Goal: Information Seeking & Learning: Learn about a topic

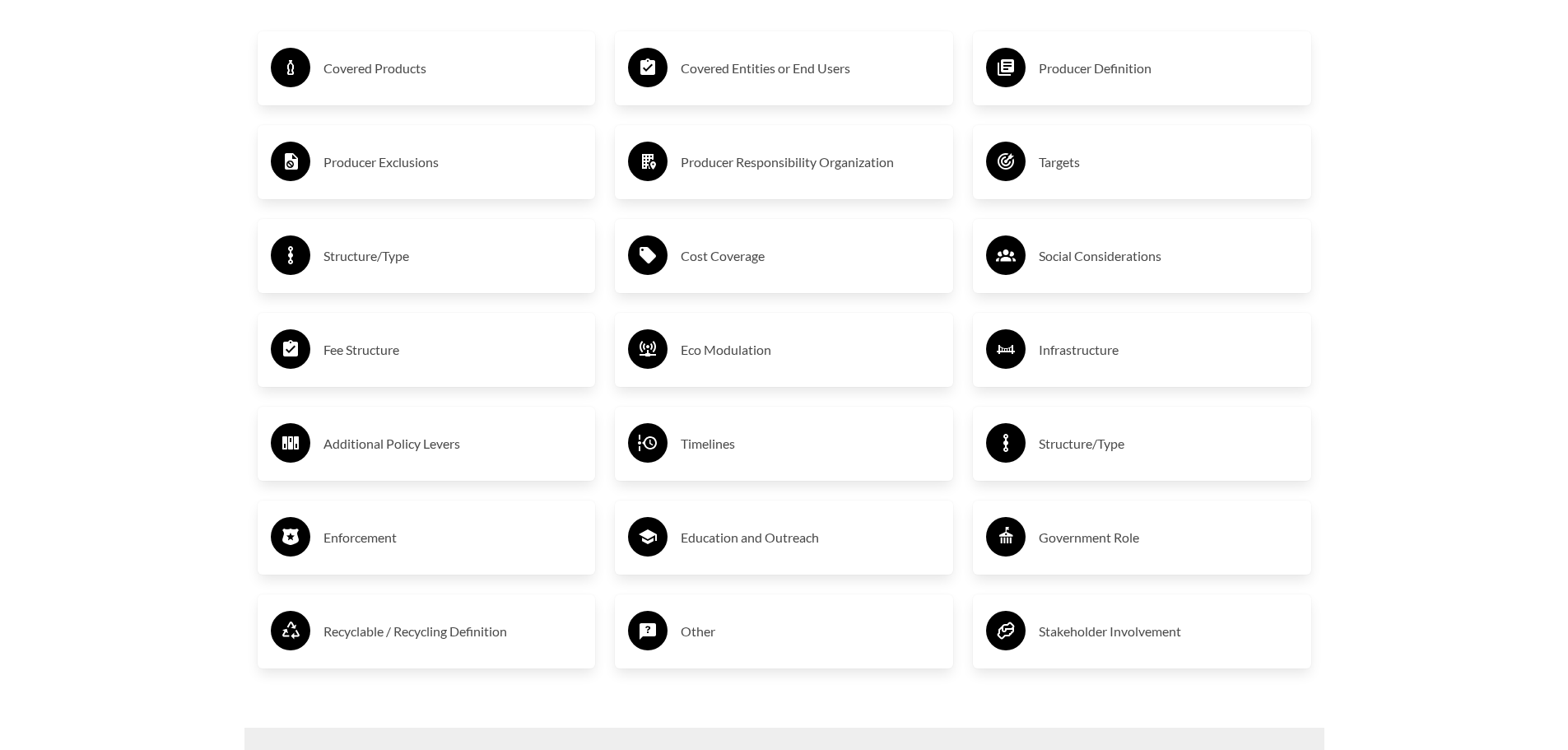
scroll to position [2965, 0]
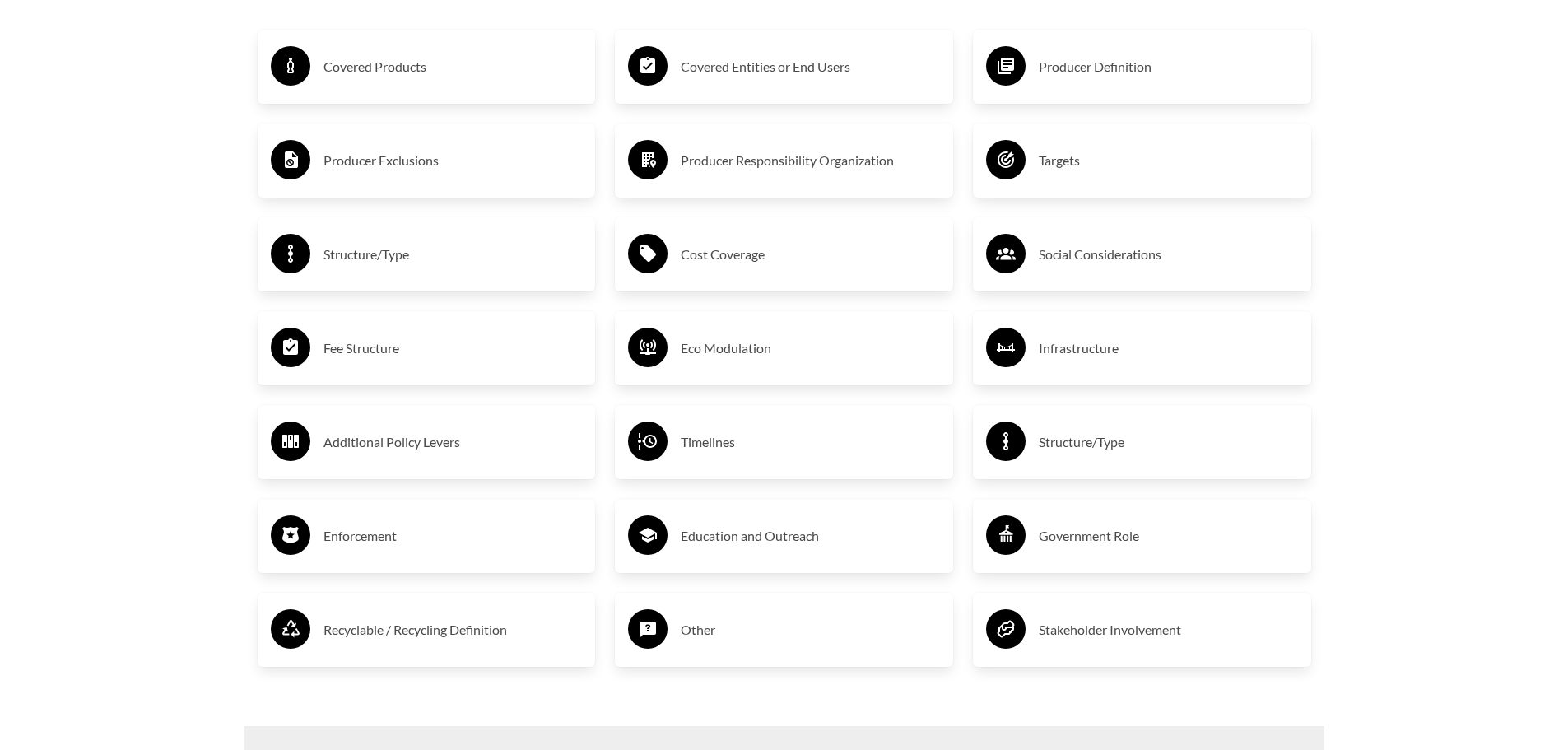
click at [395, 162] on h3 "Producer Exclusions" at bounding box center [453, 160] width 260 height 26
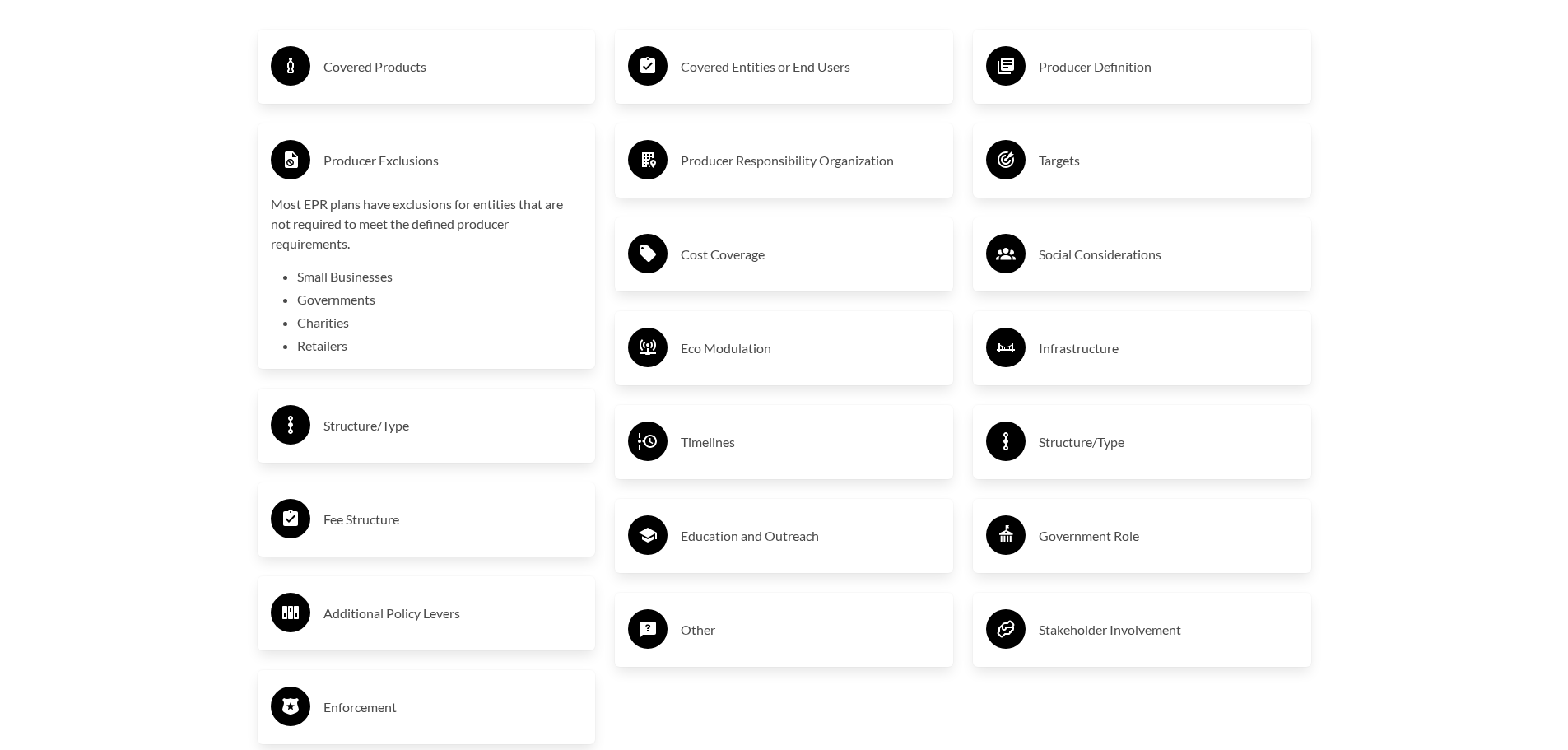
click at [388, 80] on h3 "Covered Products" at bounding box center [453, 67] width 260 height 26
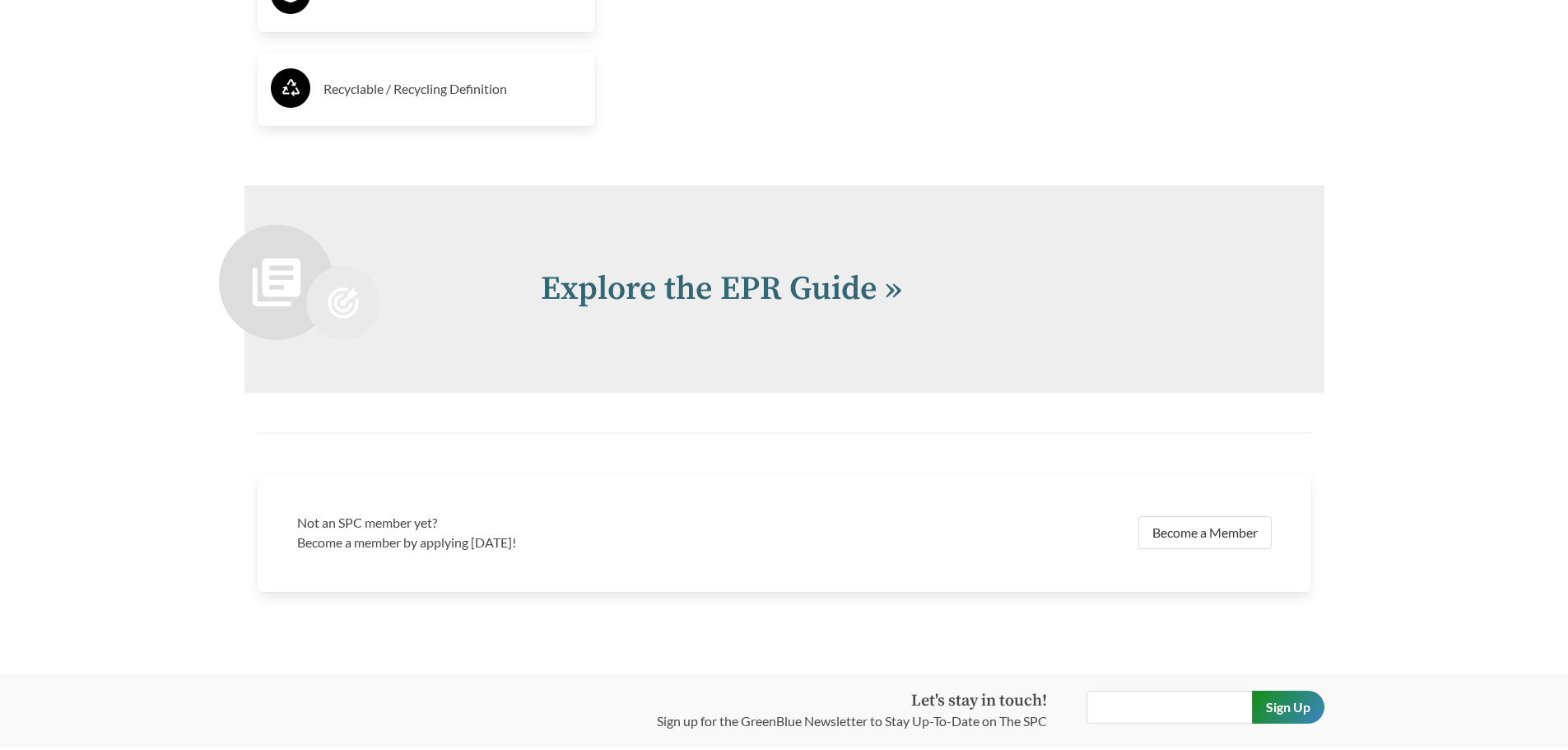
scroll to position [4020, 0]
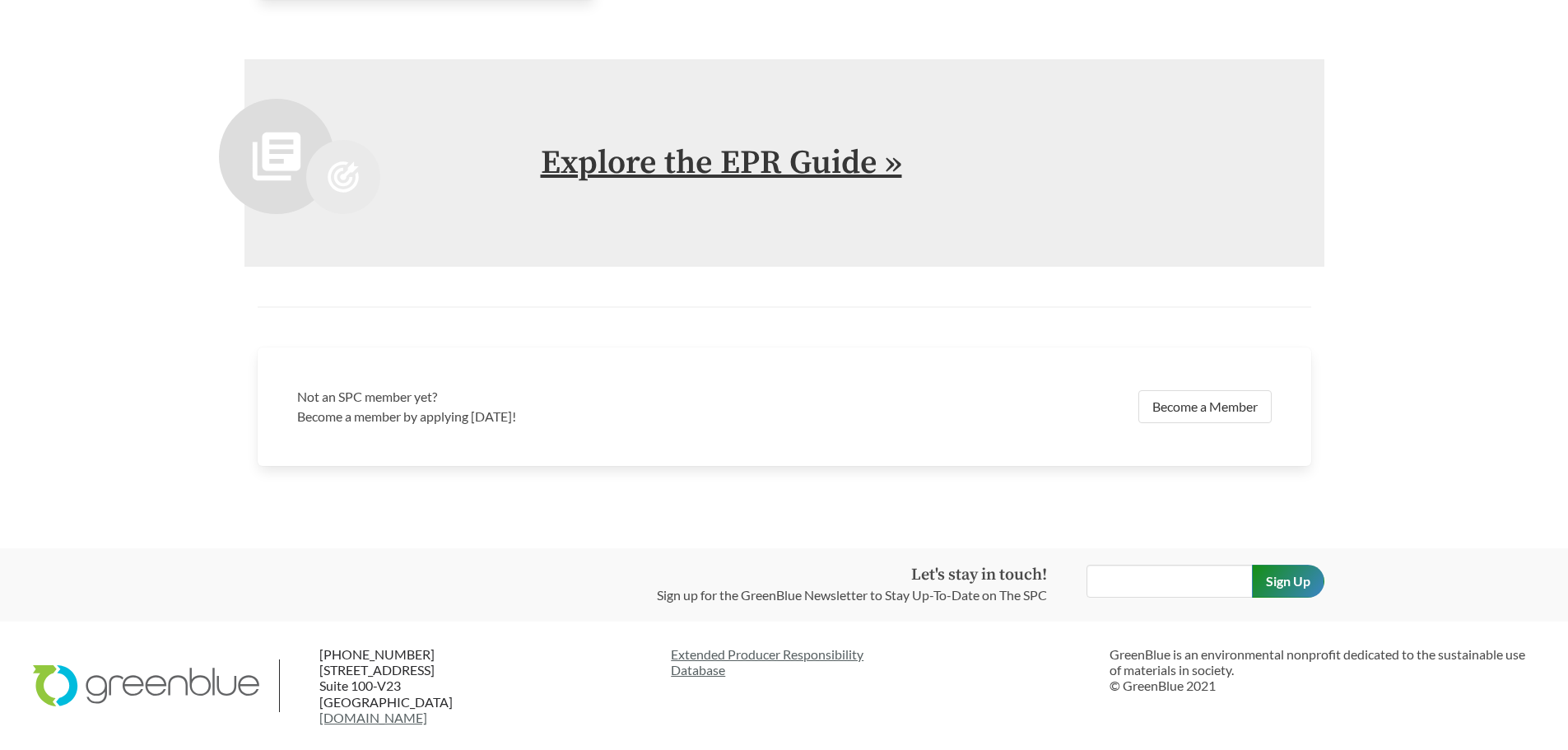
click at [720, 165] on link "Explore the EPR Guide »" at bounding box center [721, 163] width 361 height 41
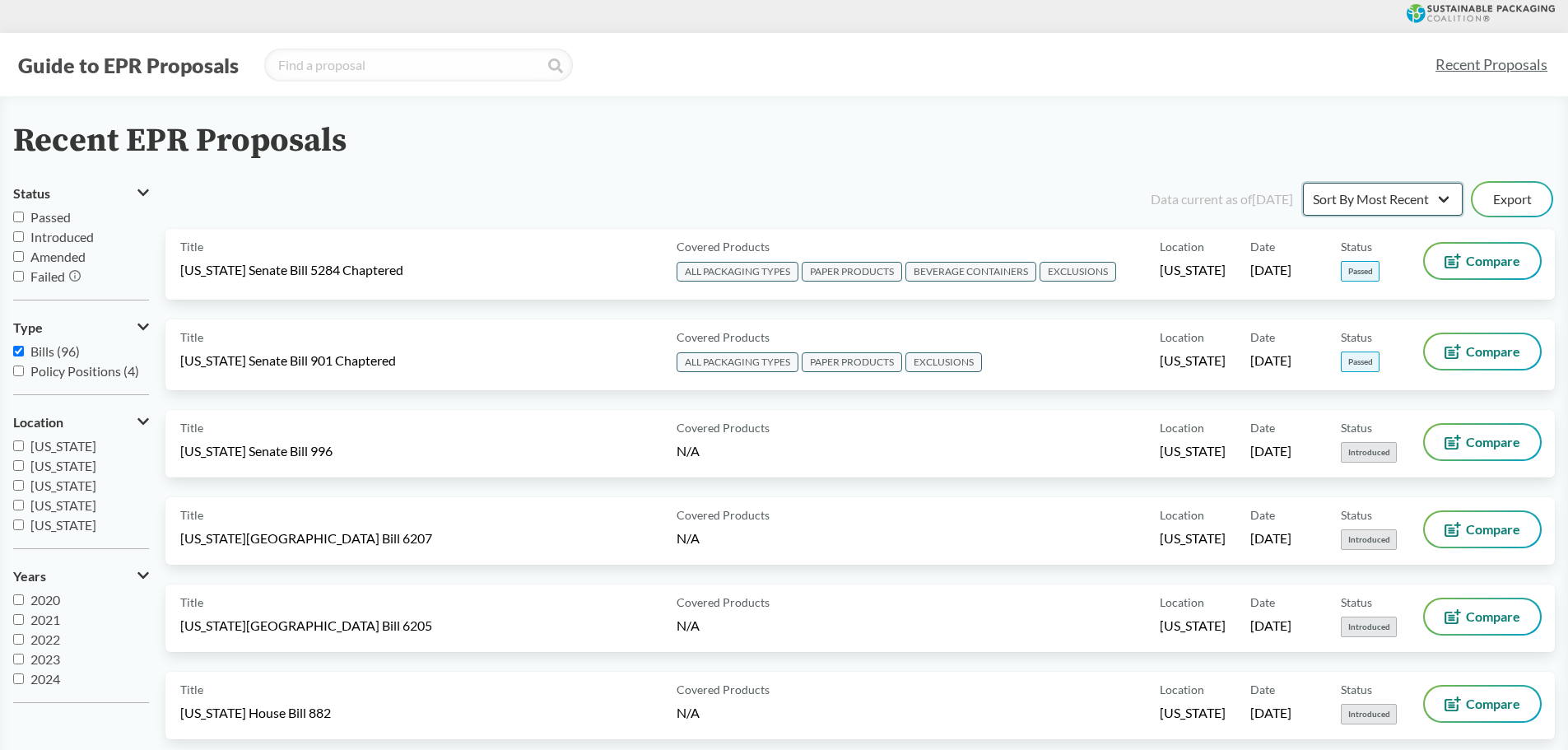
click at [1442, 198] on select "Sort By Most Recent Sort By Status" at bounding box center [1383, 199] width 160 height 33
select select "Sort By Status"
click at [1303, 183] on select "Sort By Most Recent Sort By Status" at bounding box center [1383, 199] width 160 height 33
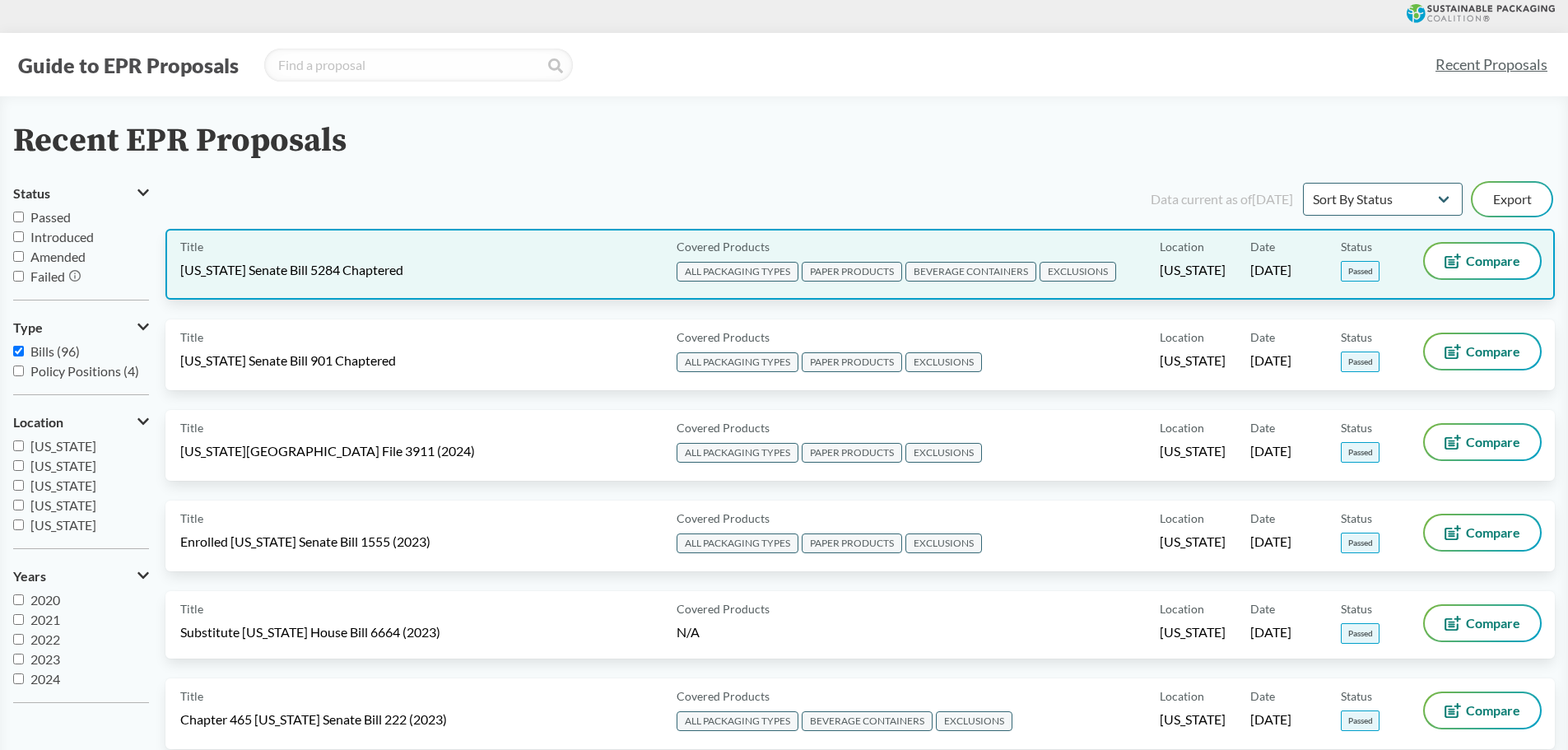
click at [1078, 271] on span "EXCLUSIONS" at bounding box center [1078, 271] width 77 height 19
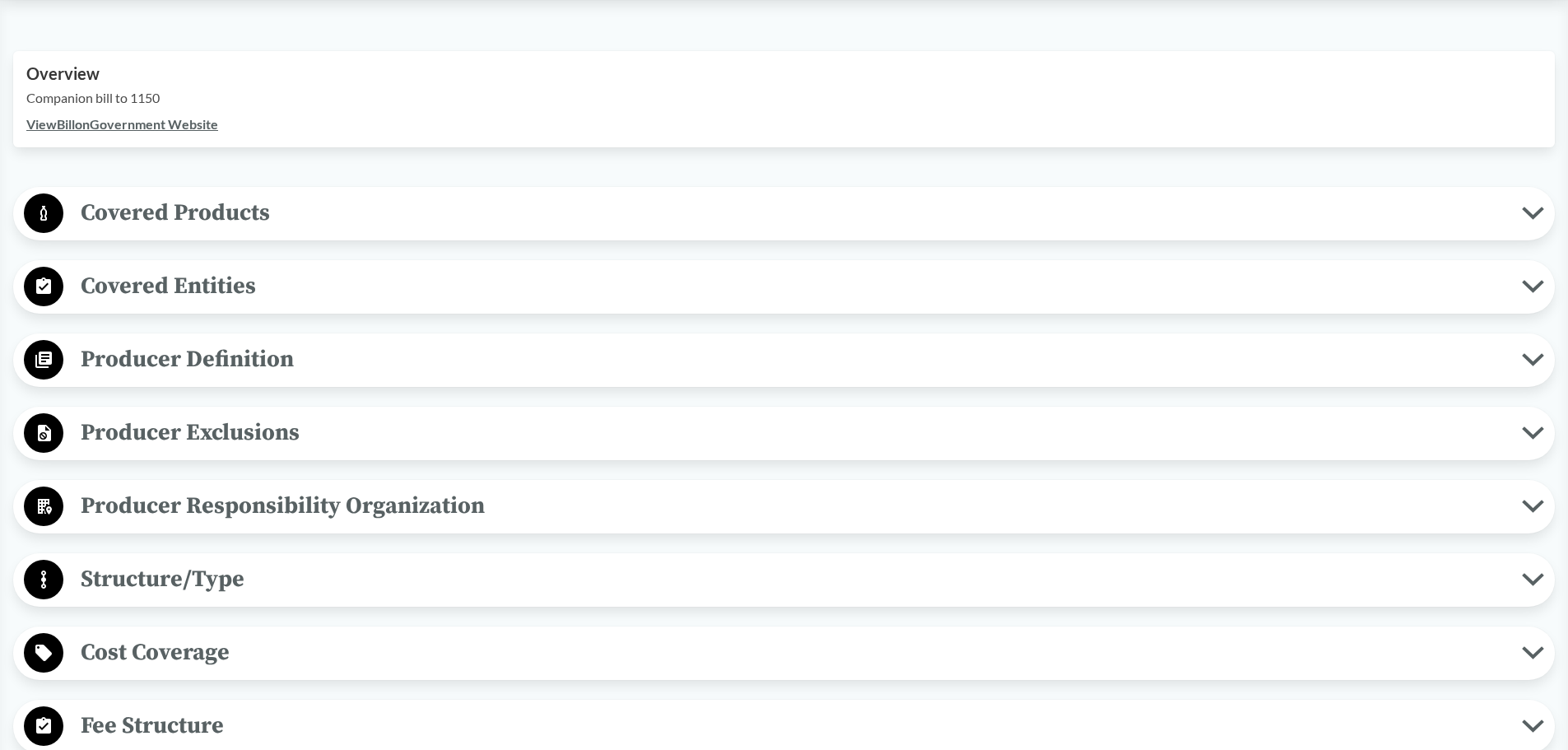
scroll to position [576, 0]
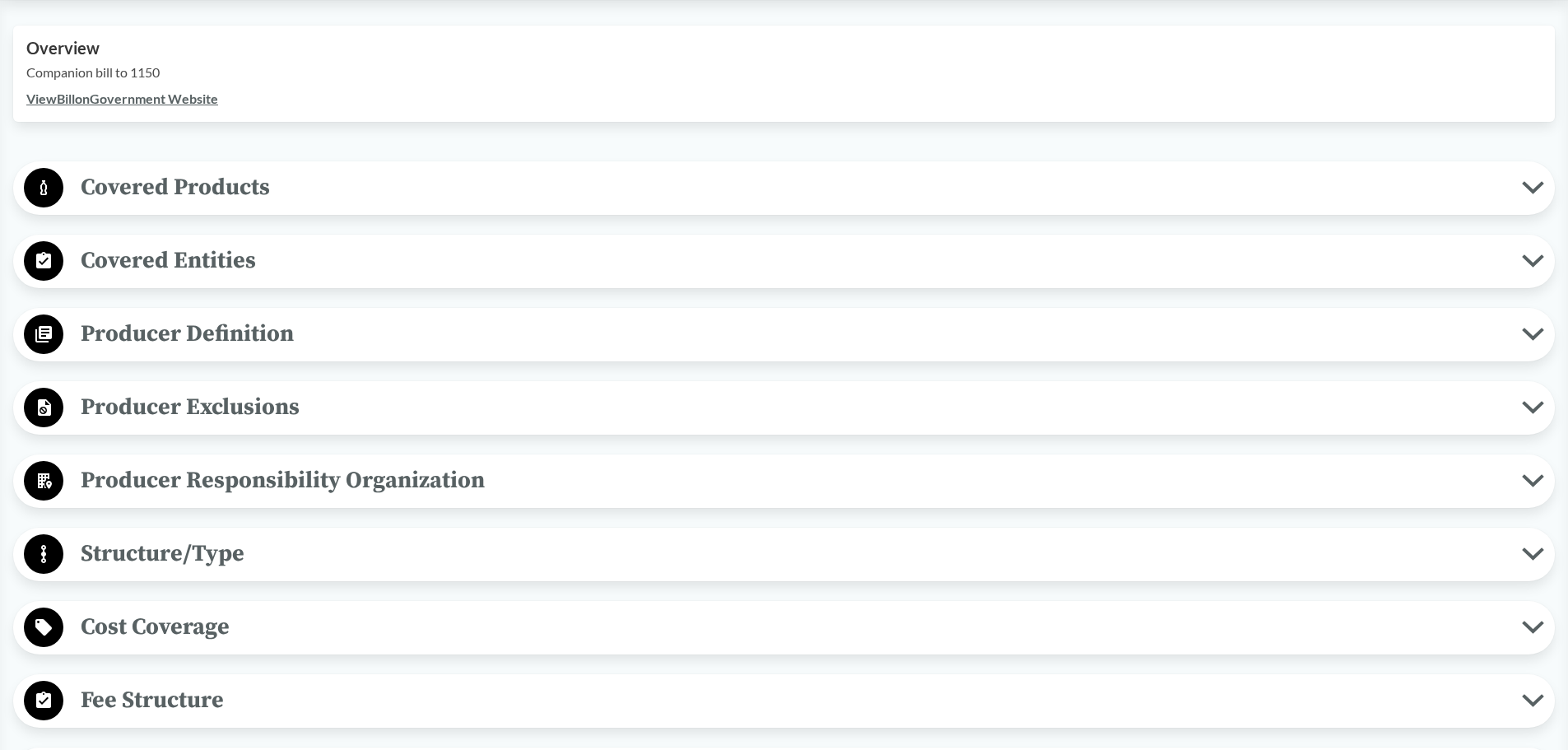
click at [133, 176] on span "Covered Products" at bounding box center [792, 187] width 1458 height 37
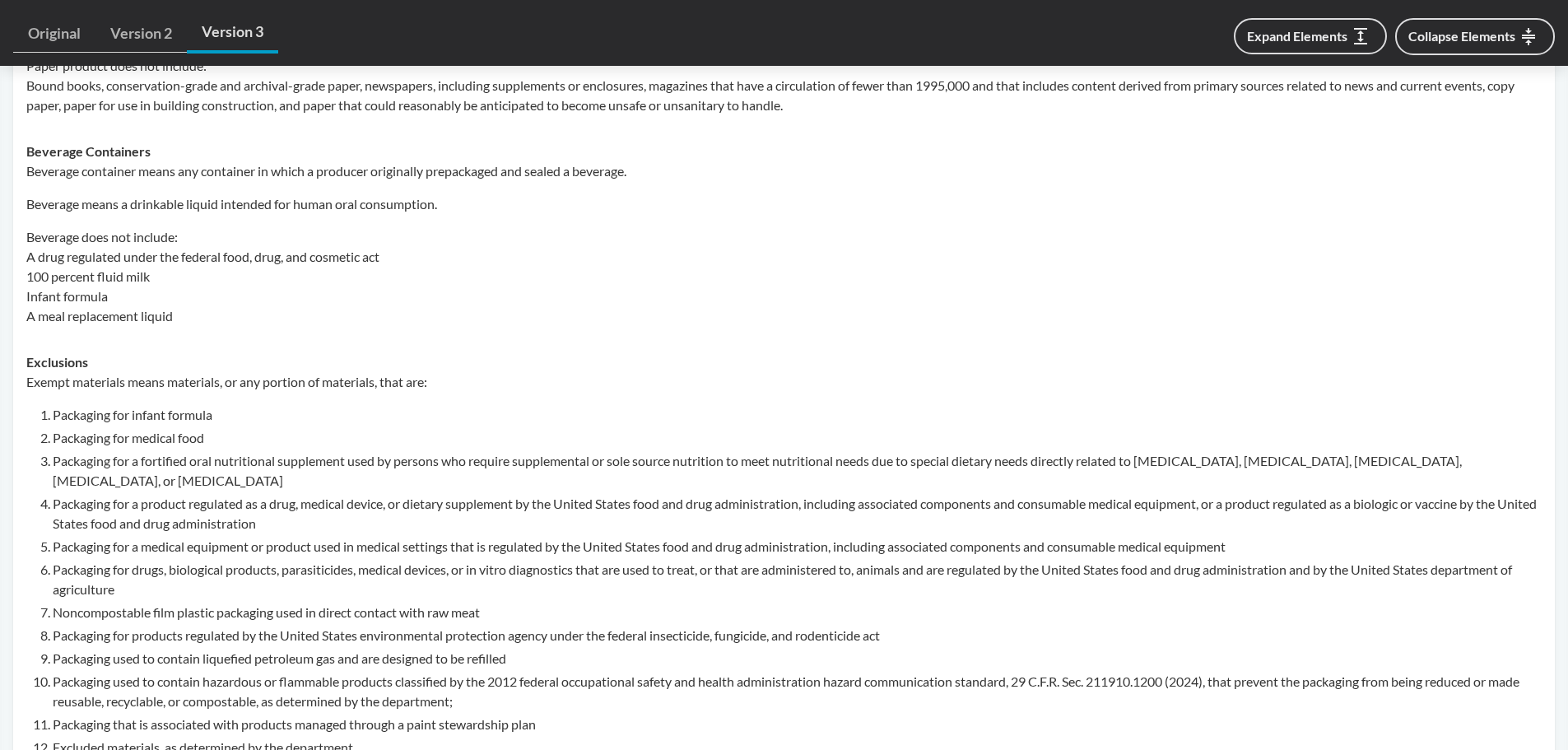
scroll to position [906, 0]
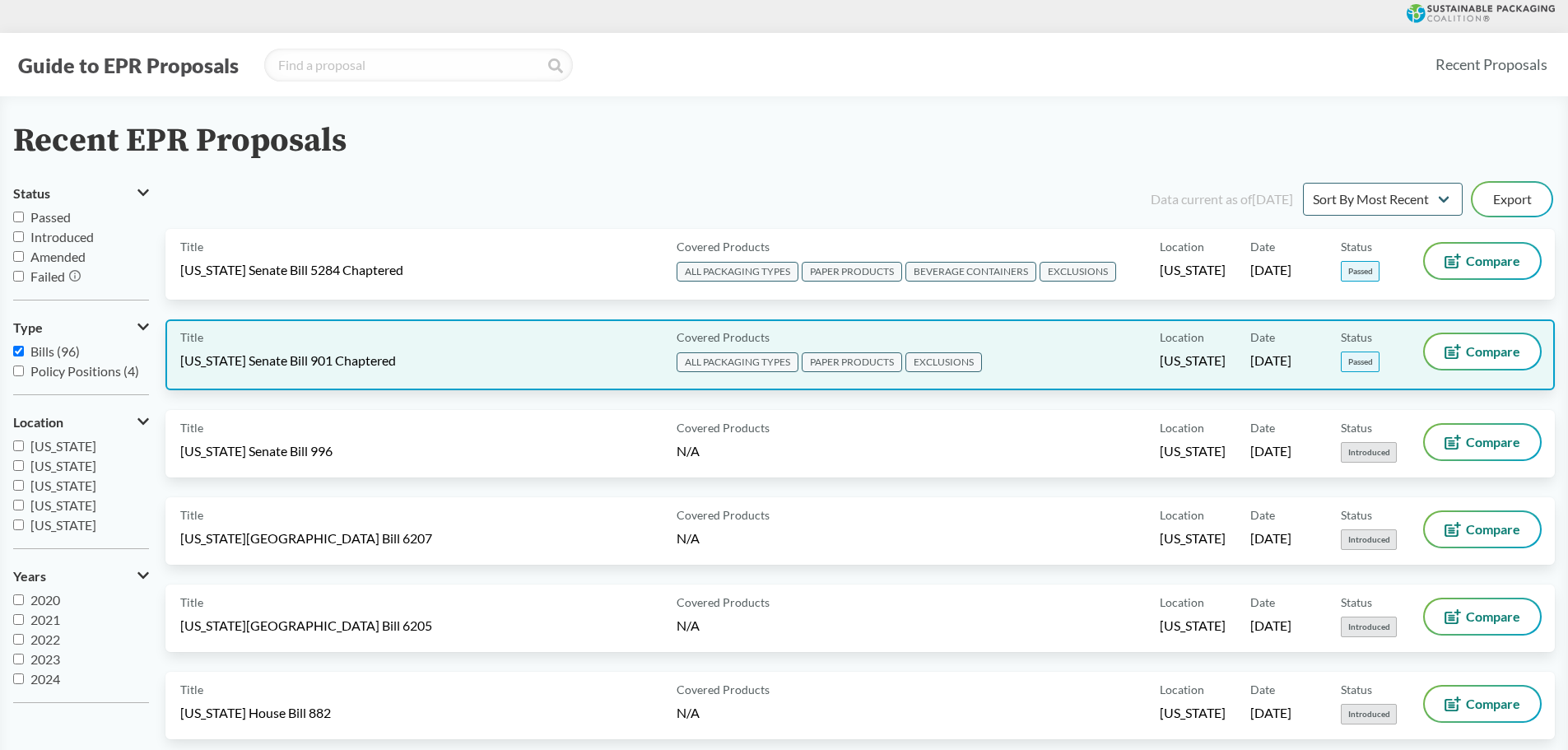
click at [956, 359] on span "EXCLUSIONS" at bounding box center [944, 362] width 77 height 19
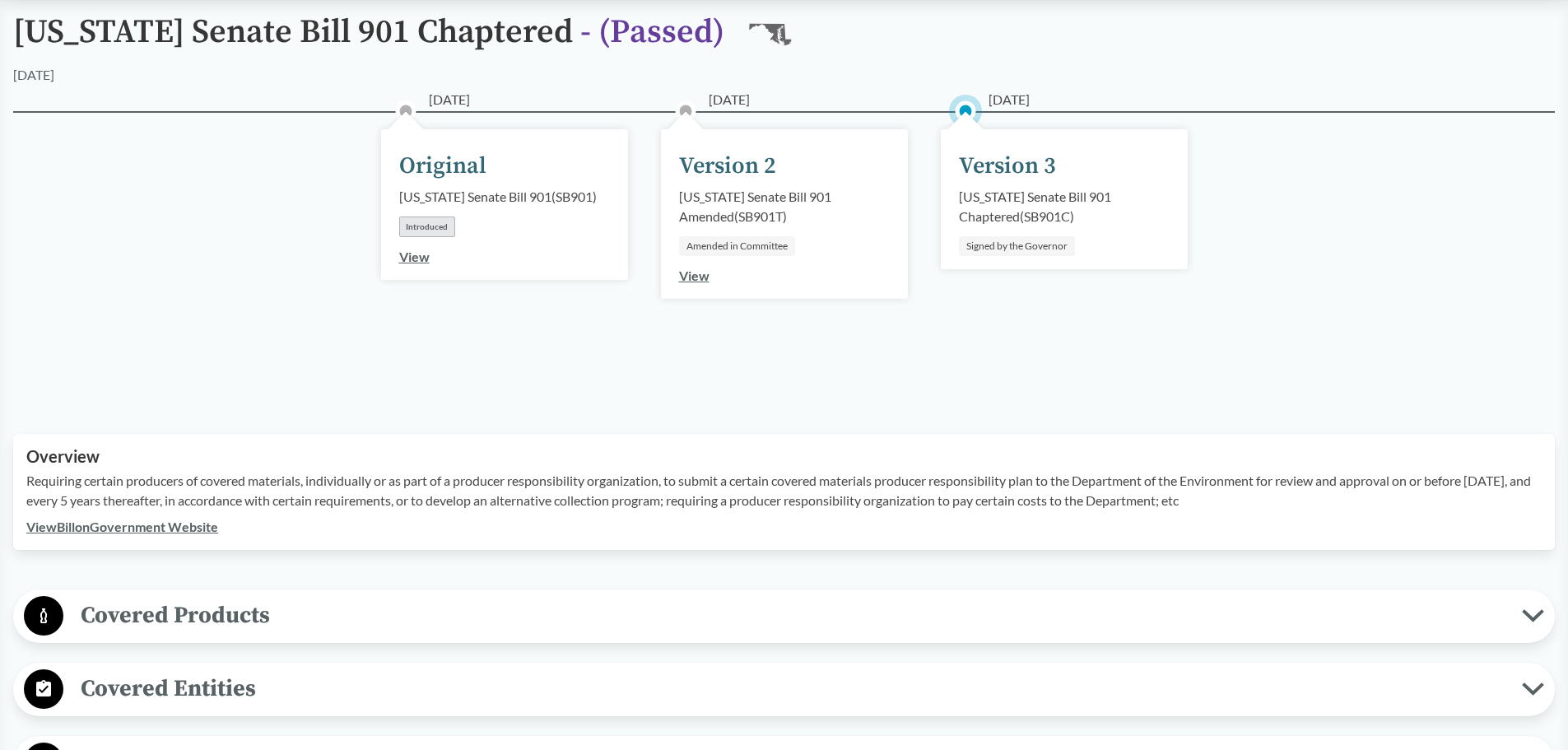
scroll to position [494, 0]
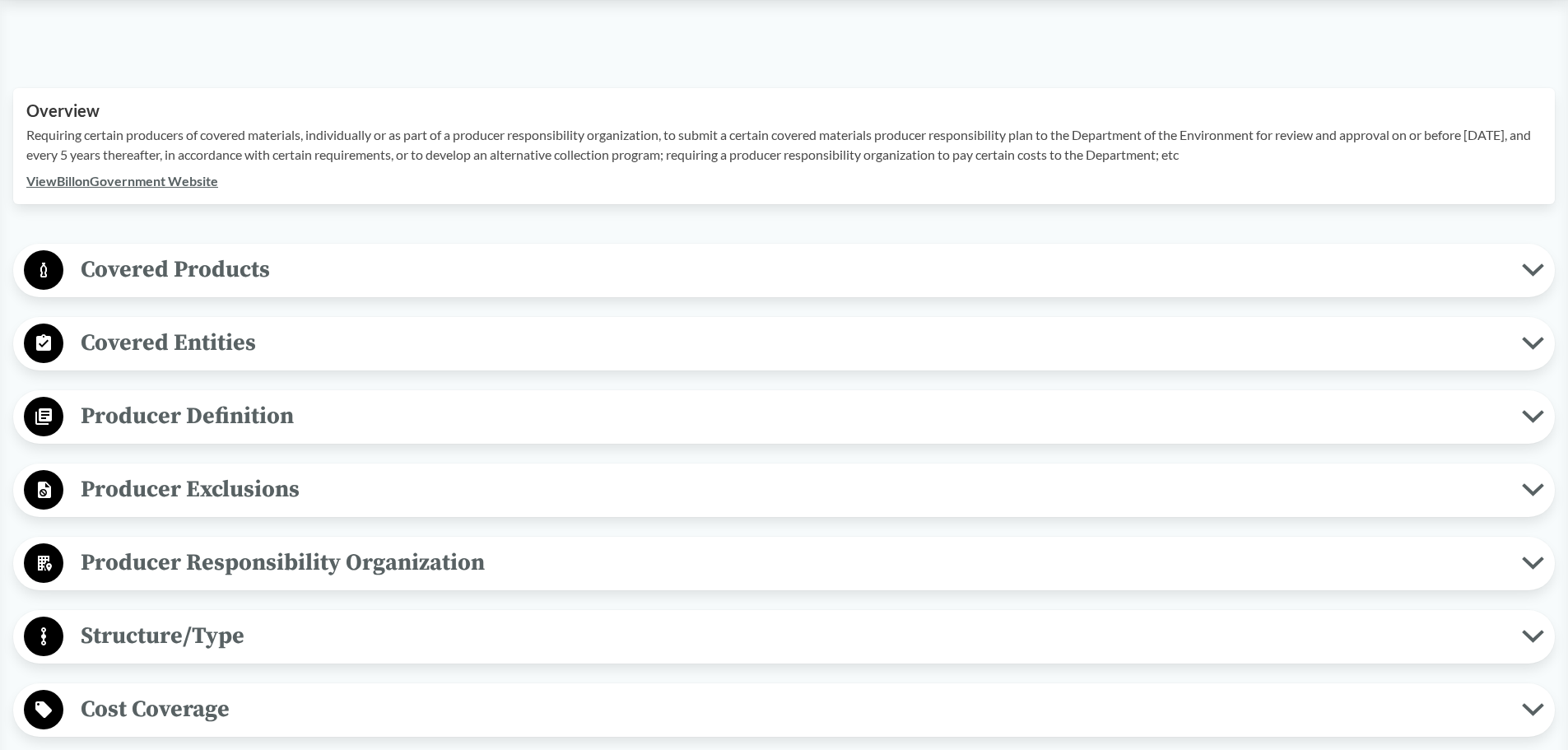
click at [114, 271] on span "Covered Products" at bounding box center [792, 270] width 1458 height 37
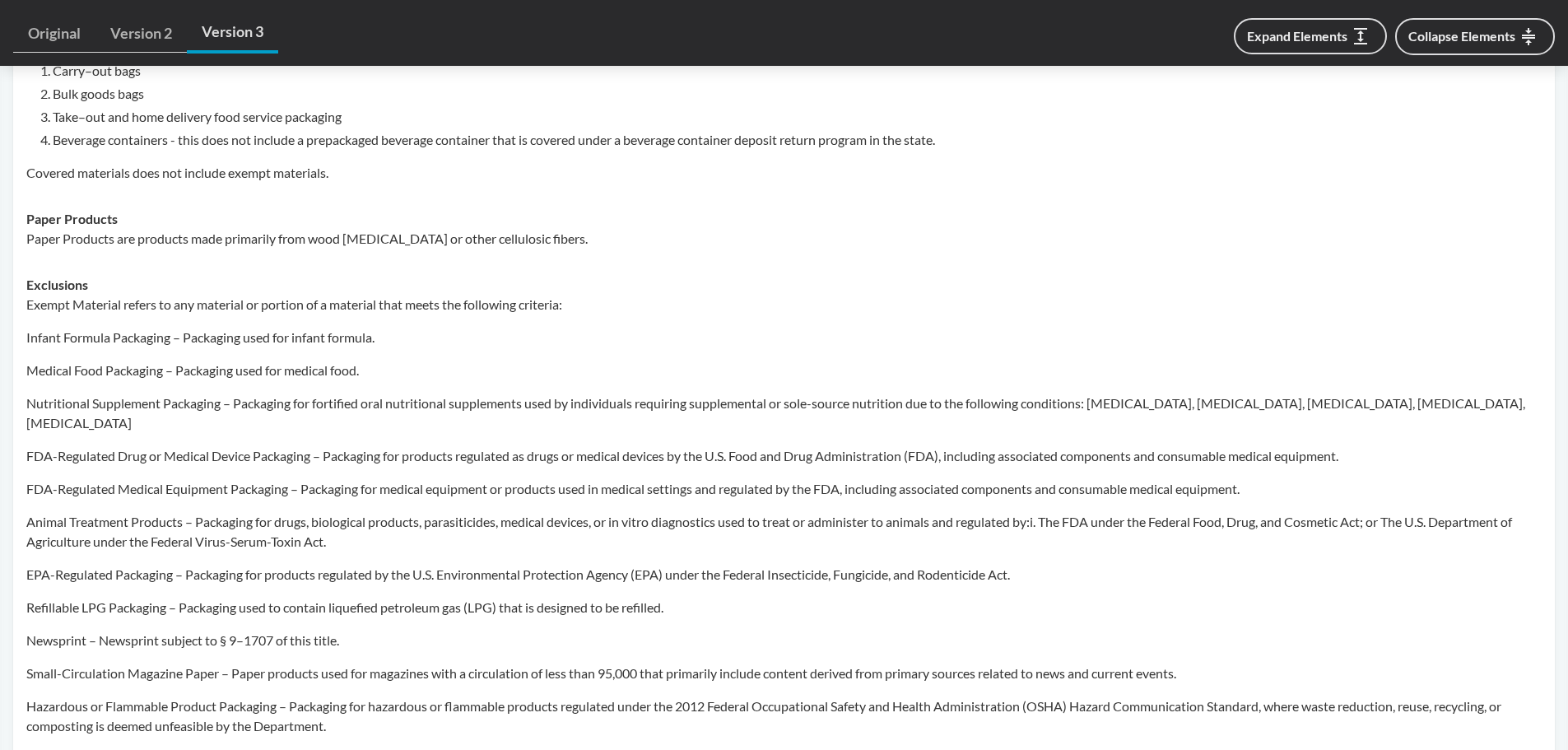
scroll to position [823, 0]
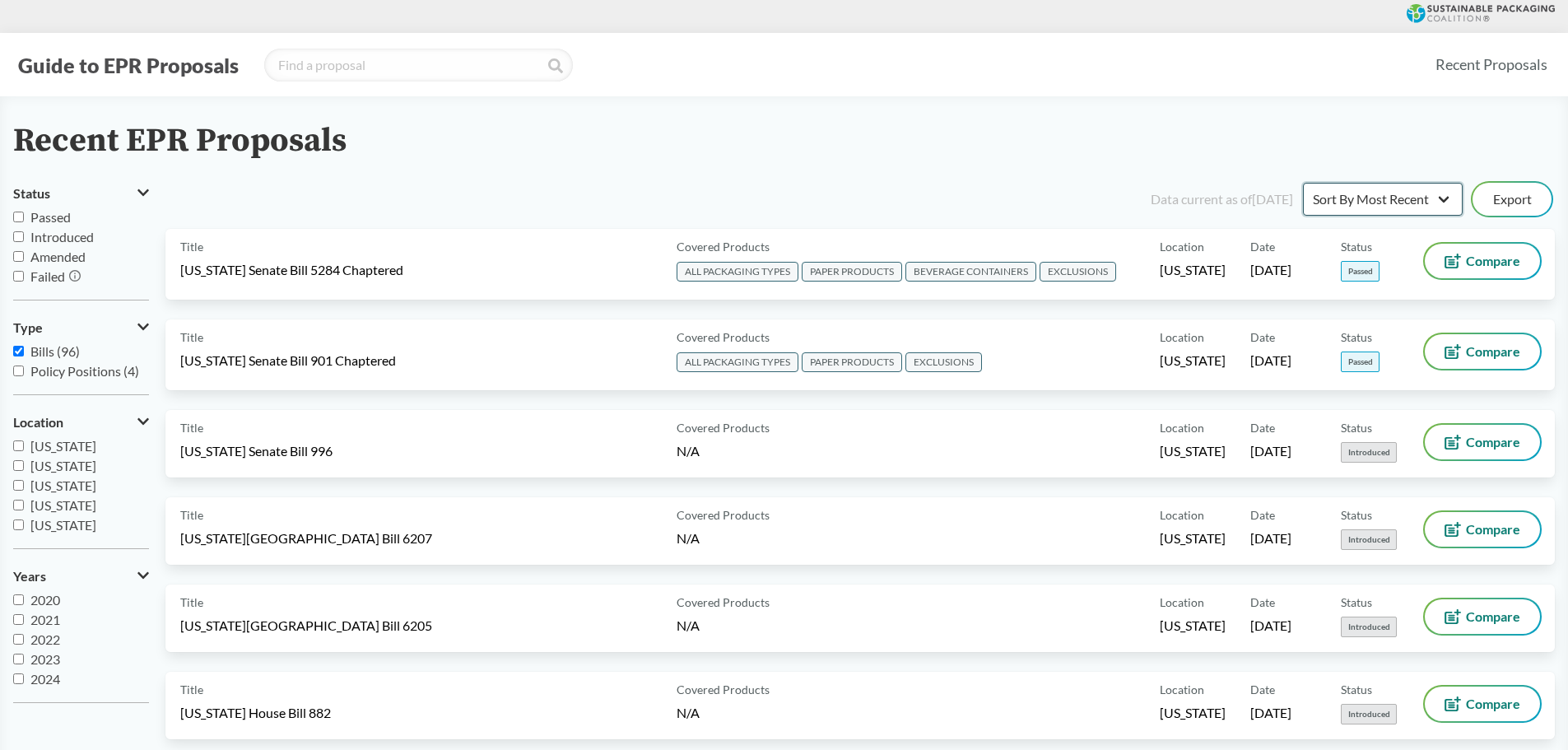
click at [1410, 197] on select "Sort By Most Recent Sort By Status" at bounding box center [1383, 199] width 160 height 33
select select "Sort By Status"
click at [1303, 183] on select "Sort By Most Recent Sort By Status" at bounding box center [1383, 199] width 160 height 33
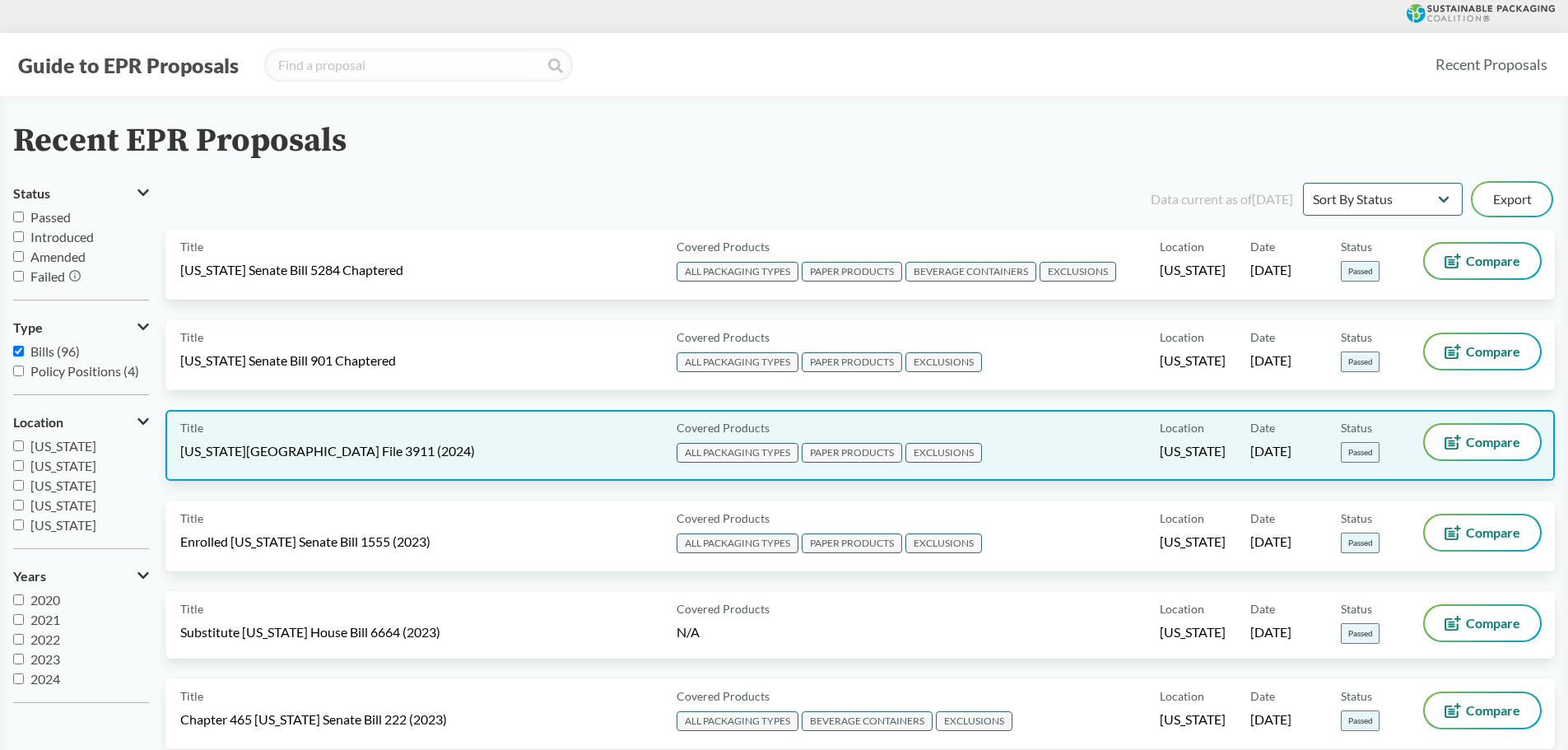
click at [957, 450] on span "EXCLUSIONS" at bounding box center [944, 453] width 77 height 19
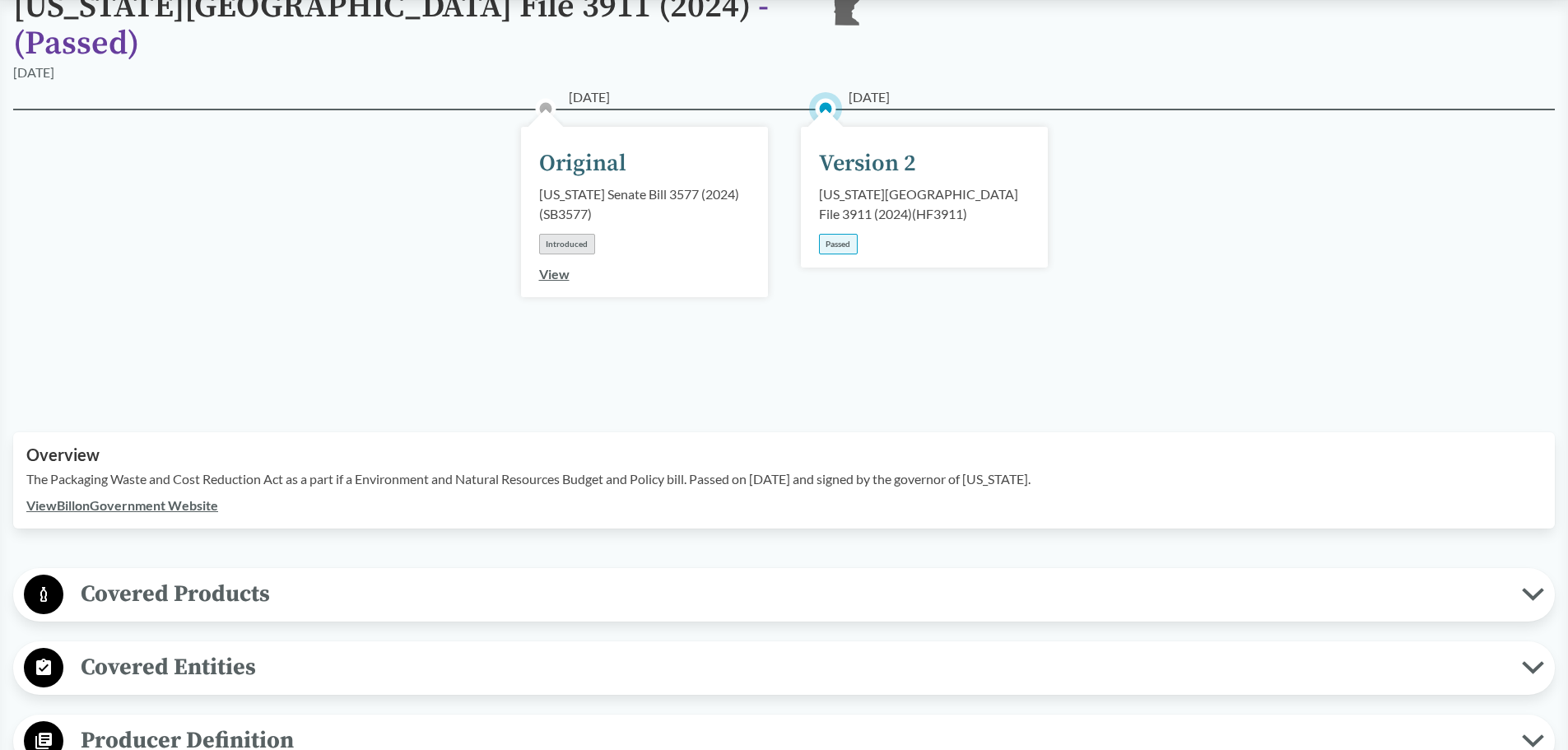
scroll to position [412, 0]
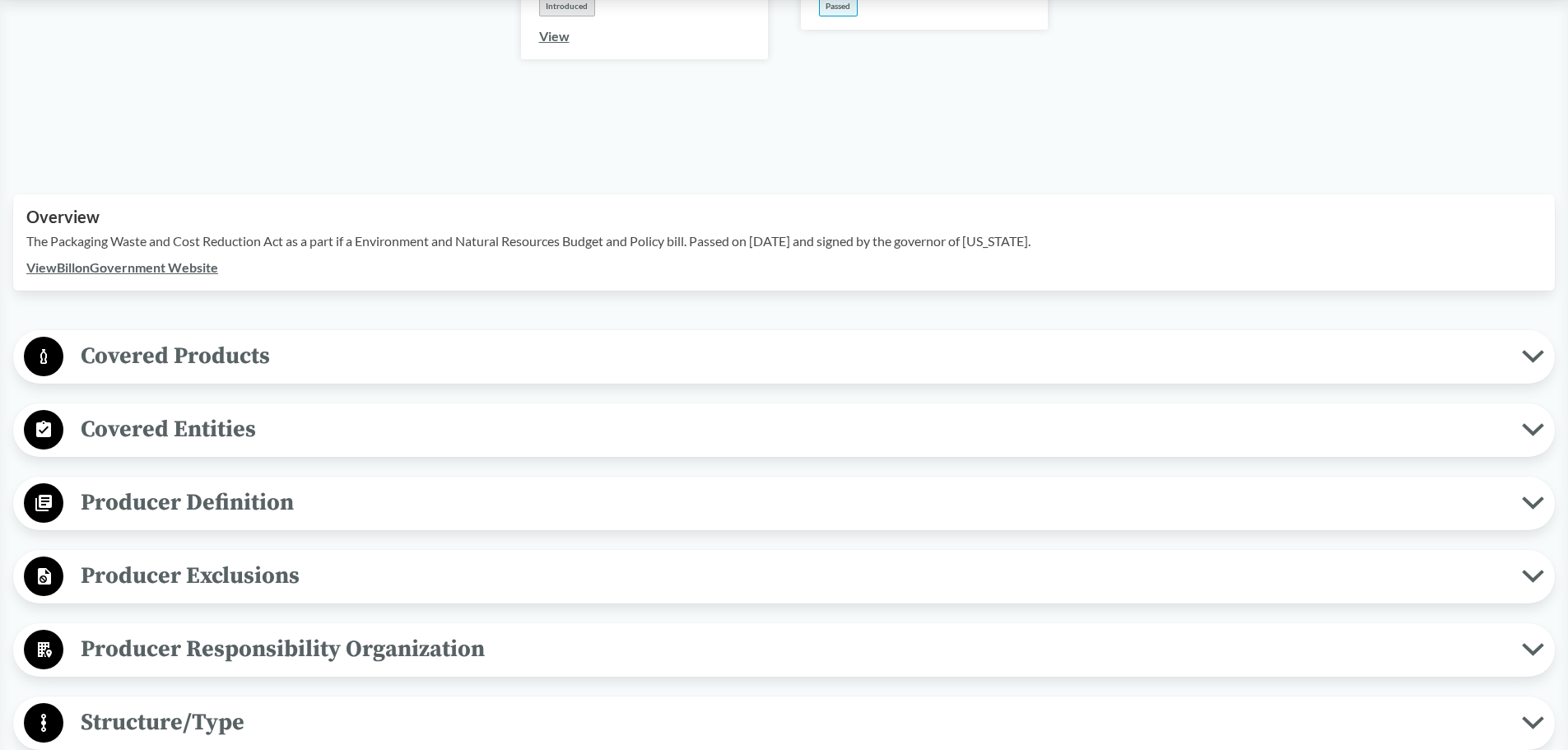
click at [162, 305] on div "‹ Back to results [US_STATE] House File 3911 (2024) - ( Passed ) [GEOGRAPHIC_DA…" at bounding box center [784, 743] width 1568 height 2065
click at [163, 338] on span "Covered Products" at bounding box center [792, 356] width 1458 height 37
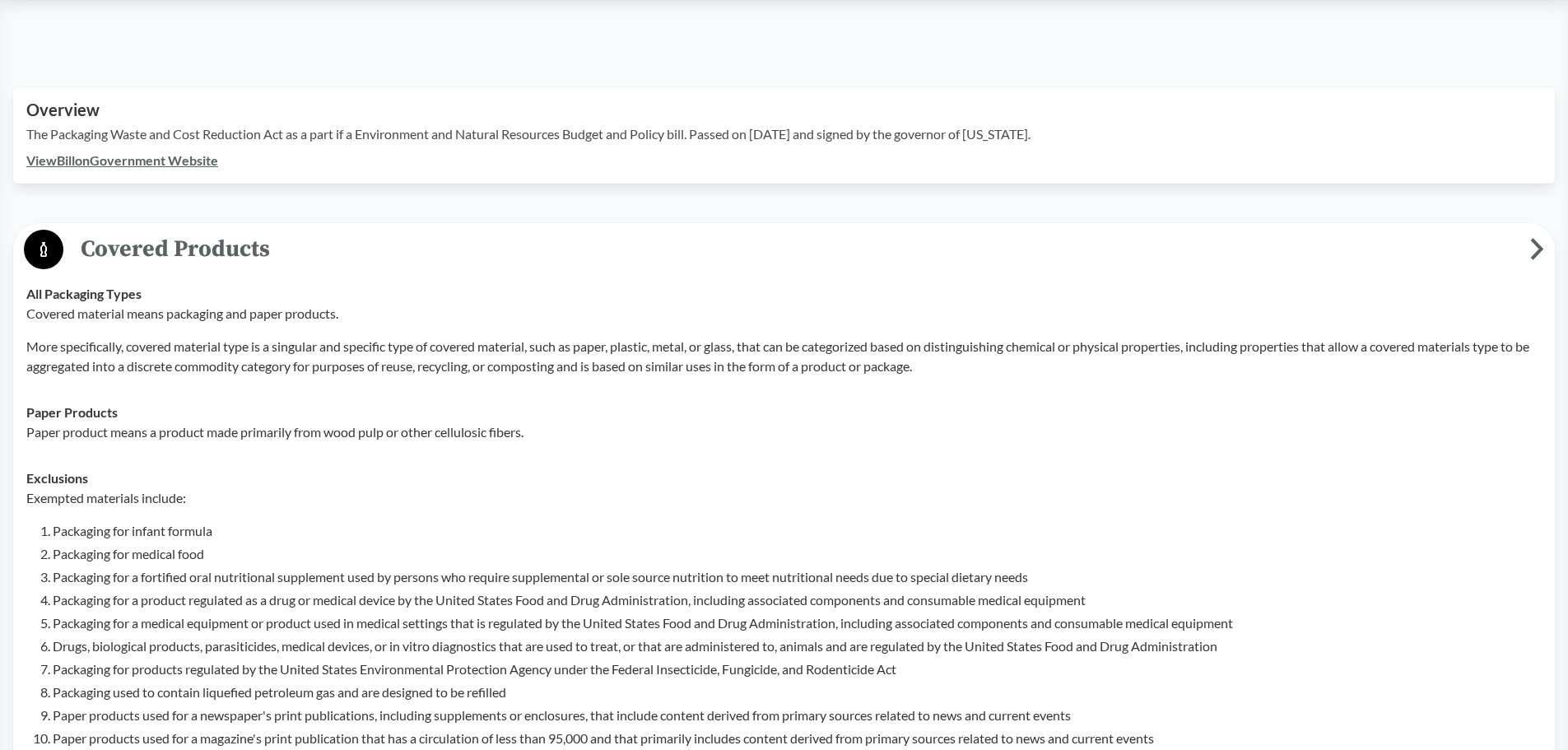
scroll to position [823, 0]
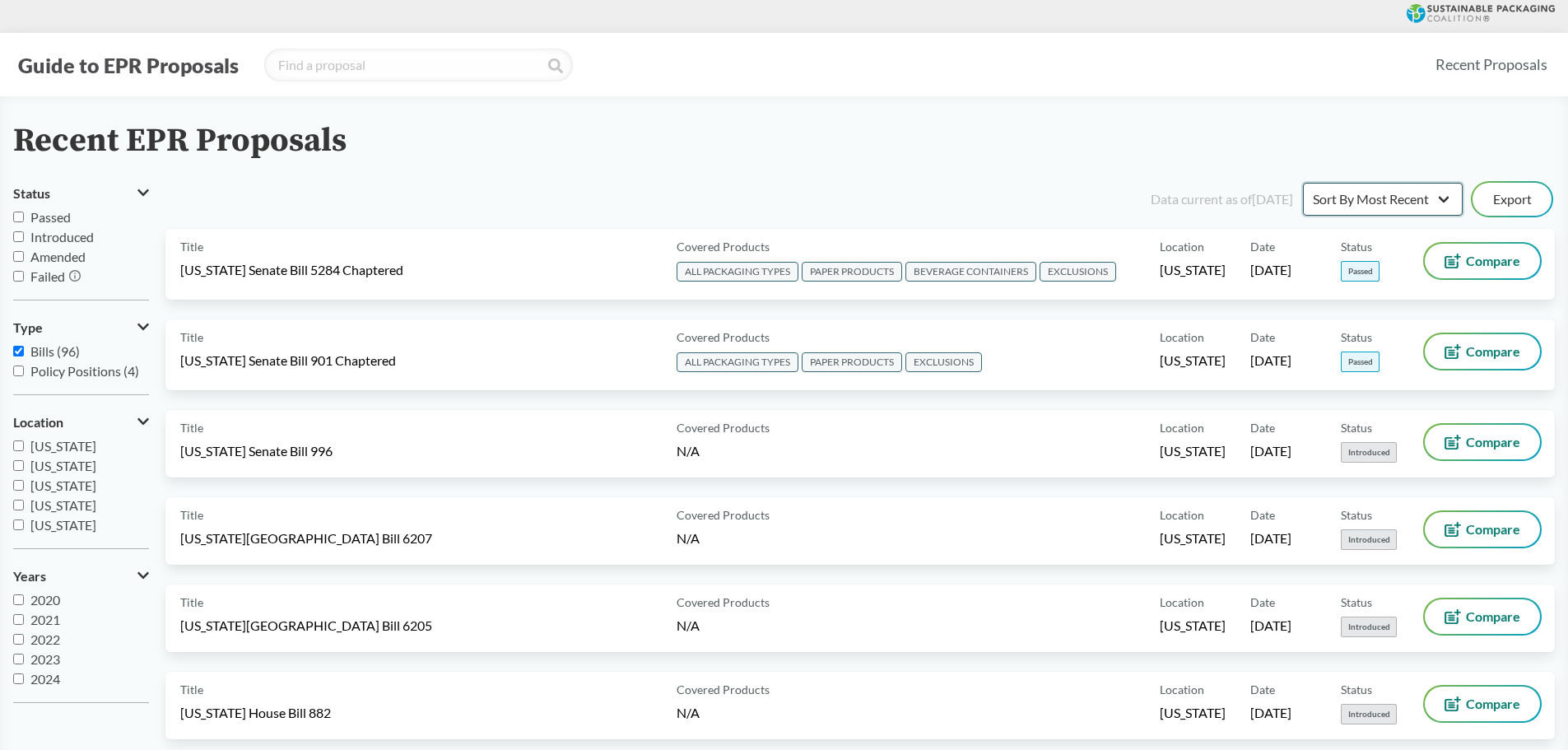
drag, startPoint x: 1381, startPoint y: 192, endPoint x: 1386, endPoint y: 262, distance: 70.2
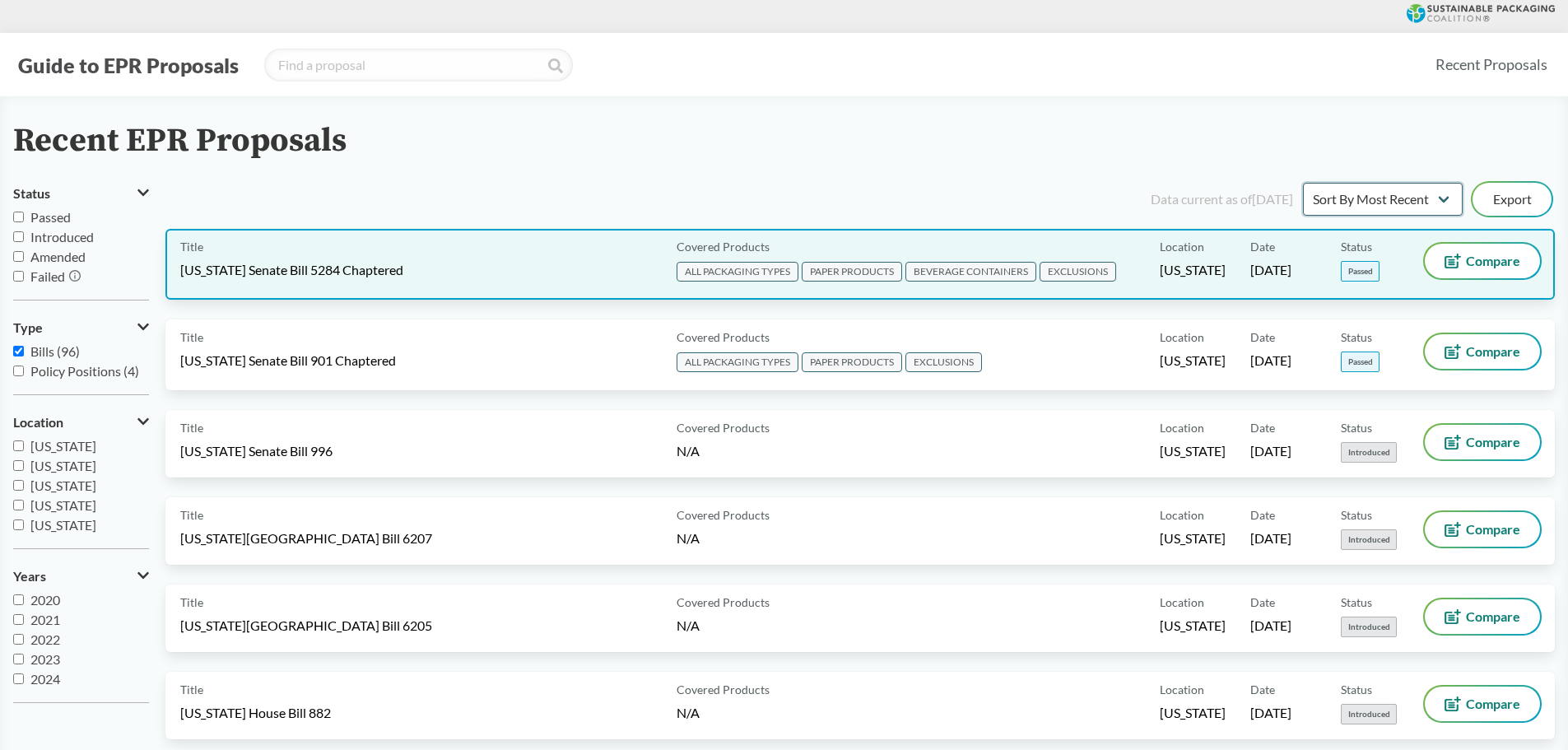
click at [1381, 194] on select "Sort By Most Recent Sort By Status" at bounding box center [1383, 199] width 160 height 33
select select "Sort By Status"
click at [1303, 183] on select "Sort By Most Recent Sort By Status" at bounding box center [1383, 199] width 160 height 33
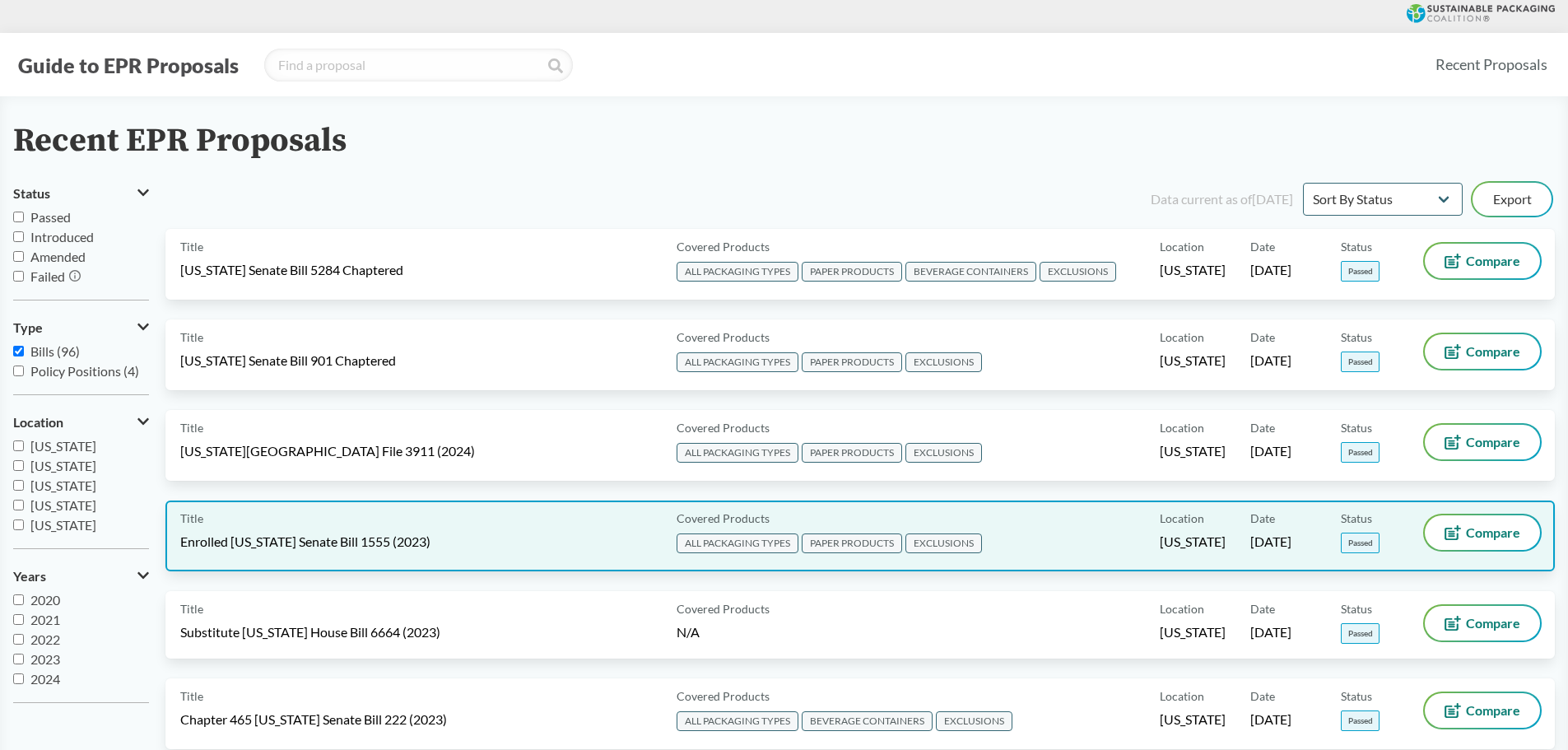
click at [961, 540] on span "EXCLUSIONS" at bounding box center [944, 543] width 77 height 19
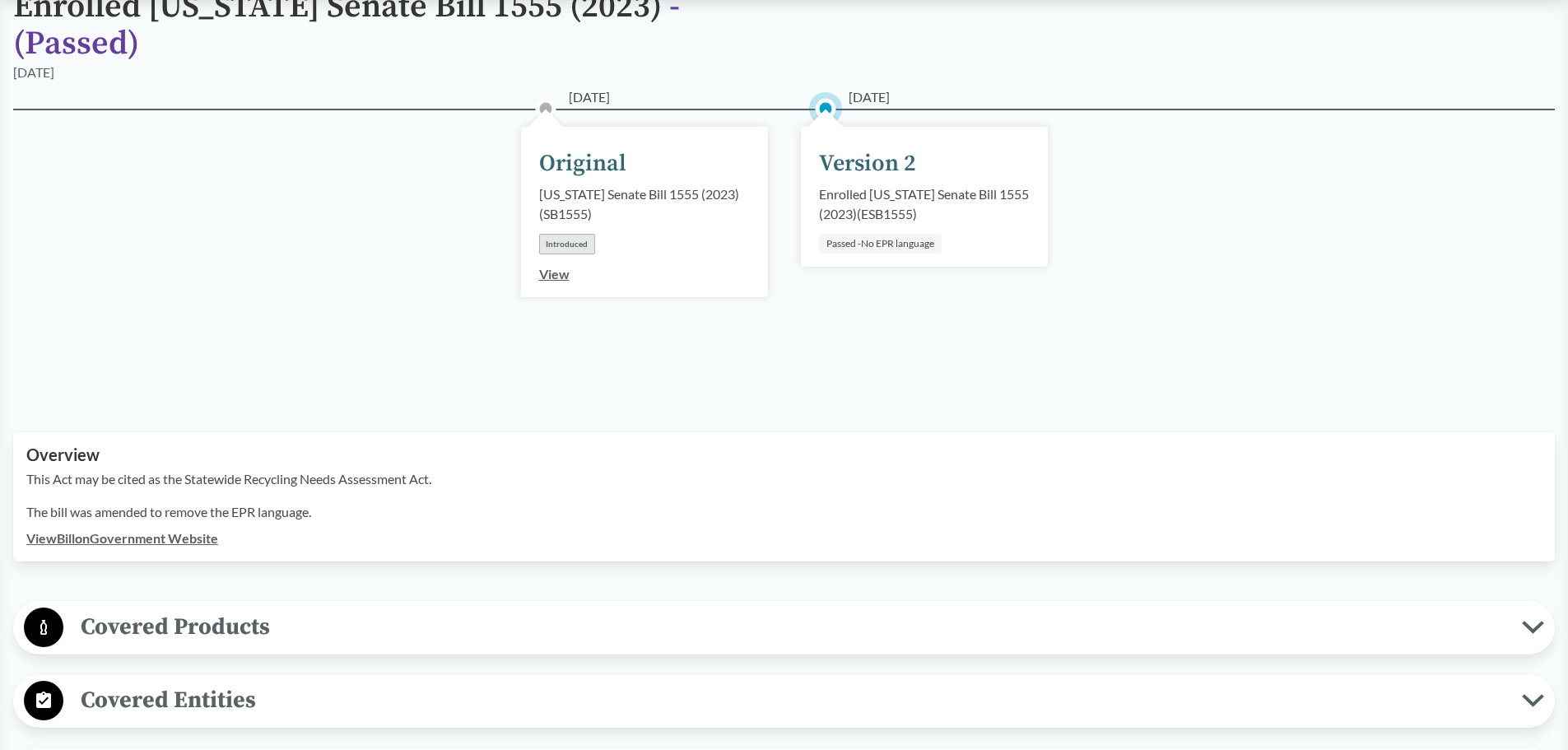
scroll to position [412, 0]
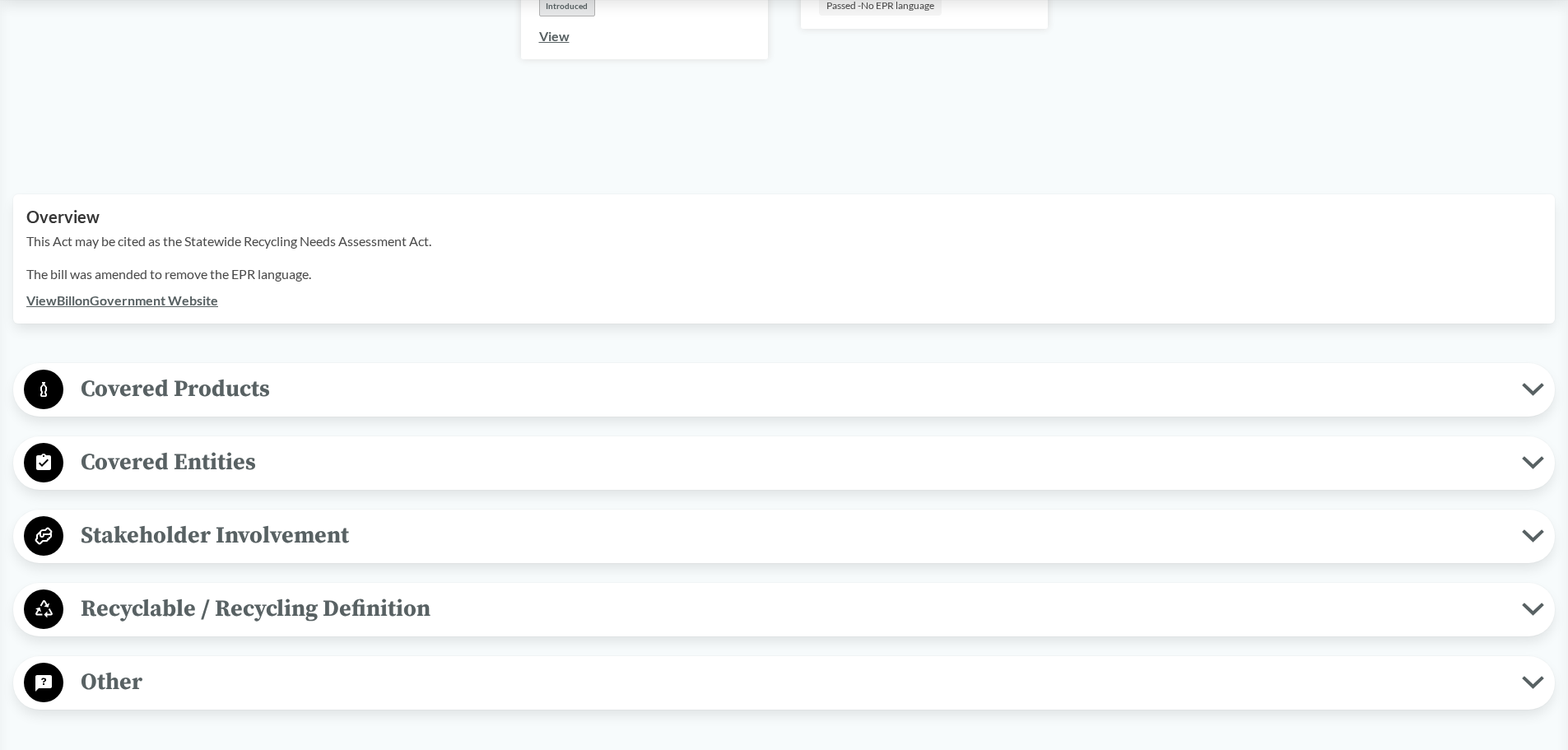
click at [140, 385] on button "Covered Products" at bounding box center [784, 390] width 1530 height 42
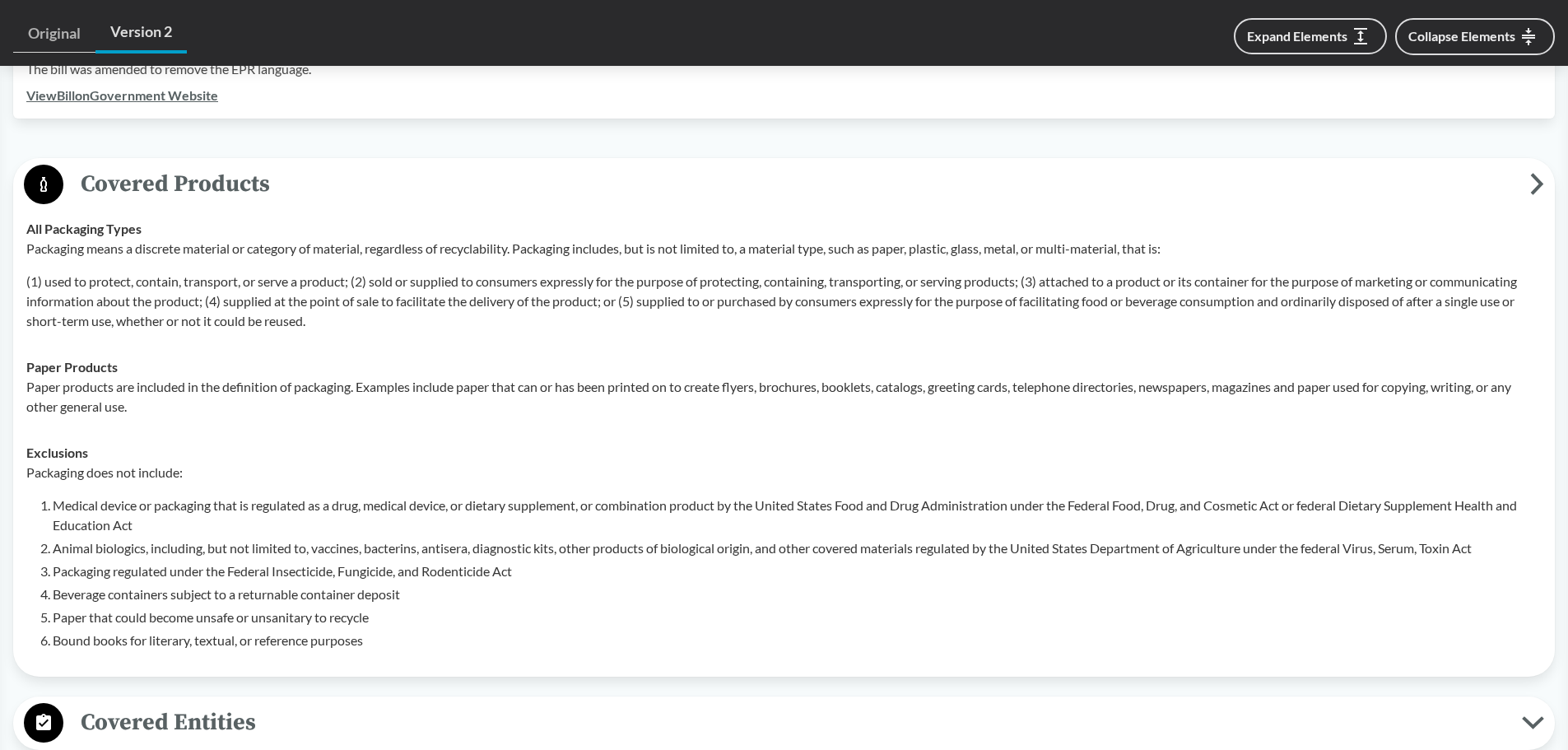
scroll to position [576, 0]
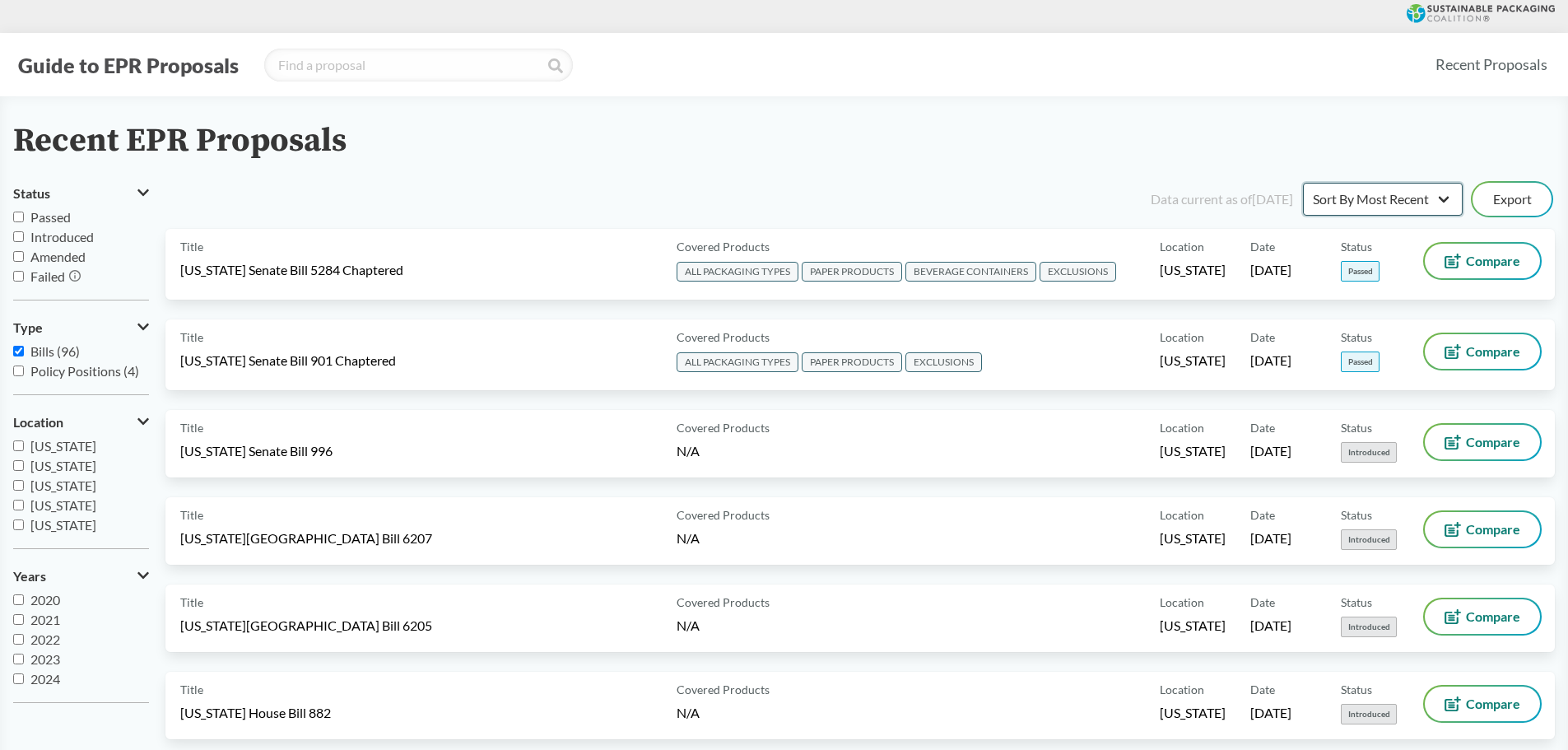
click at [1392, 194] on select "Sort By Most Recent Sort By Status" at bounding box center [1383, 199] width 160 height 33
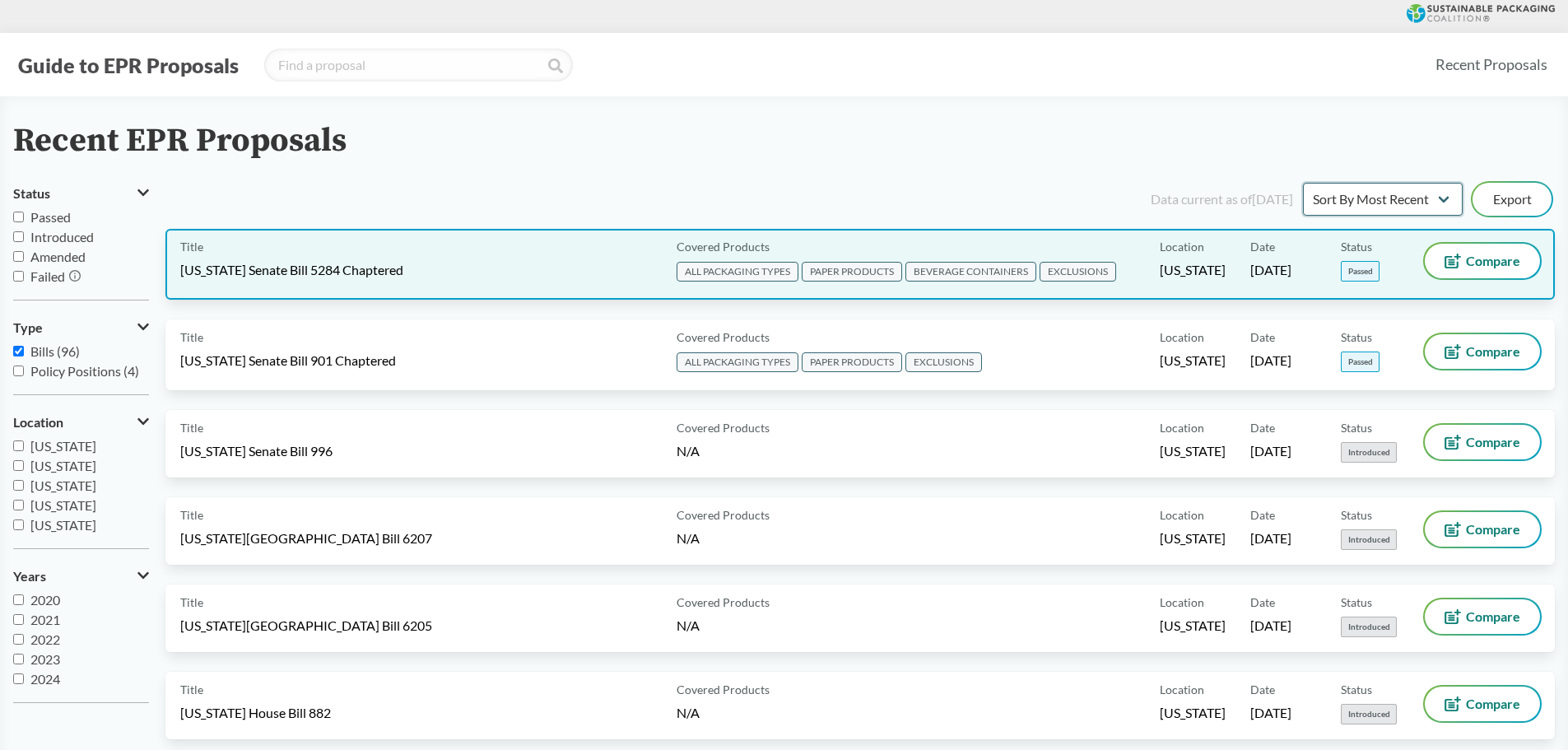
select select "Sort By Status"
click at [1303, 183] on select "Sort By Most Recent Sort By Status" at bounding box center [1383, 199] width 160 height 33
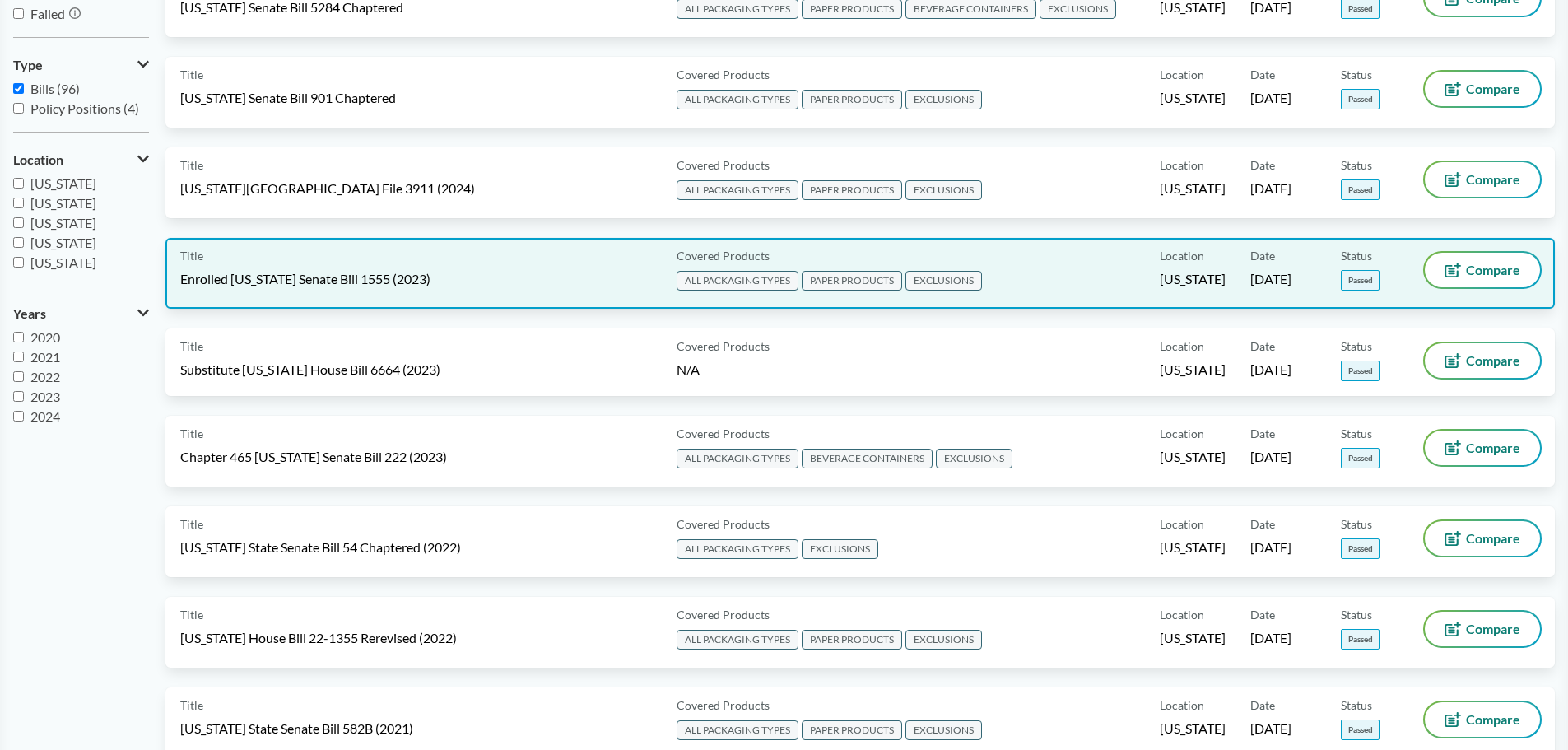
scroll to position [247, 0]
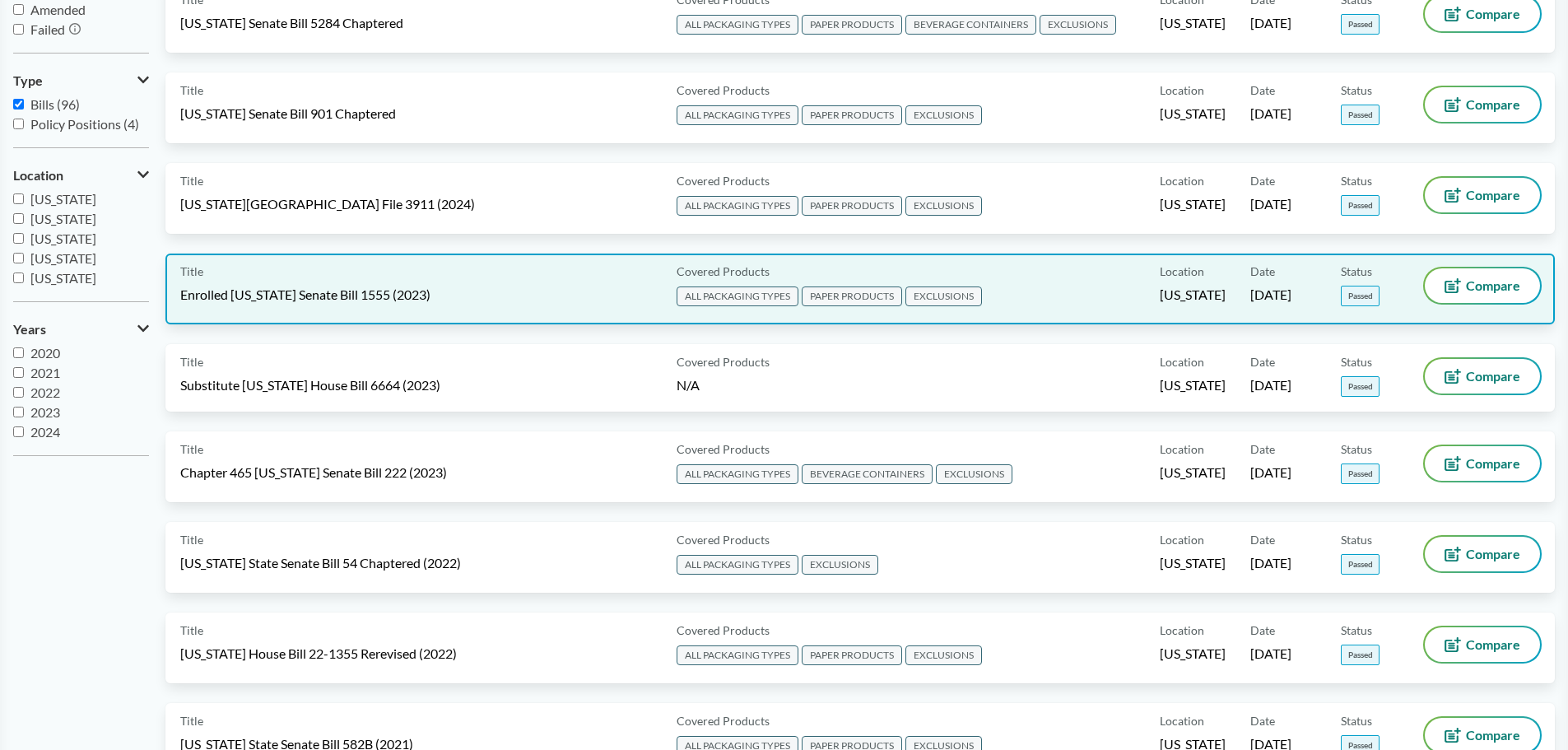
click at [954, 296] on span "EXCLUSIONS" at bounding box center [944, 296] width 77 height 19
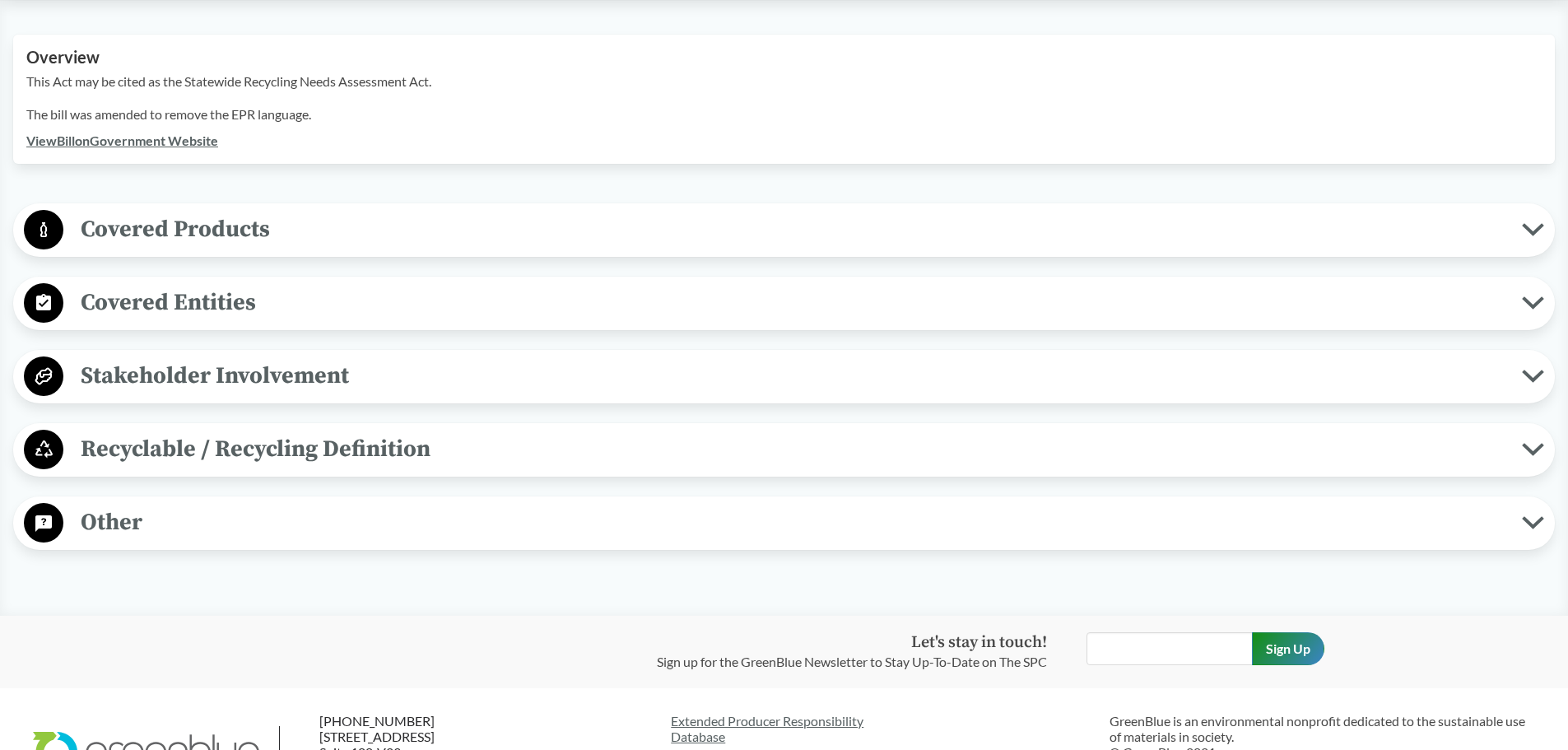
scroll to position [576, 0]
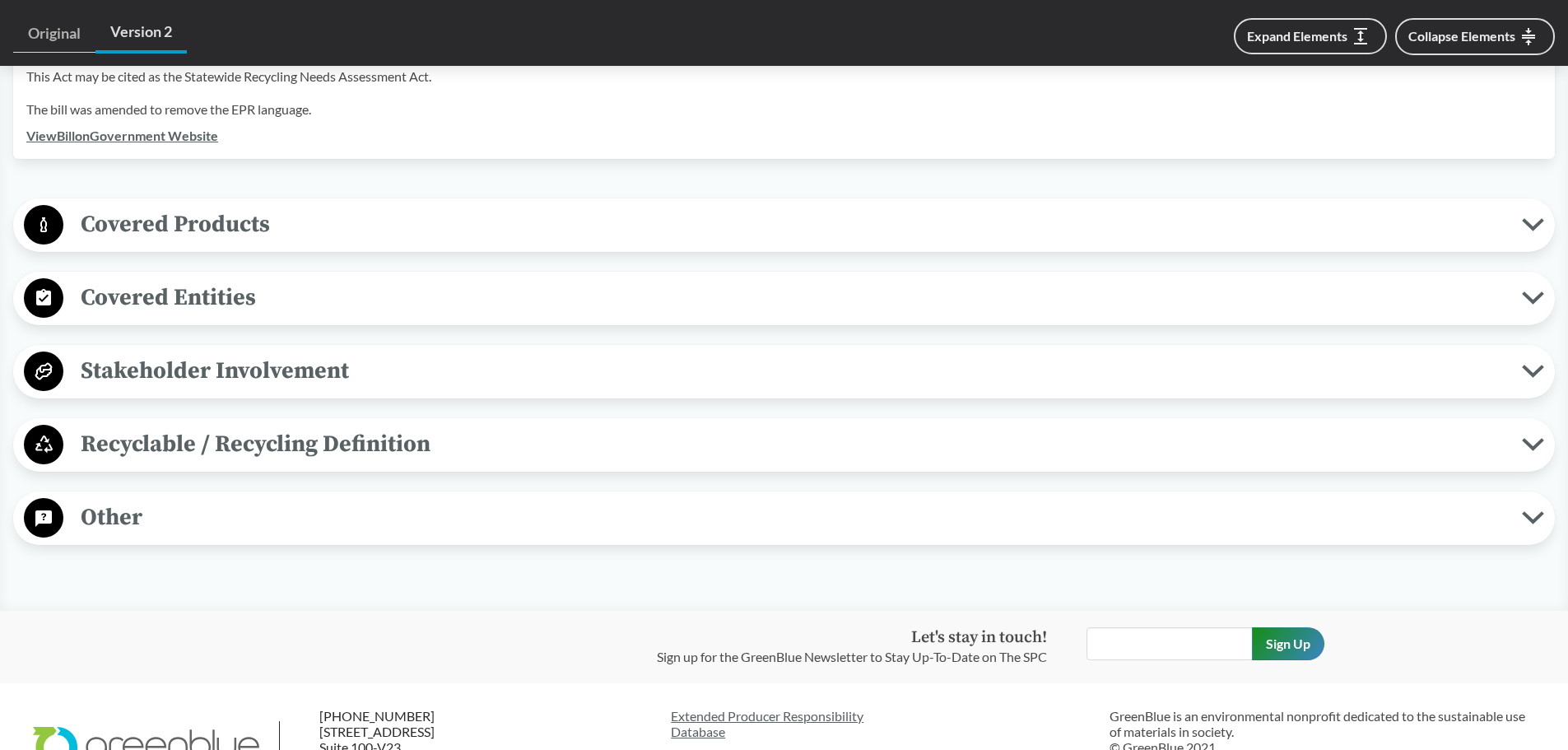
click at [169, 212] on span "Covered Products" at bounding box center [792, 224] width 1458 height 37
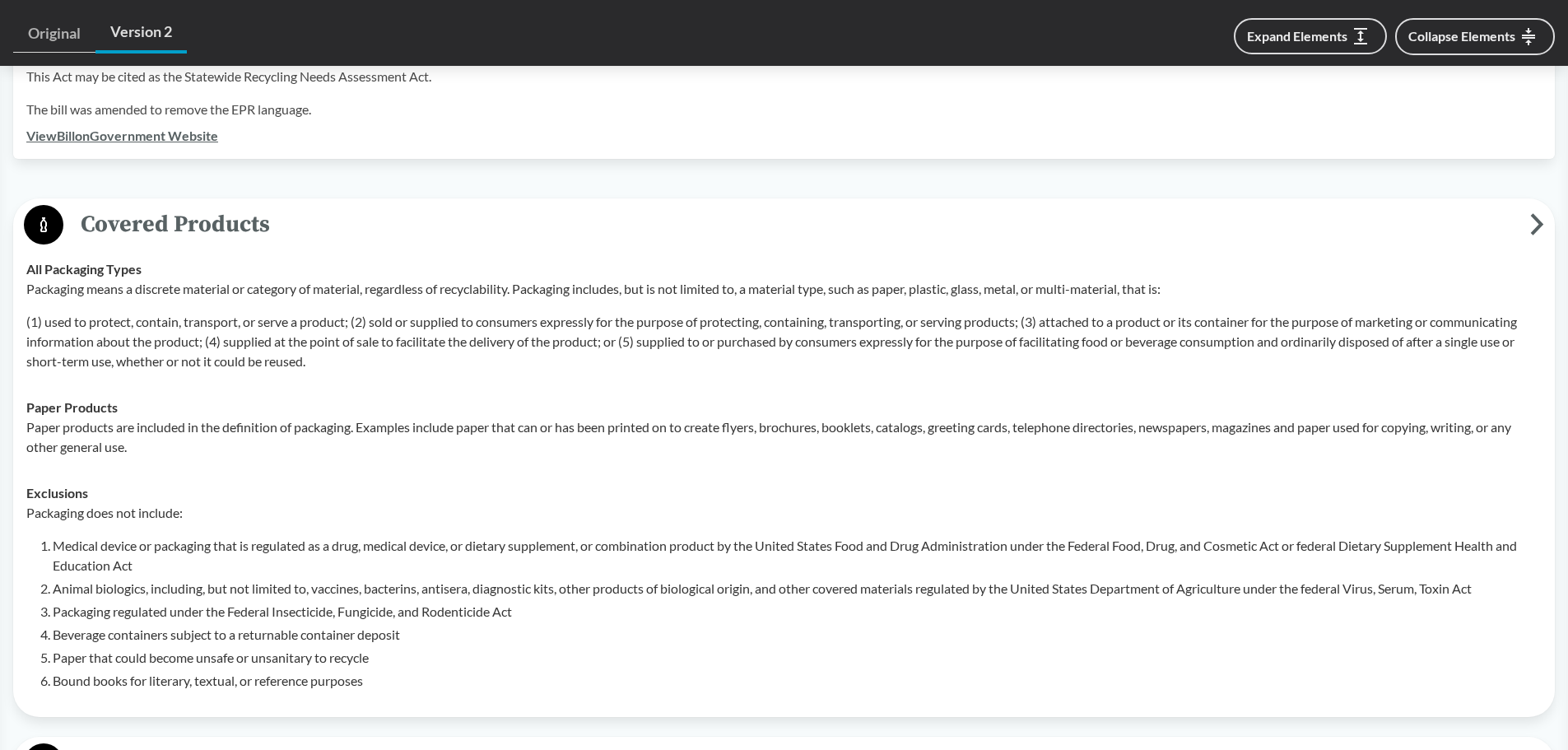
scroll to position [659, 0]
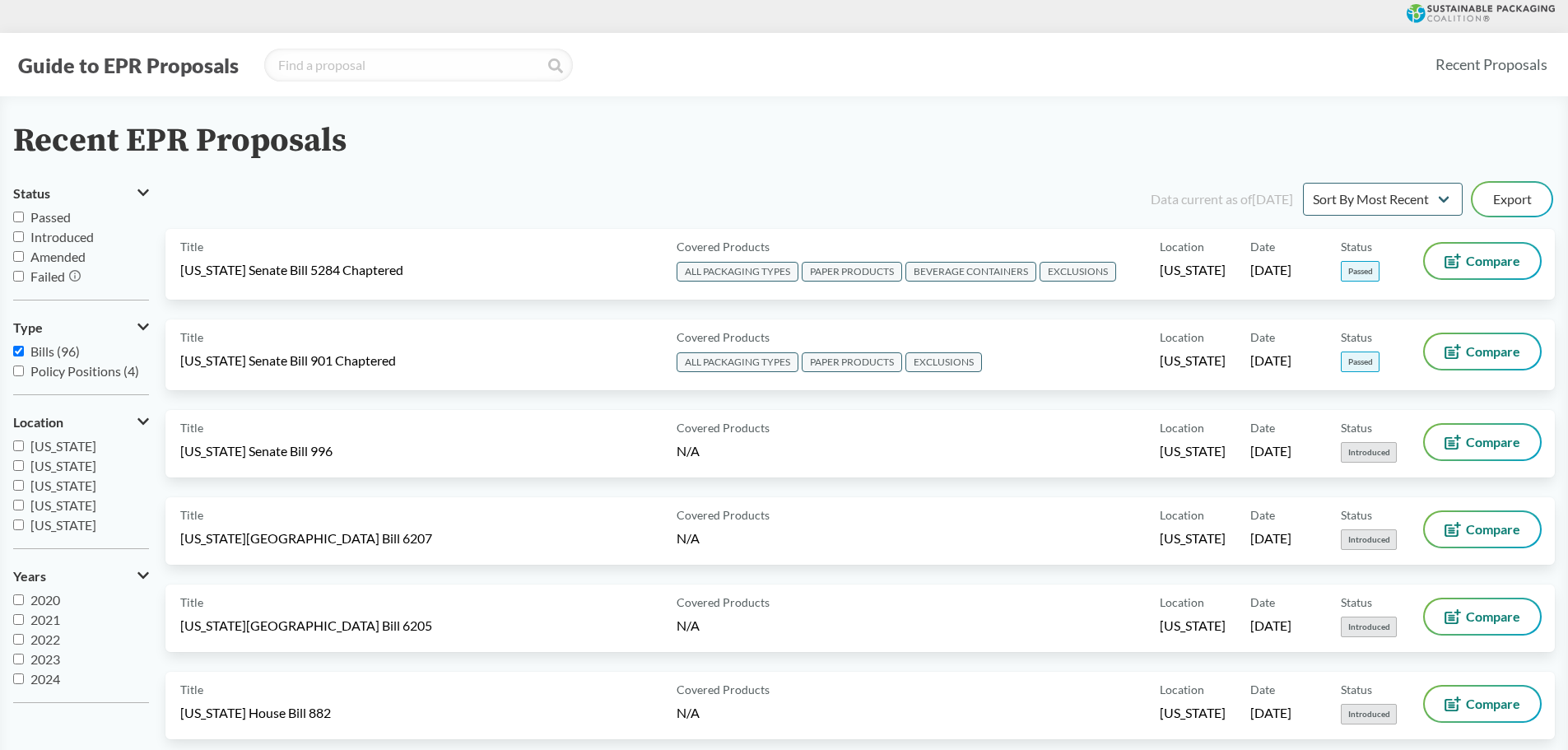
click at [1399, 208] on select "Sort By Most Recent Sort By Status" at bounding box center [1383, 199] width 160 height 33
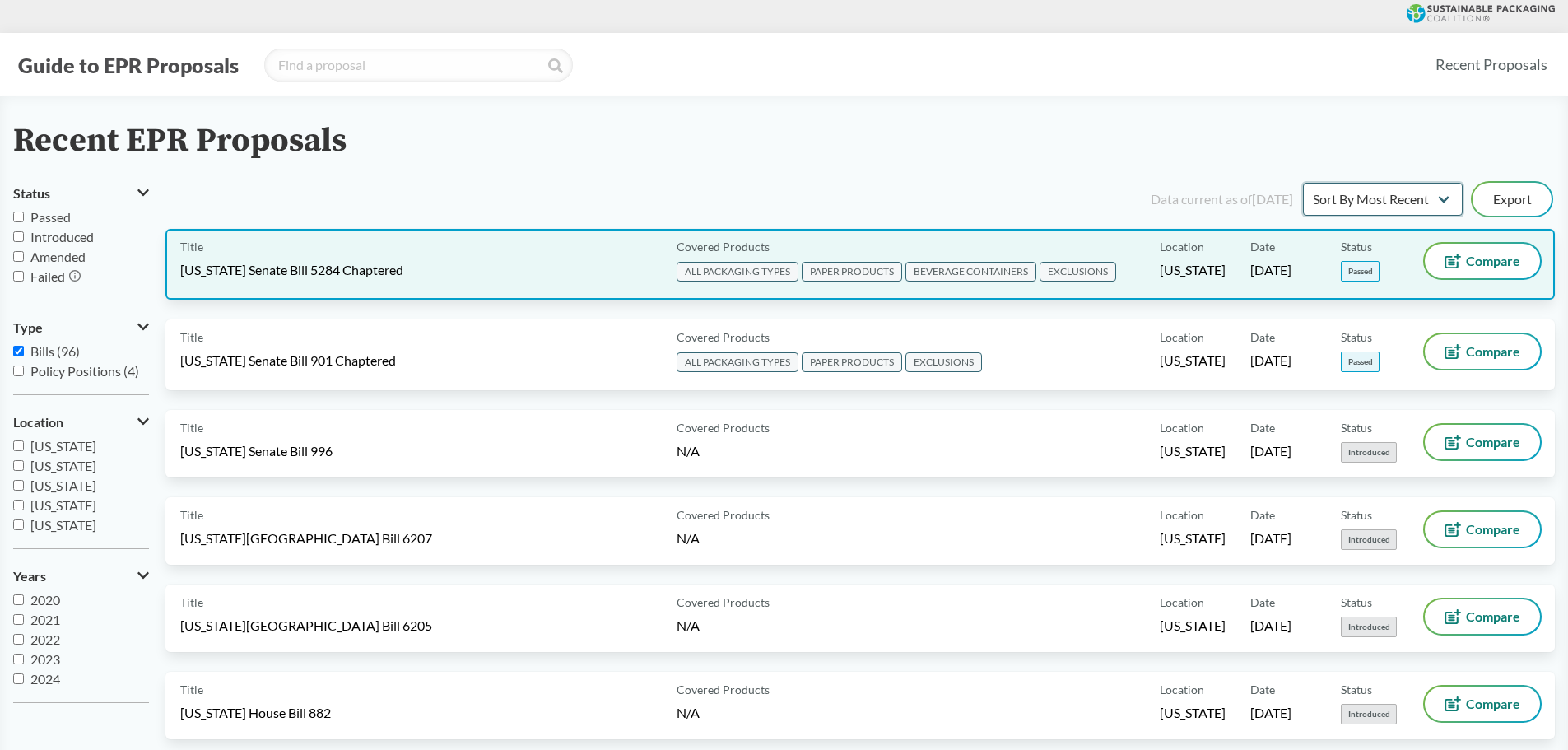
select select "Sort By Status"
click at [1303, 183] on select "Sort By Most Recent Sort By Status" at bounding box center [1383, 199] width 160 height 33
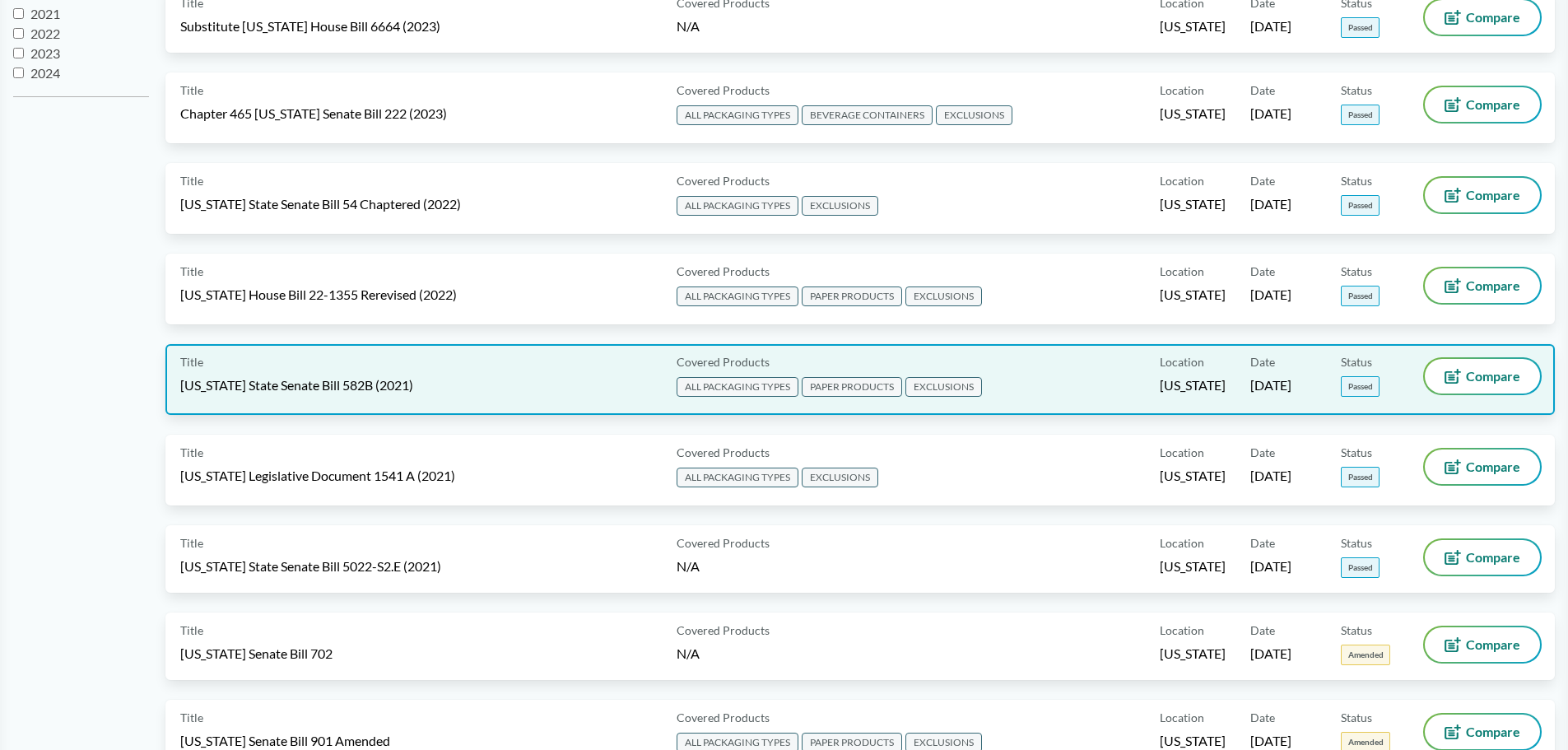
scroll to position [576, 0]
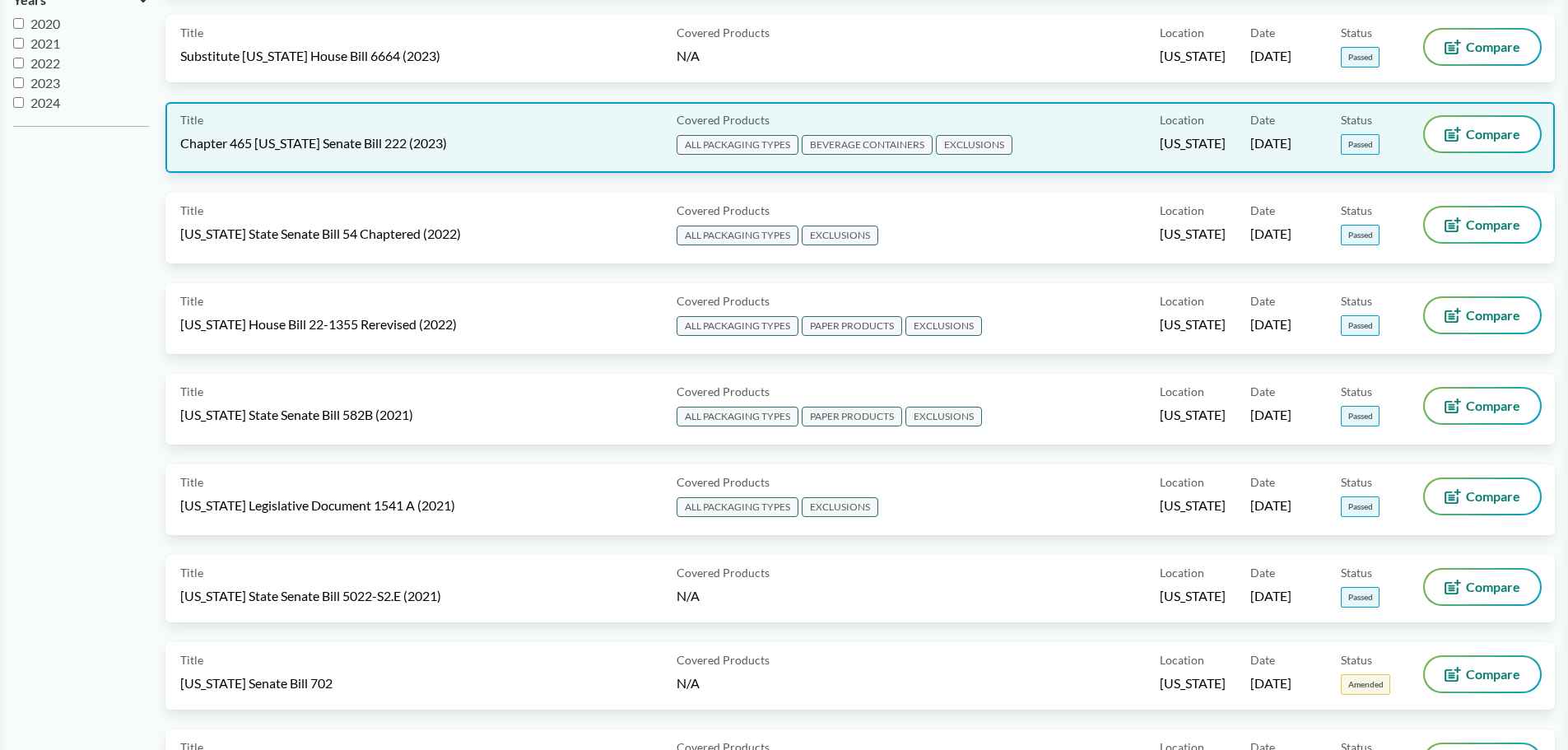
click at [972, 146] on span "EXCLUSIONS" at bounding box center [974, 144] width 77 height 19
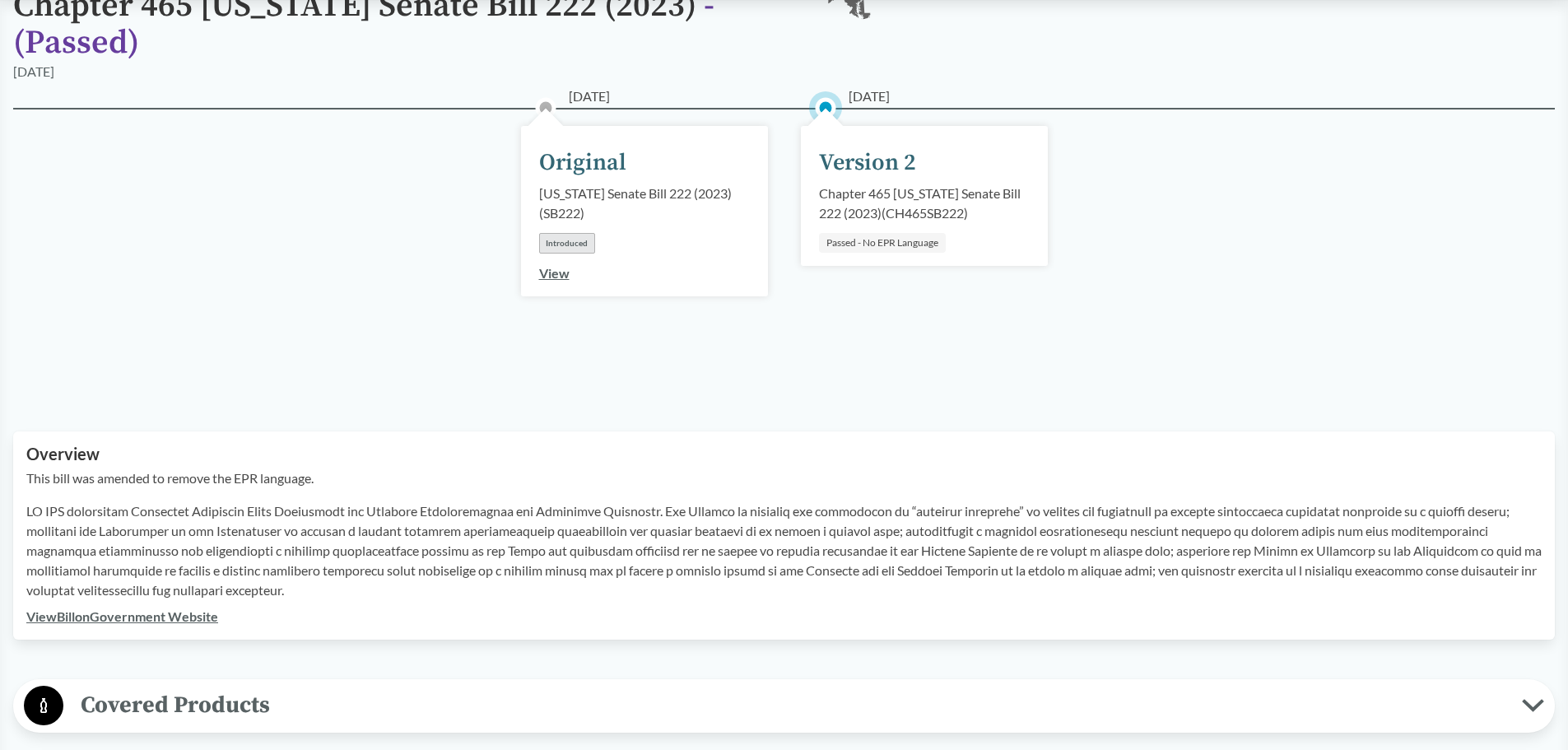
scroll to position [494, 0]
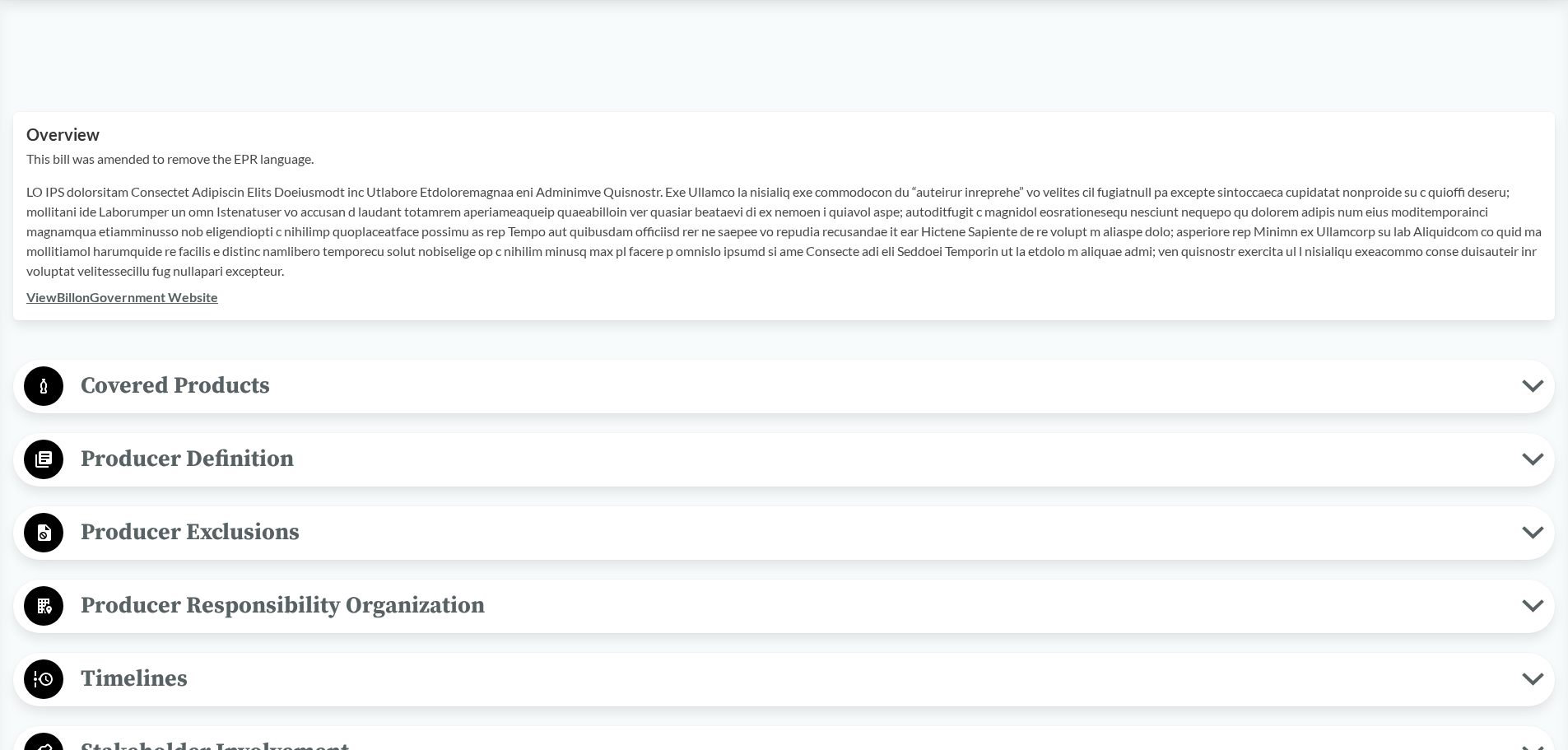
click at [233, 385] on span "Covered Products" at bounding box center [792, 386] width 1458 height 37
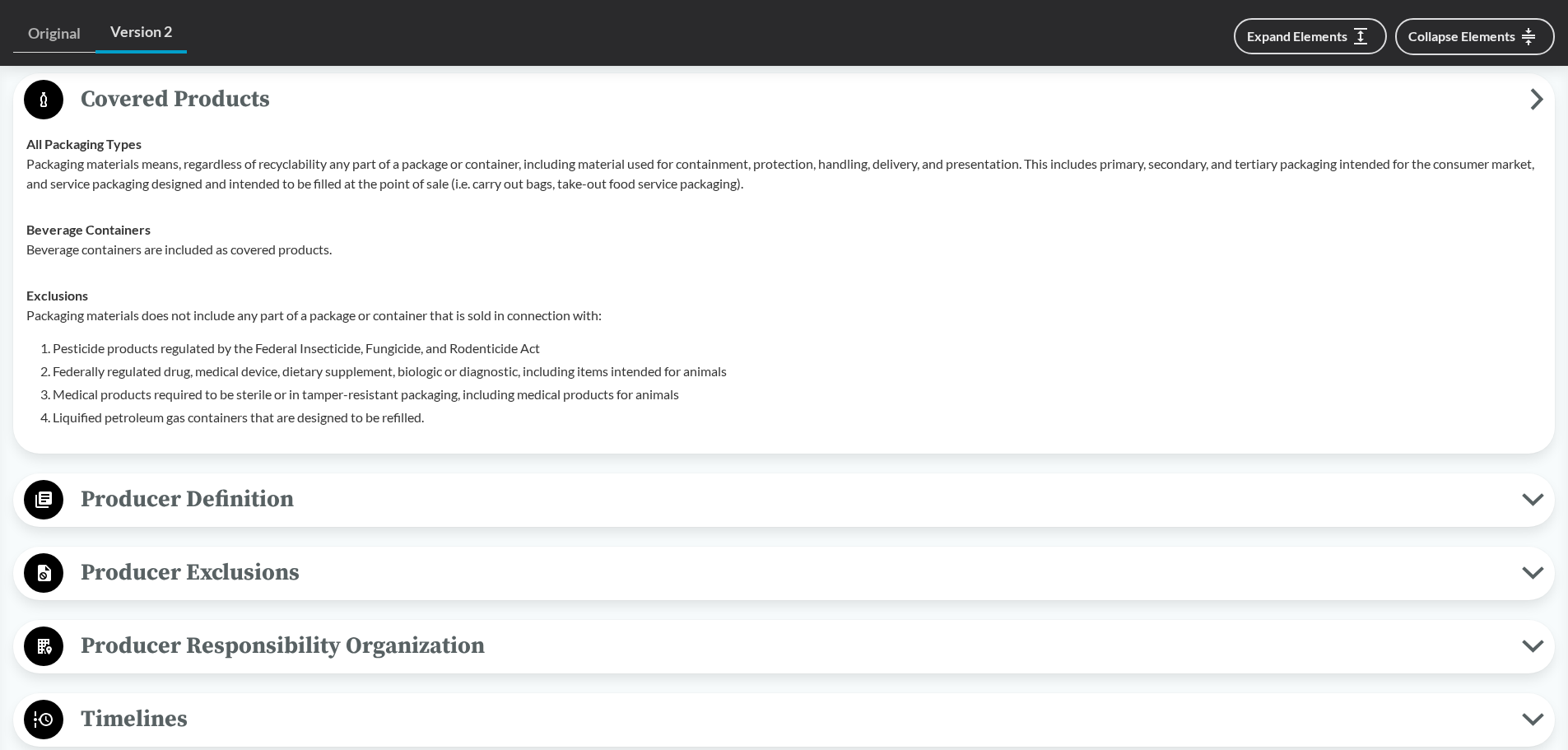
scroll to position [823, 0]
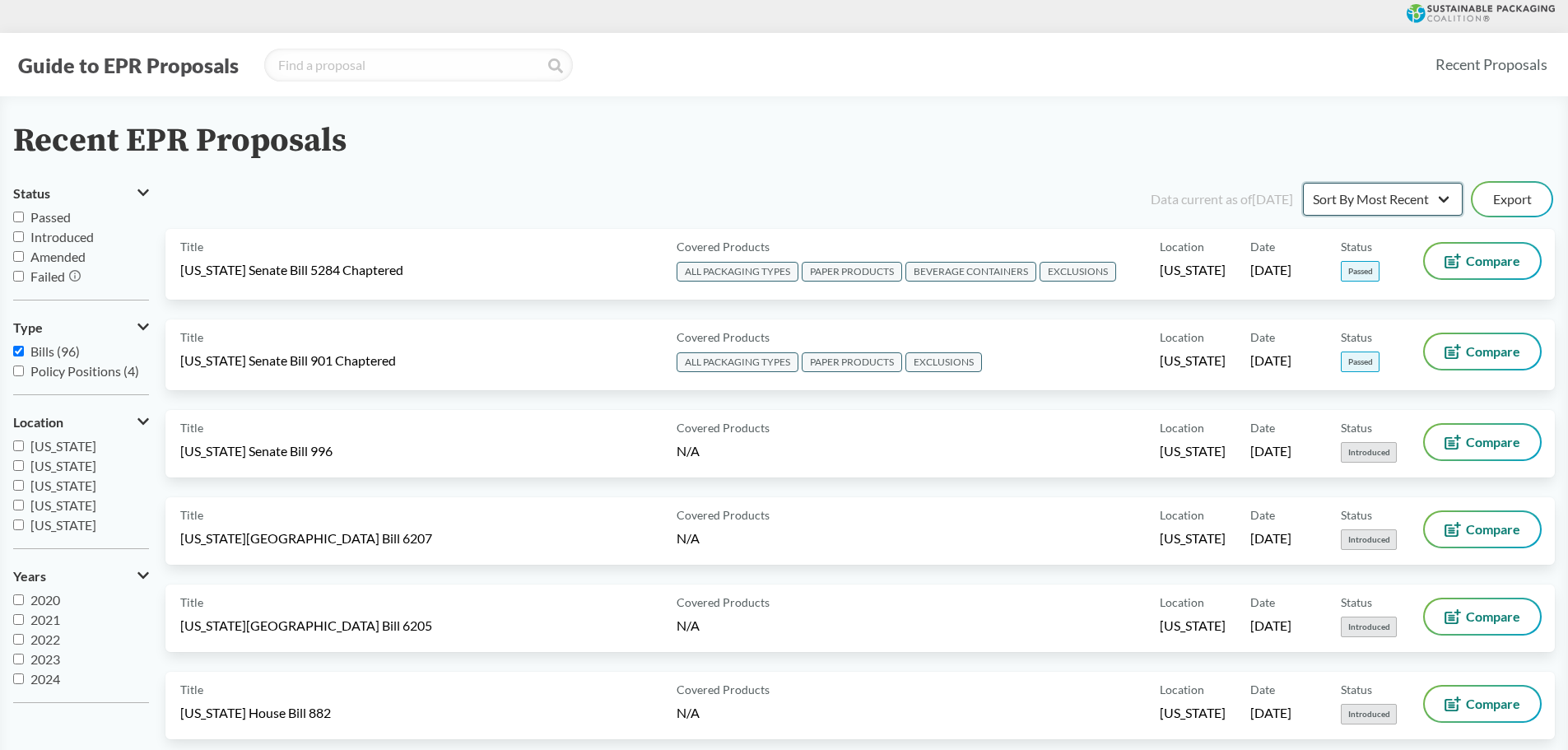
click at [1341, 200] on select "Sort By Most Recent Sort By Status" at bounding box center [1383, 199] width 160 height 33
select select "Sort By Status"
click at [1303, 183] on select "Sort By Most Recent Sort By Status" at bounding box center [1383, 199] width 160 height 33
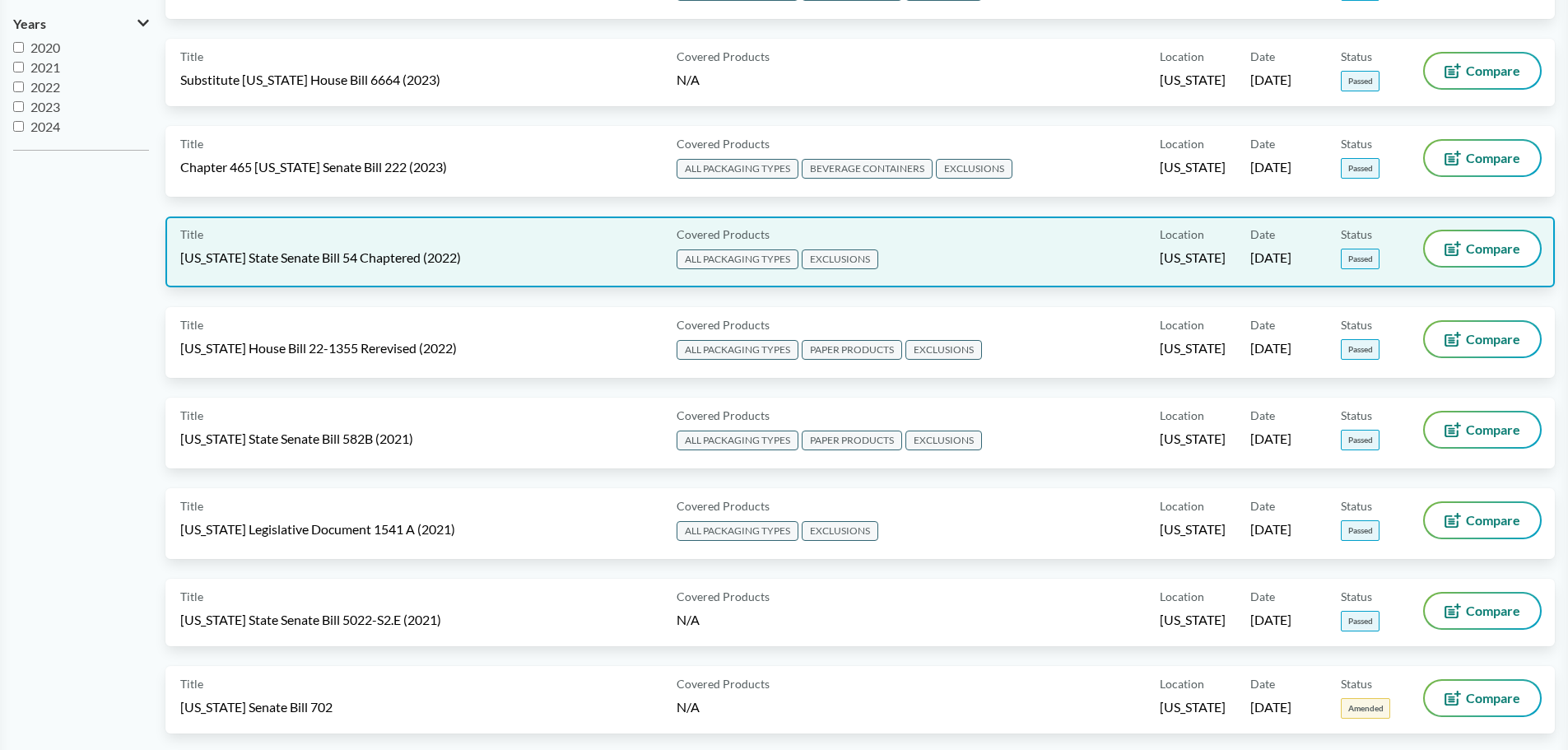
scroll to position [576, 0]
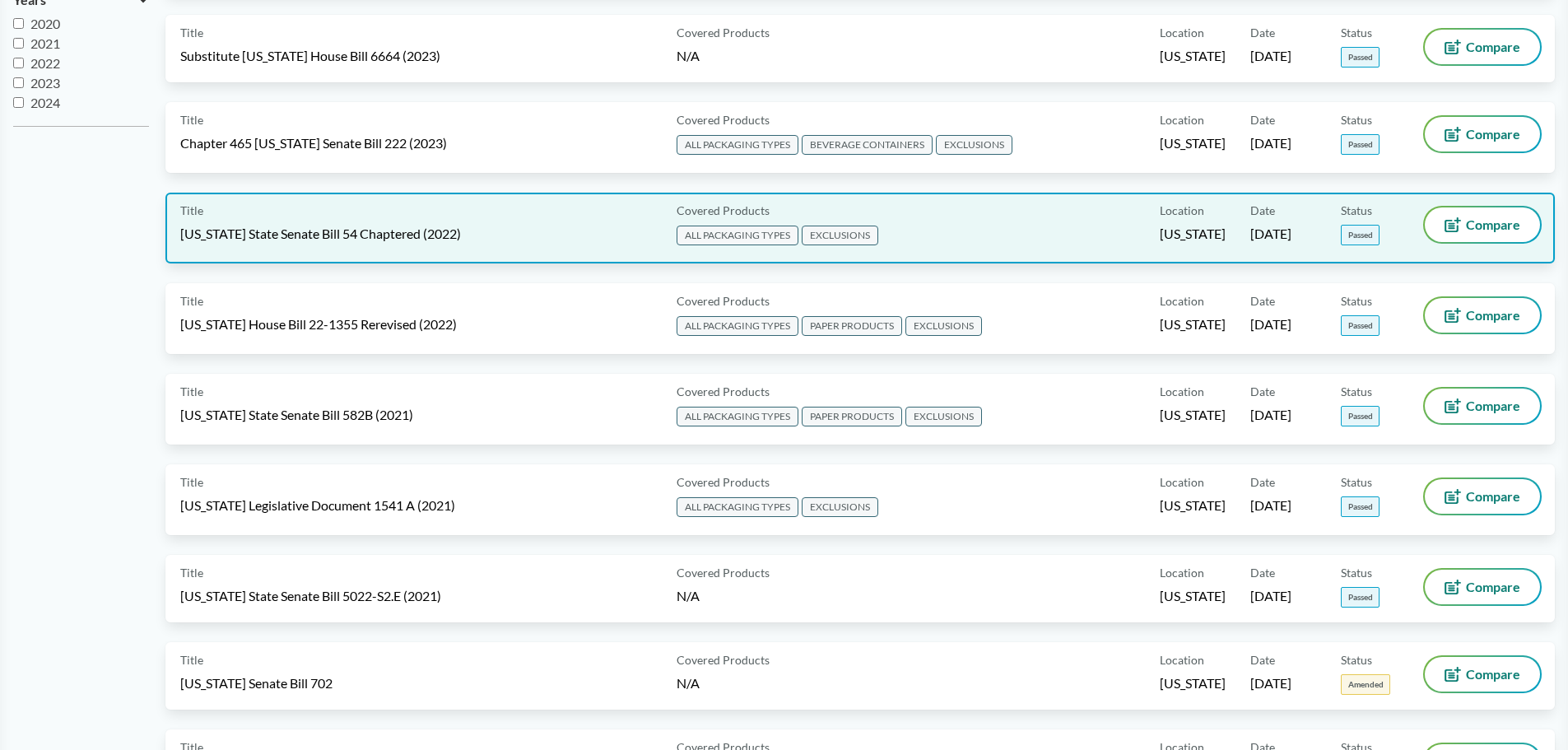
click at [865, 237] on span "EXCLUSIONS" at bounding box center [840, 235] width 77 height 19
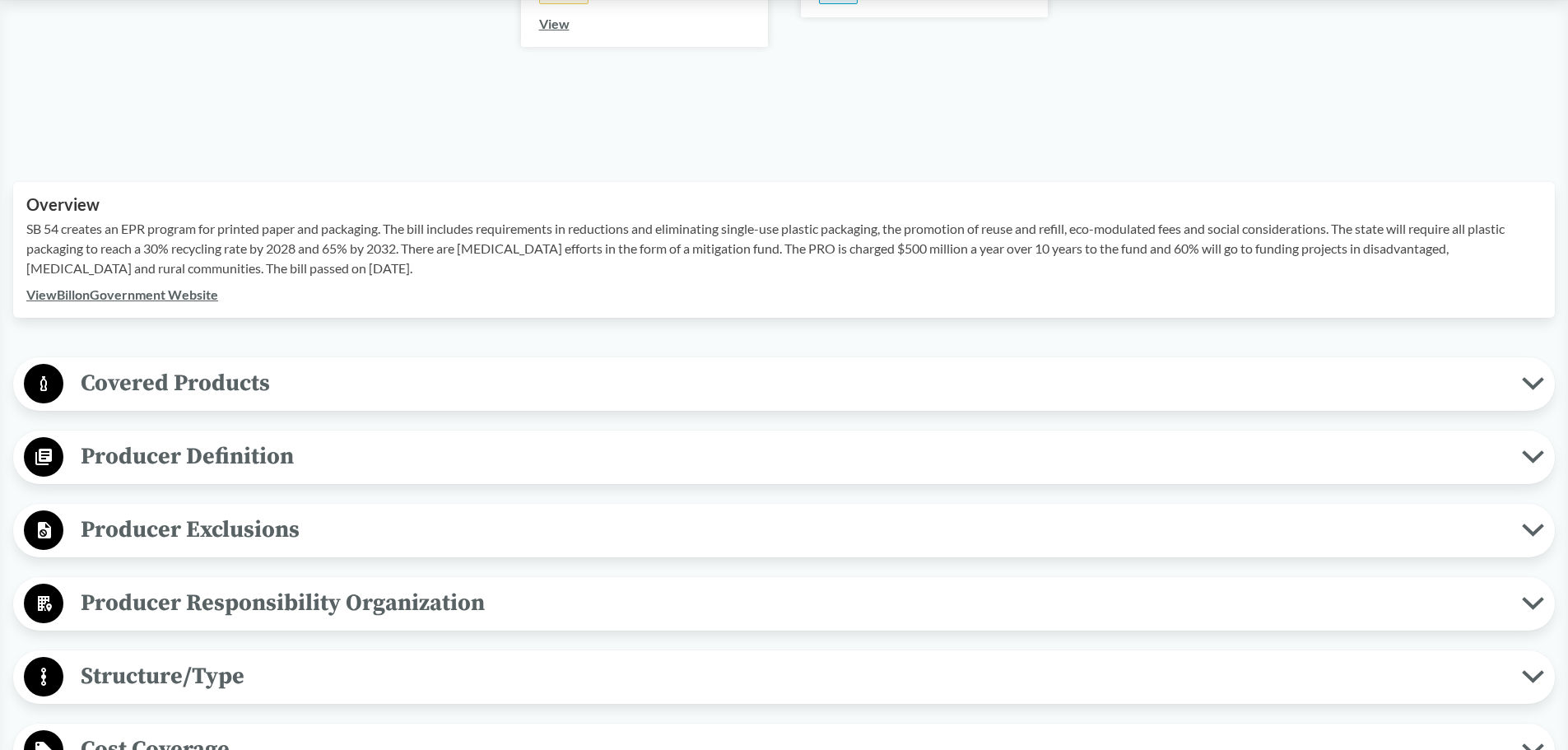
scroll to position [576, 0]
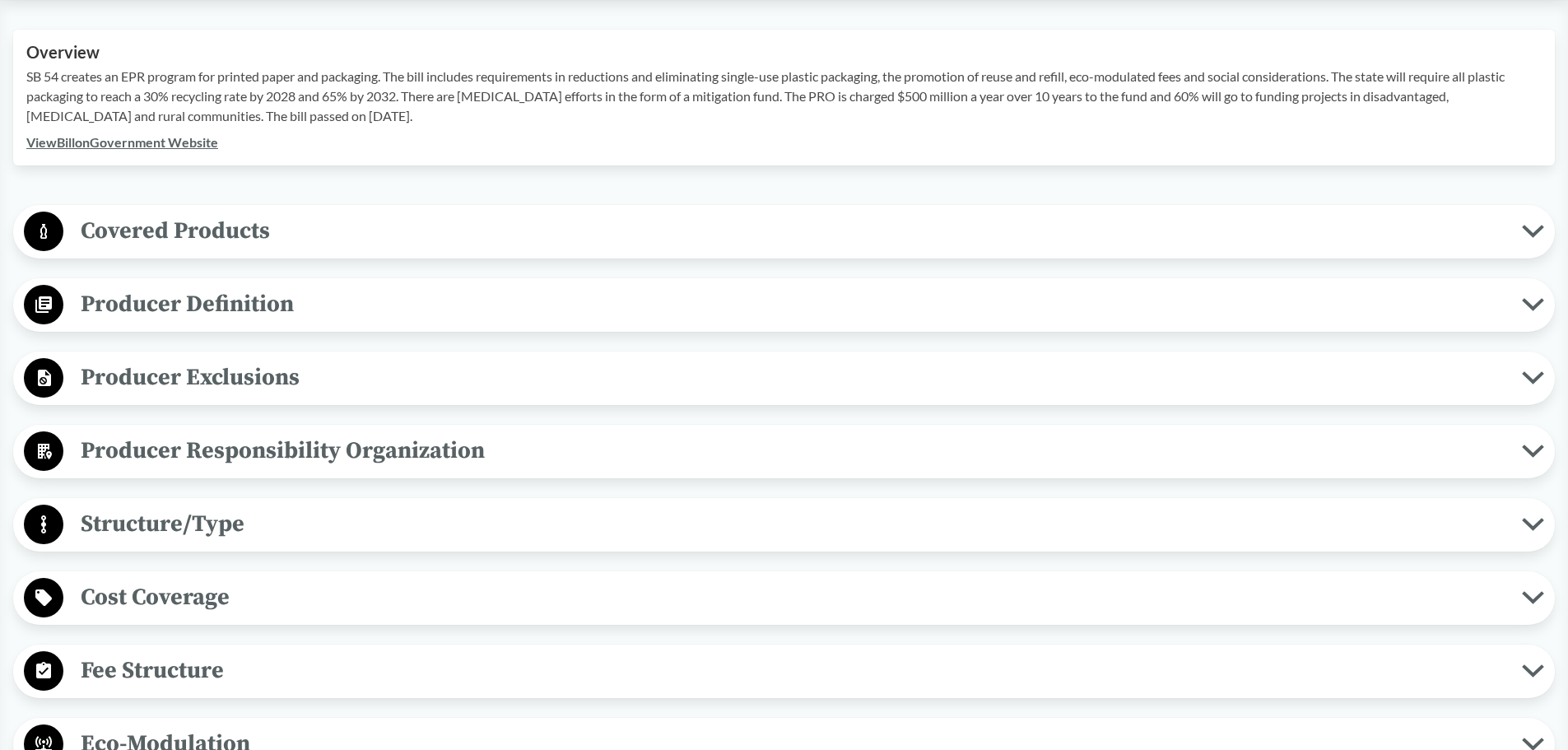
click at [184, 233] on span "Covered Products" at bounding box center [792, 231] width 1458 height 37
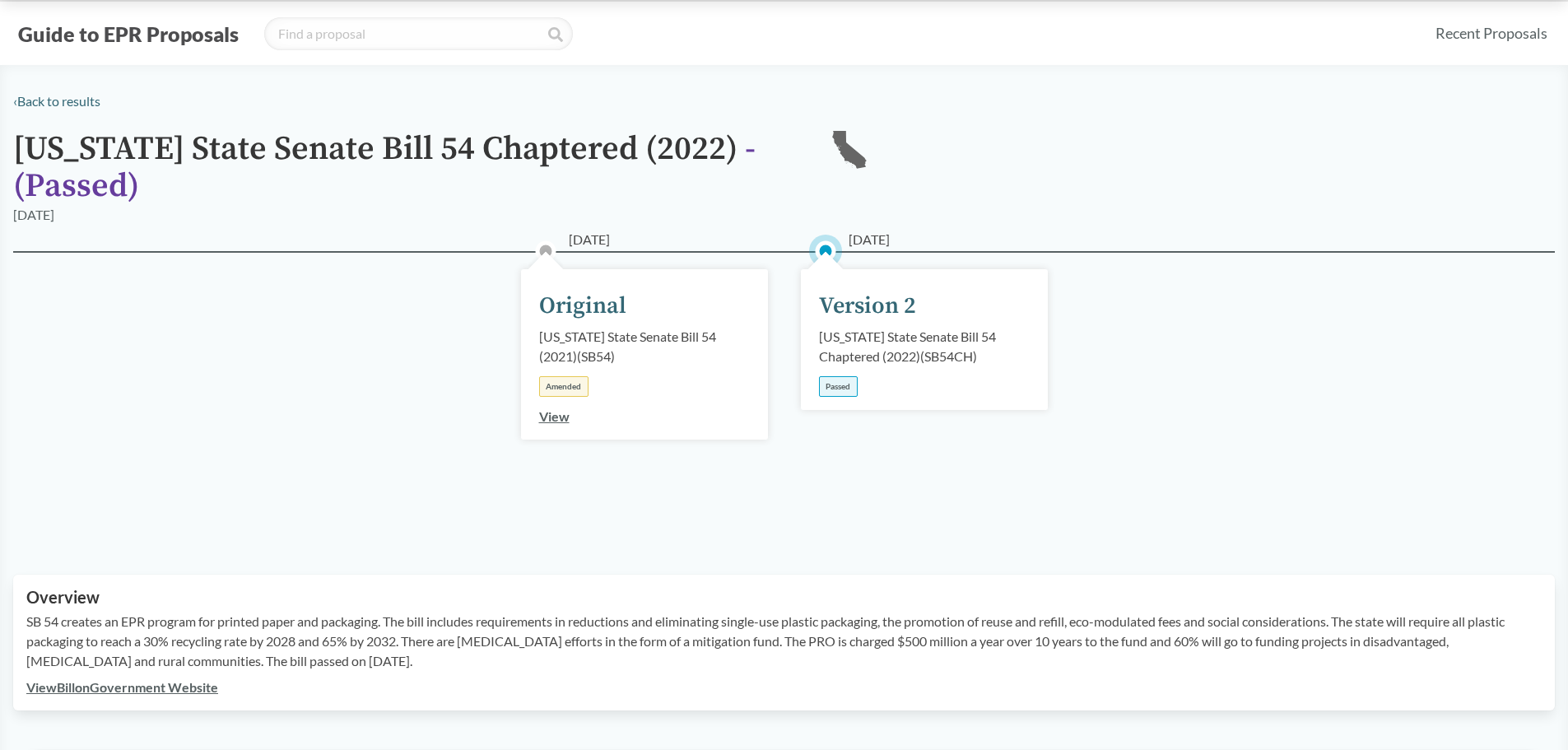
scroll to position [0, 0]
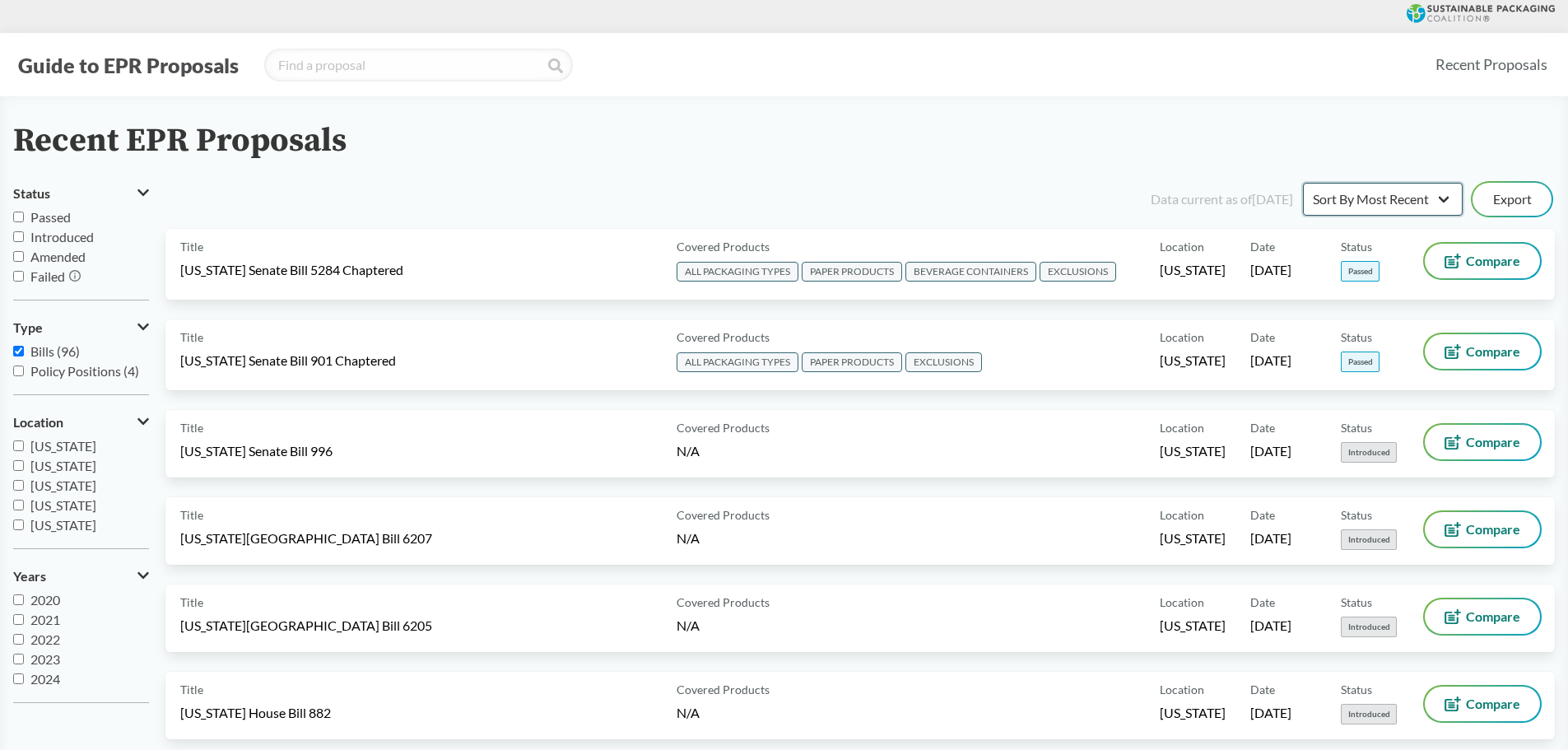
click at [1435, 197] on select "Sort By Most Recent Sort By Status" at bounding box center [1383, 199] width 160 height 33
select select "Sort By Status"
click at [1303, 183] on select "Sort By Most Recent Sort By Status" at bounding box center [1383, 199] width 160 height 33
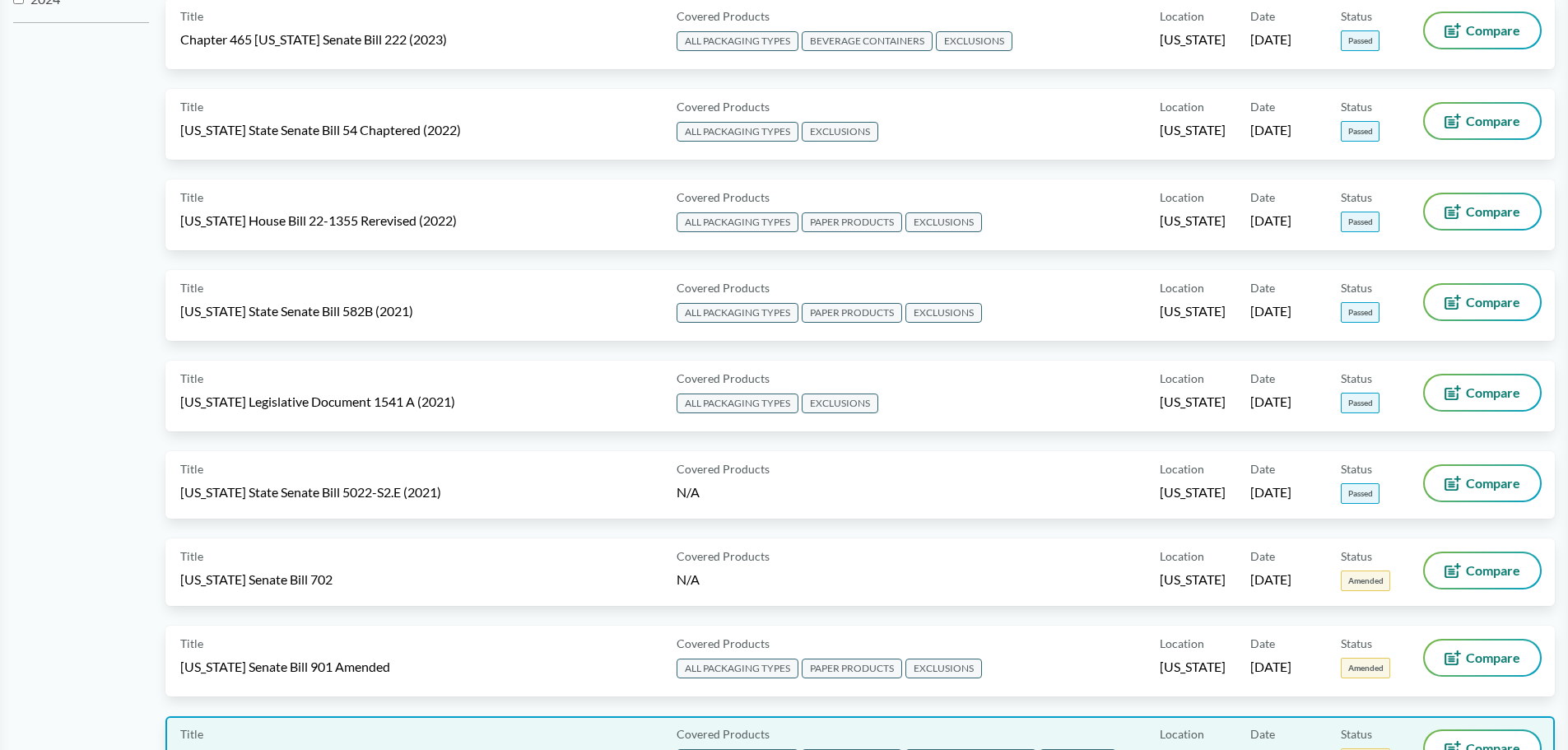
scroll to position [659, 0]
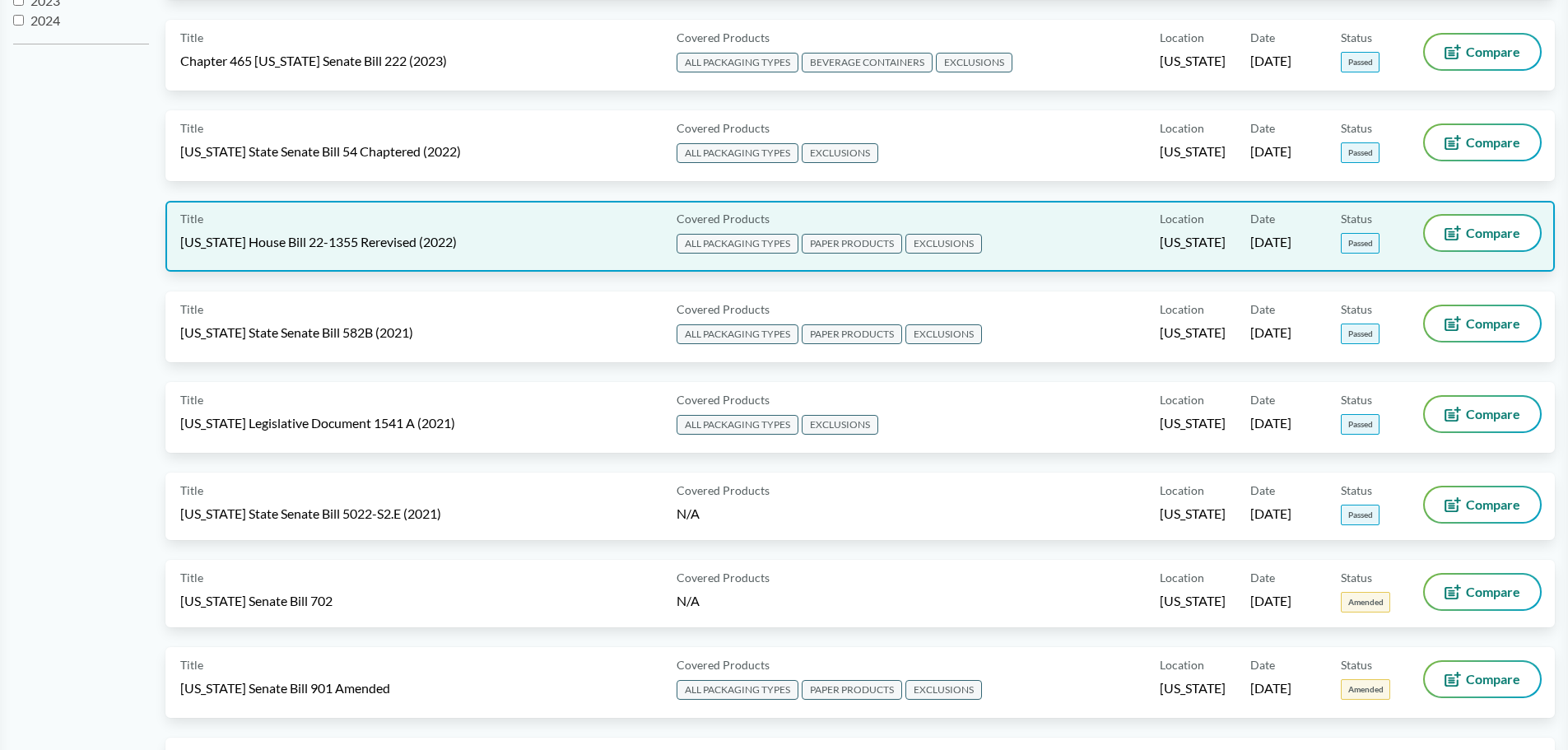
click at [967, 241] on span "EXCLUSIONS" at bounding box center [944, 243] width 77 height 19
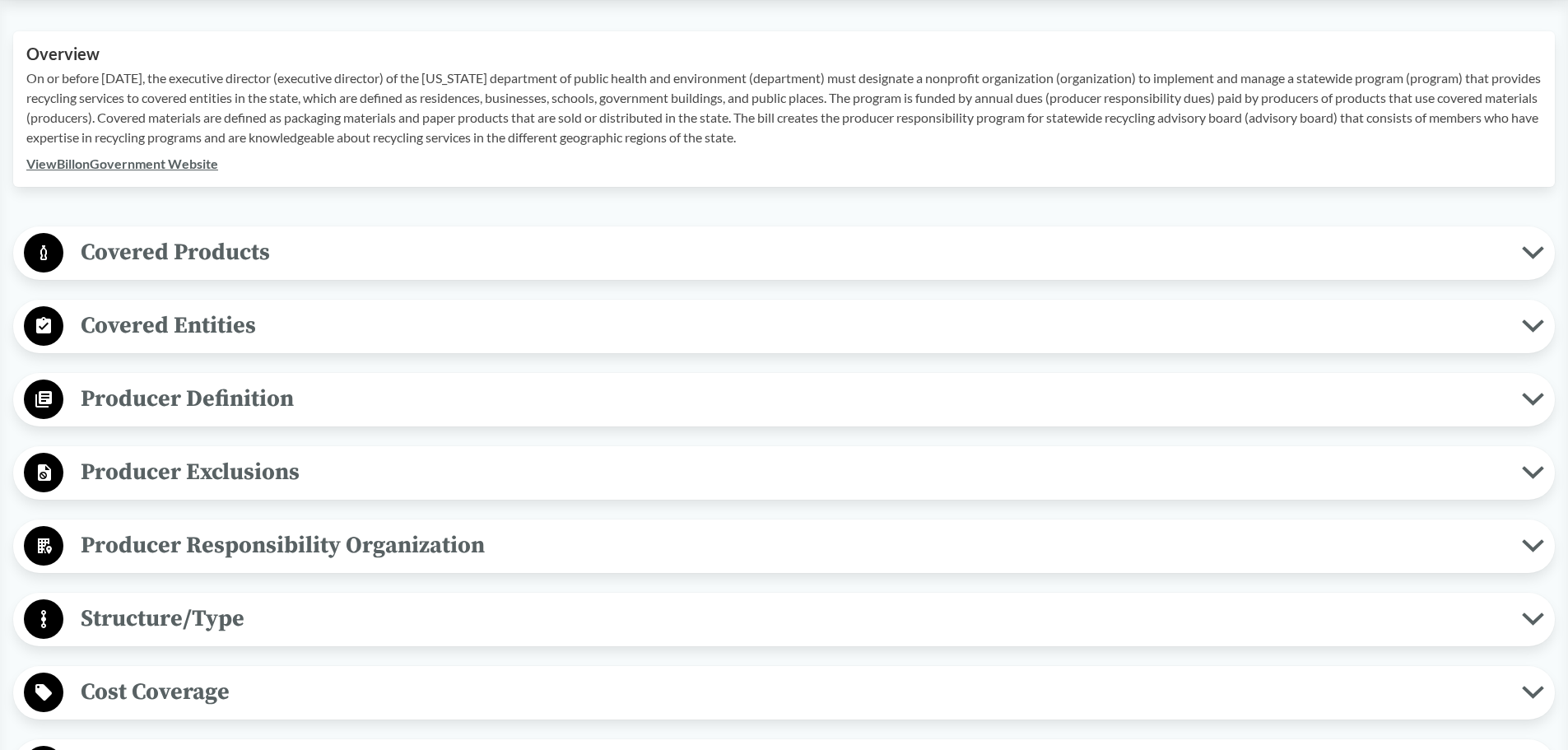
scroll to position [576, 0]
click at [205, 250] on span "Covered Products" at bounding box center [792, 251] width 1458 height 37
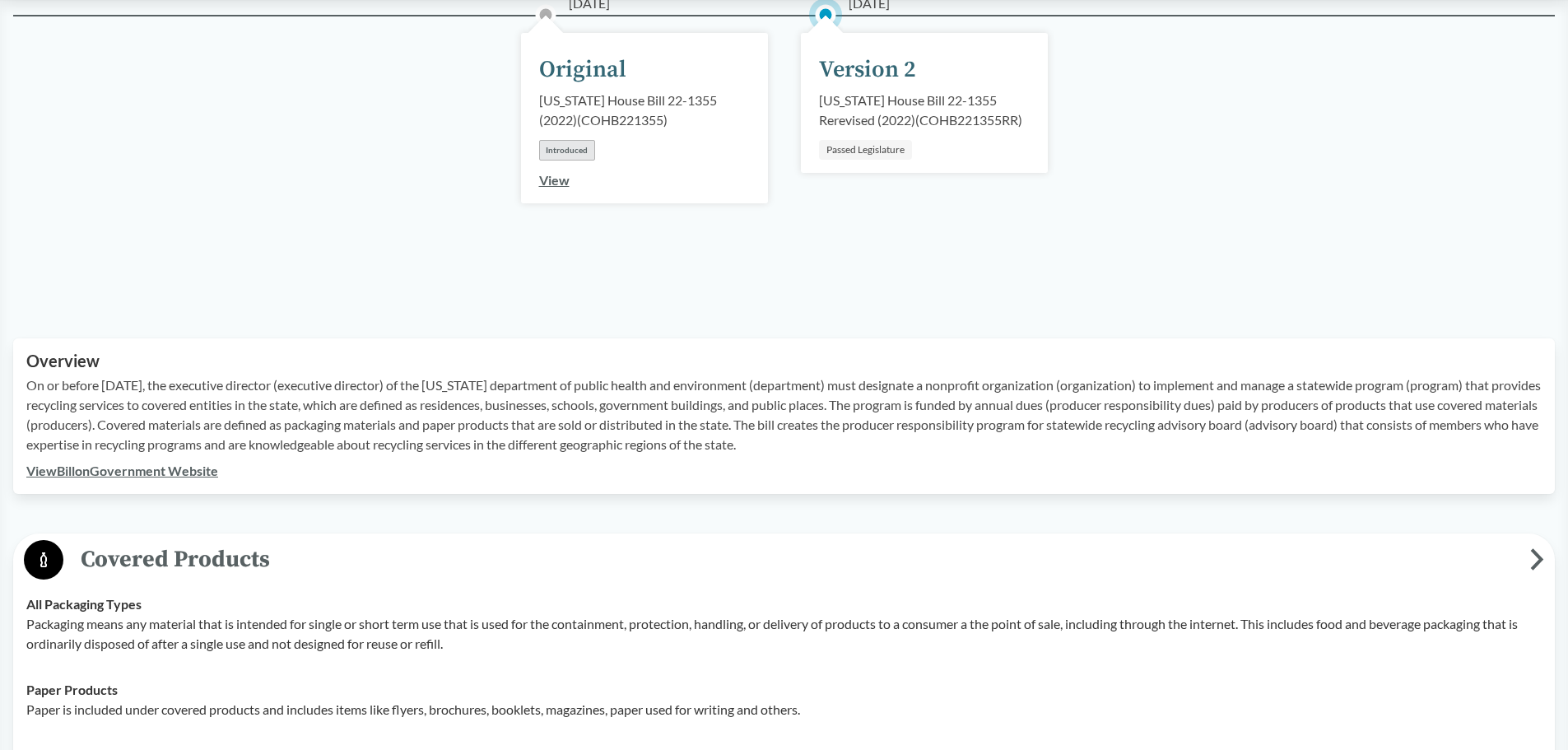
scroll to position [247, 0]
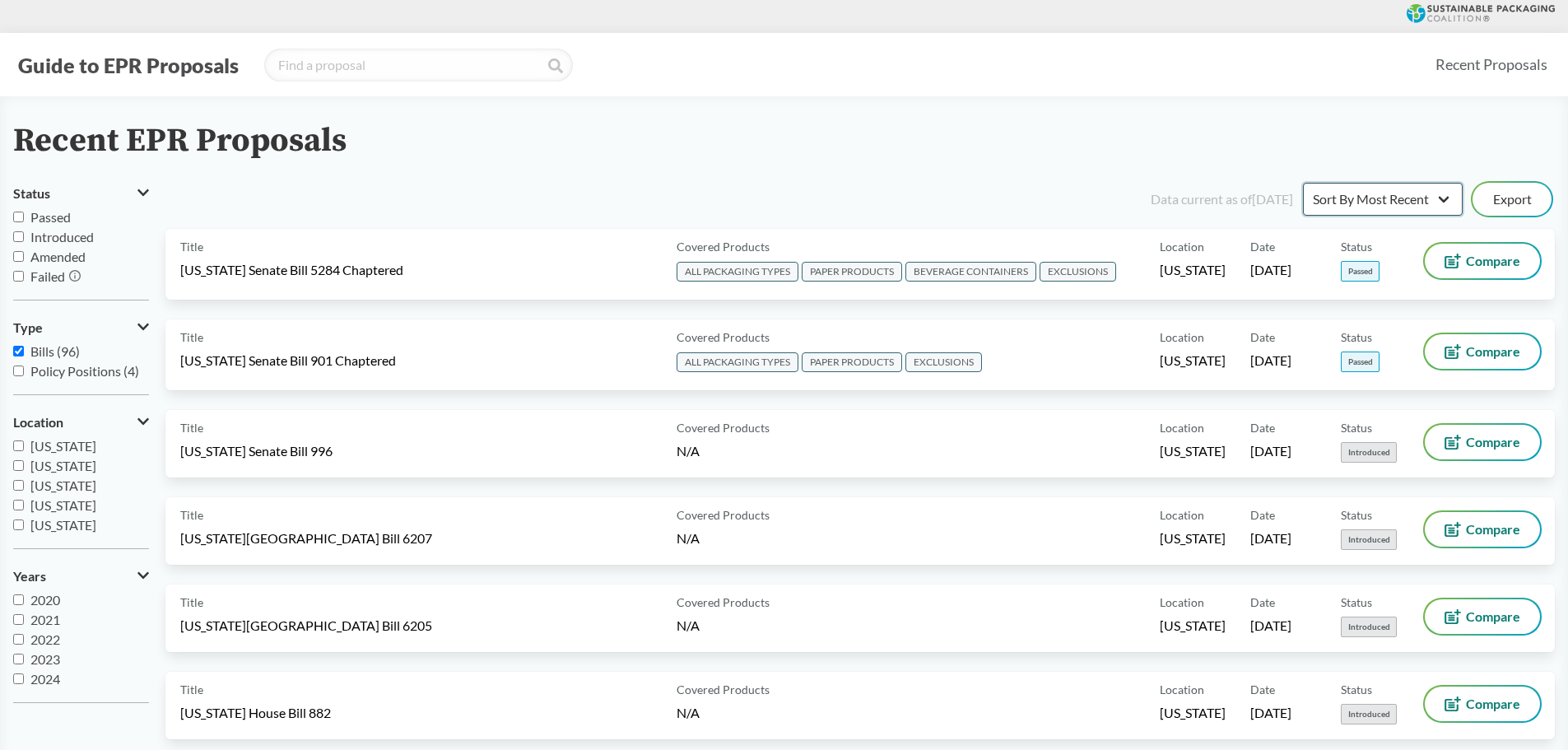
click at [1352, 200] on select "Sort By Most Recent Sort By Status" at bounding box center [1383, 199] width 160 height 33
select select "Sort By Status"
click at [1303, 183] on select "Sort By Most Recent Sort By Status" at bounding box center [1383, 199] width 160 height 33
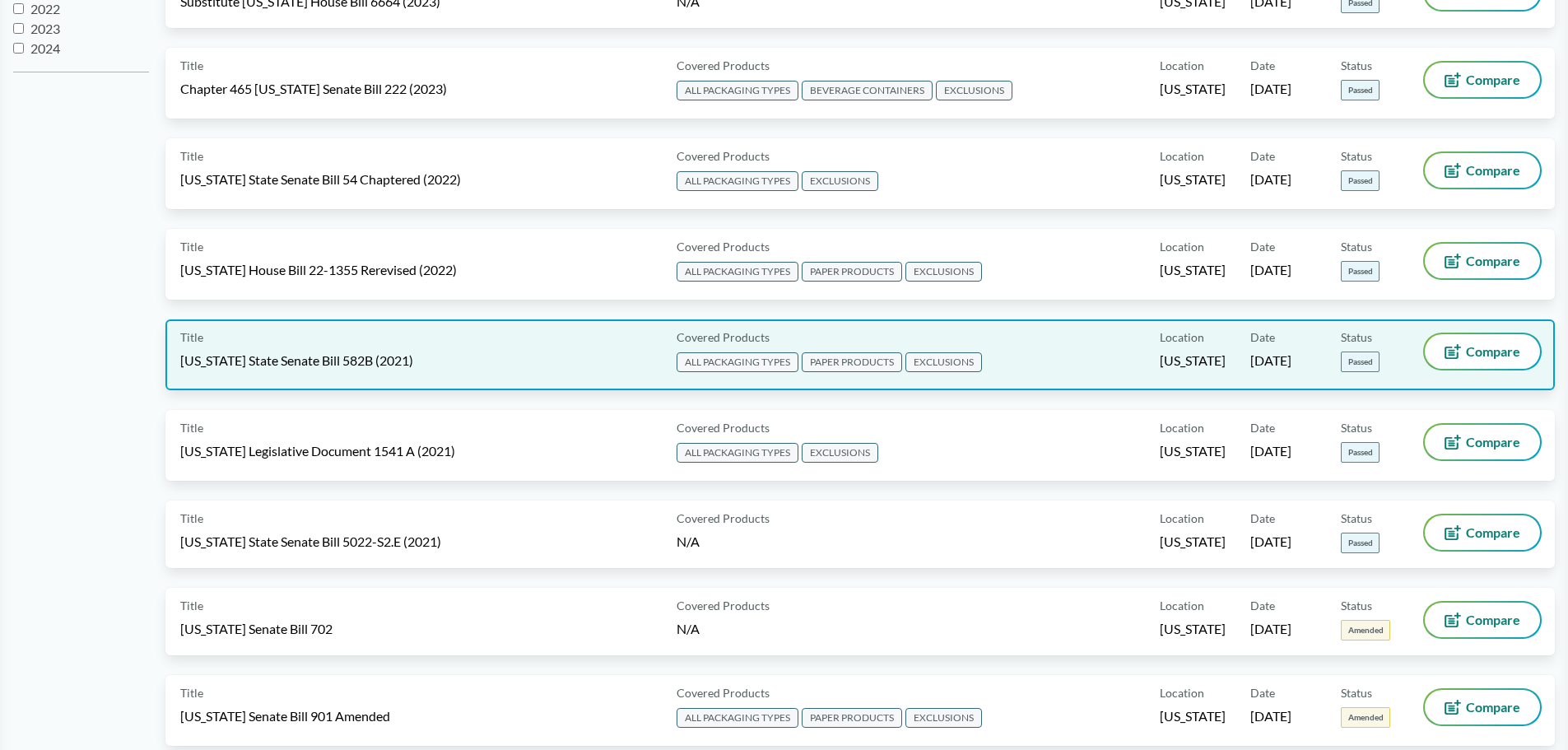
scroll to position [659, 0]
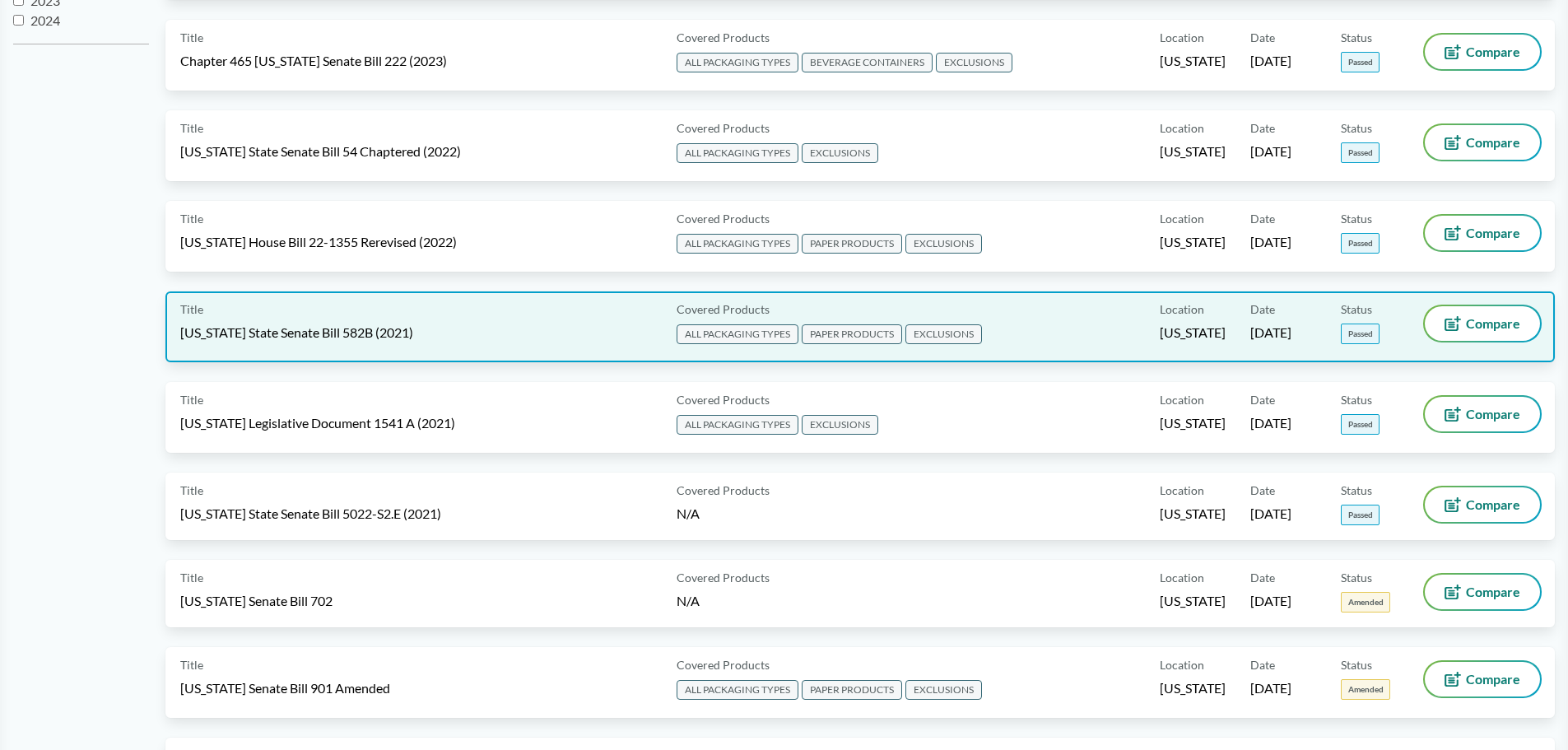
click at [948, 334] on span "EXCLUSIONS" at bounding box center [944, 334] width 77 height 19
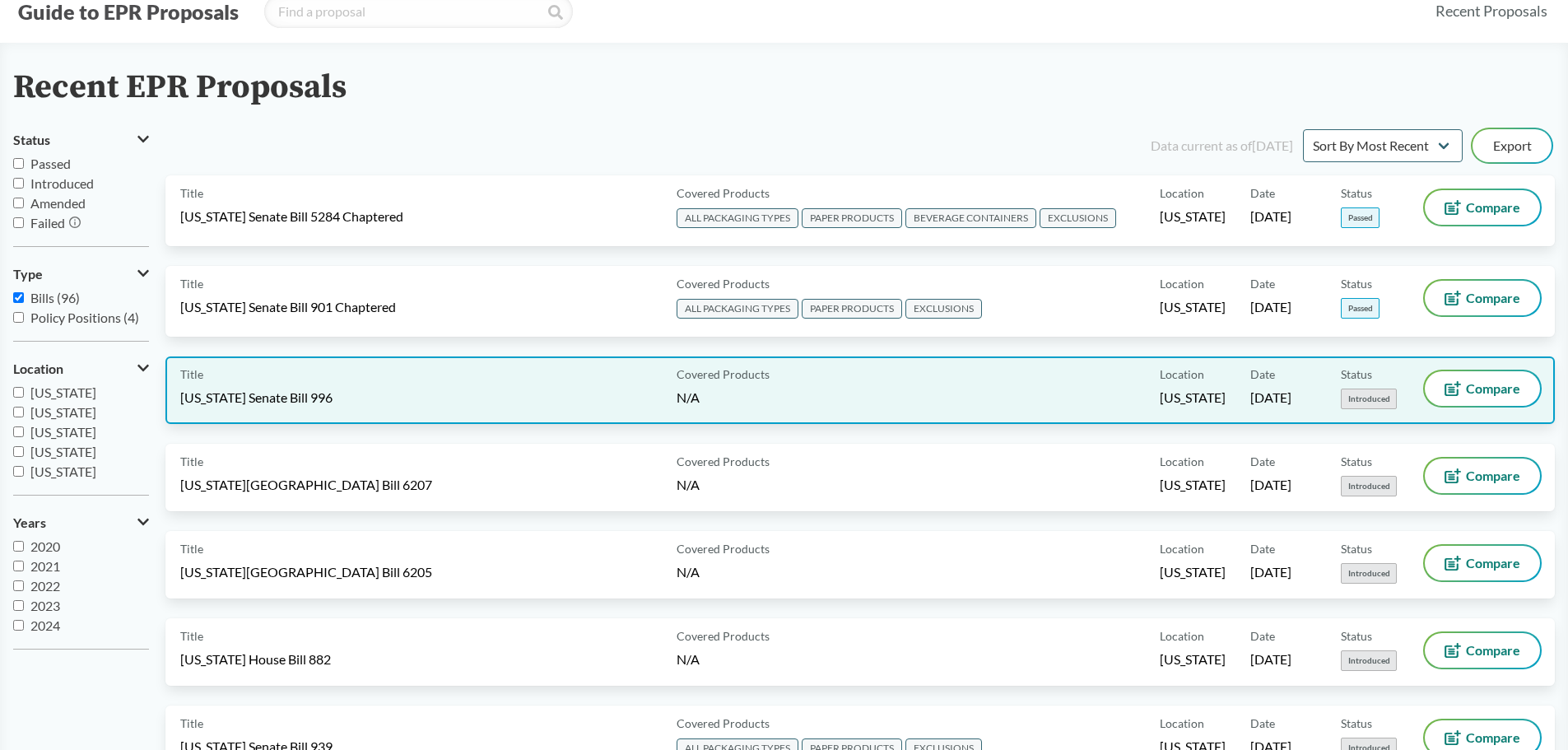
scroll to position [83, 0]
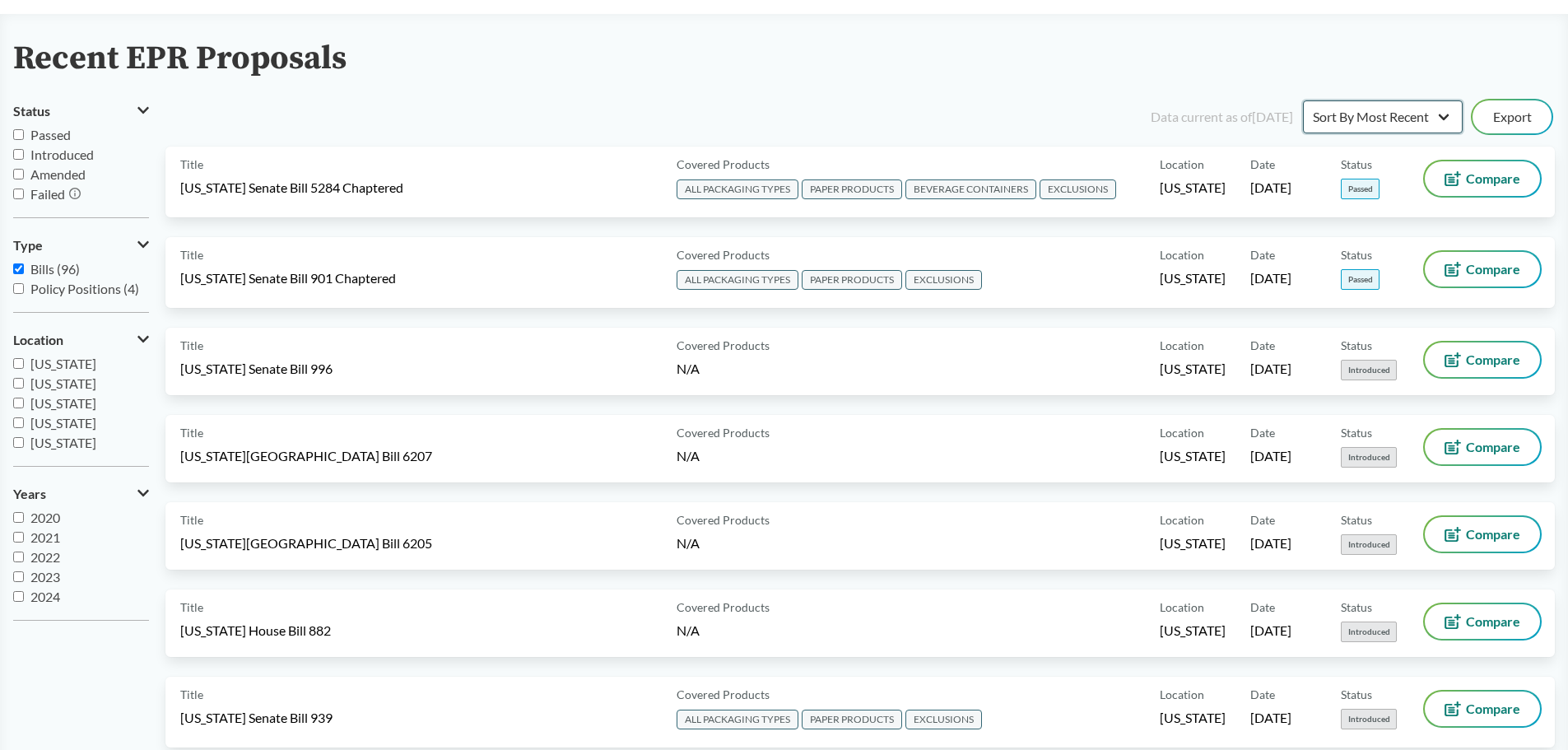
click at [1395, 107] on select "Sort By Most Recent Sort By Status" at bounding box center [1383, 116] width 160 height 33
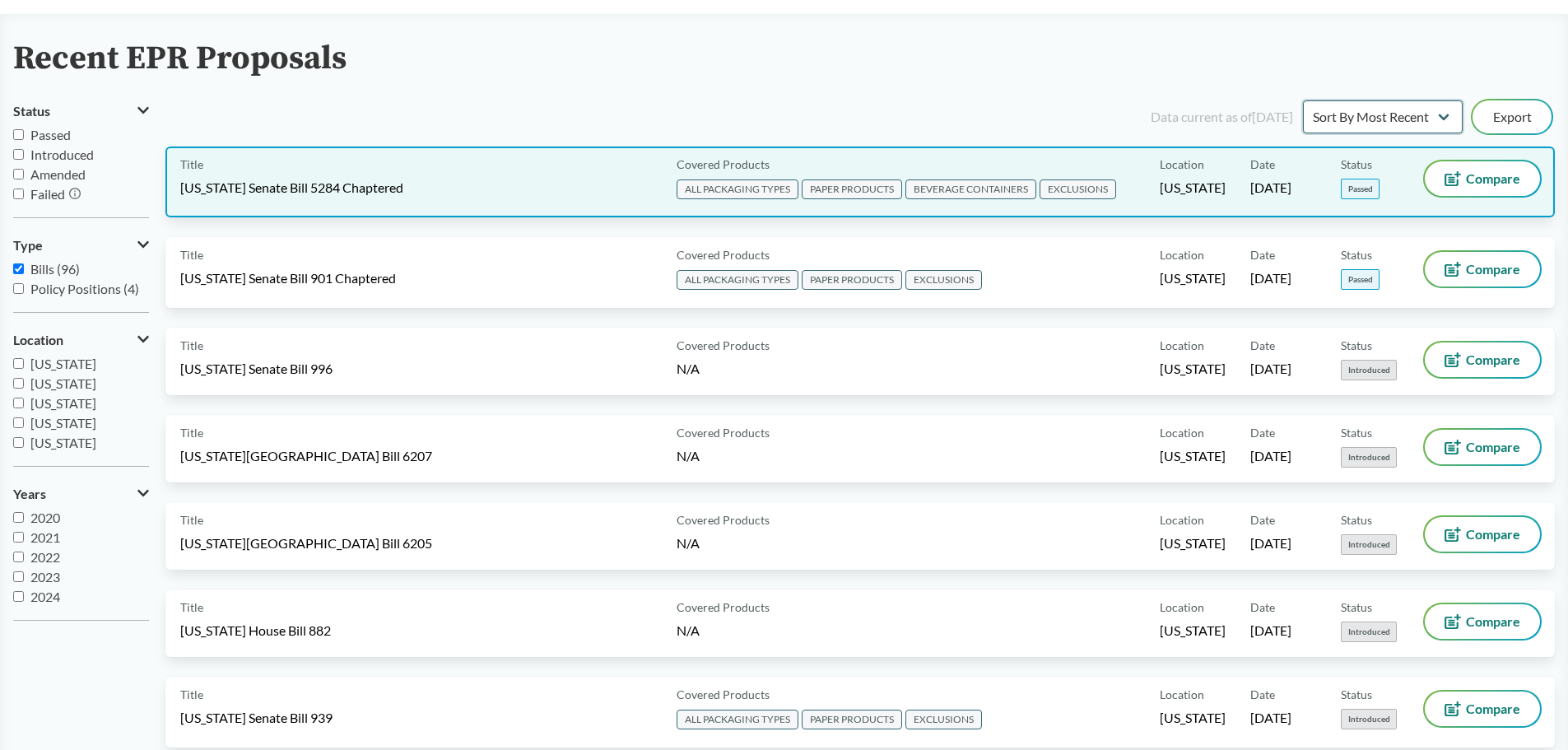
select select "Sort By Status"
click at [1303, 100] on select "Sort By Most Recent Sort By Status" at bounding box center [1383, 116] width 160 height 33
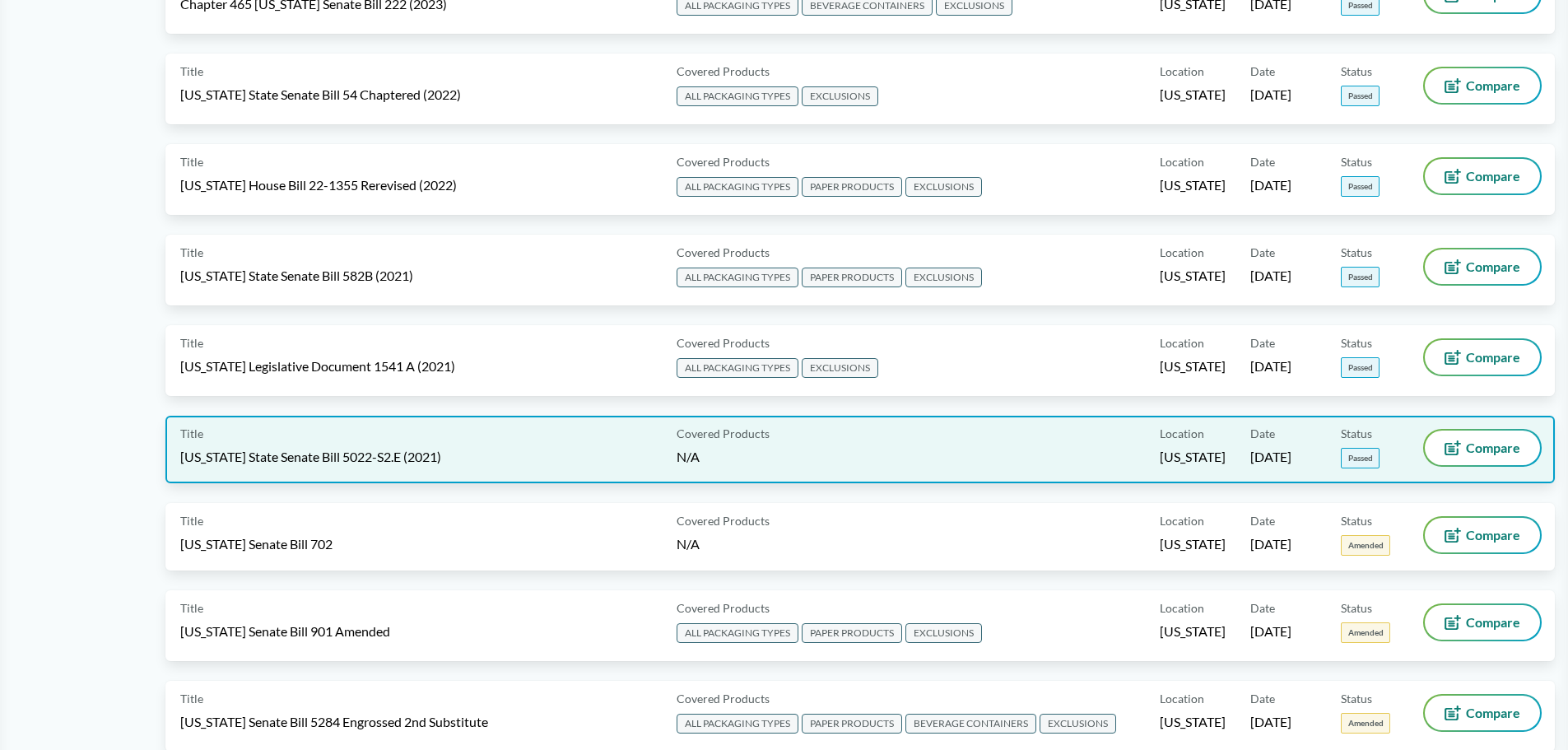
scroll to position [741, 0]
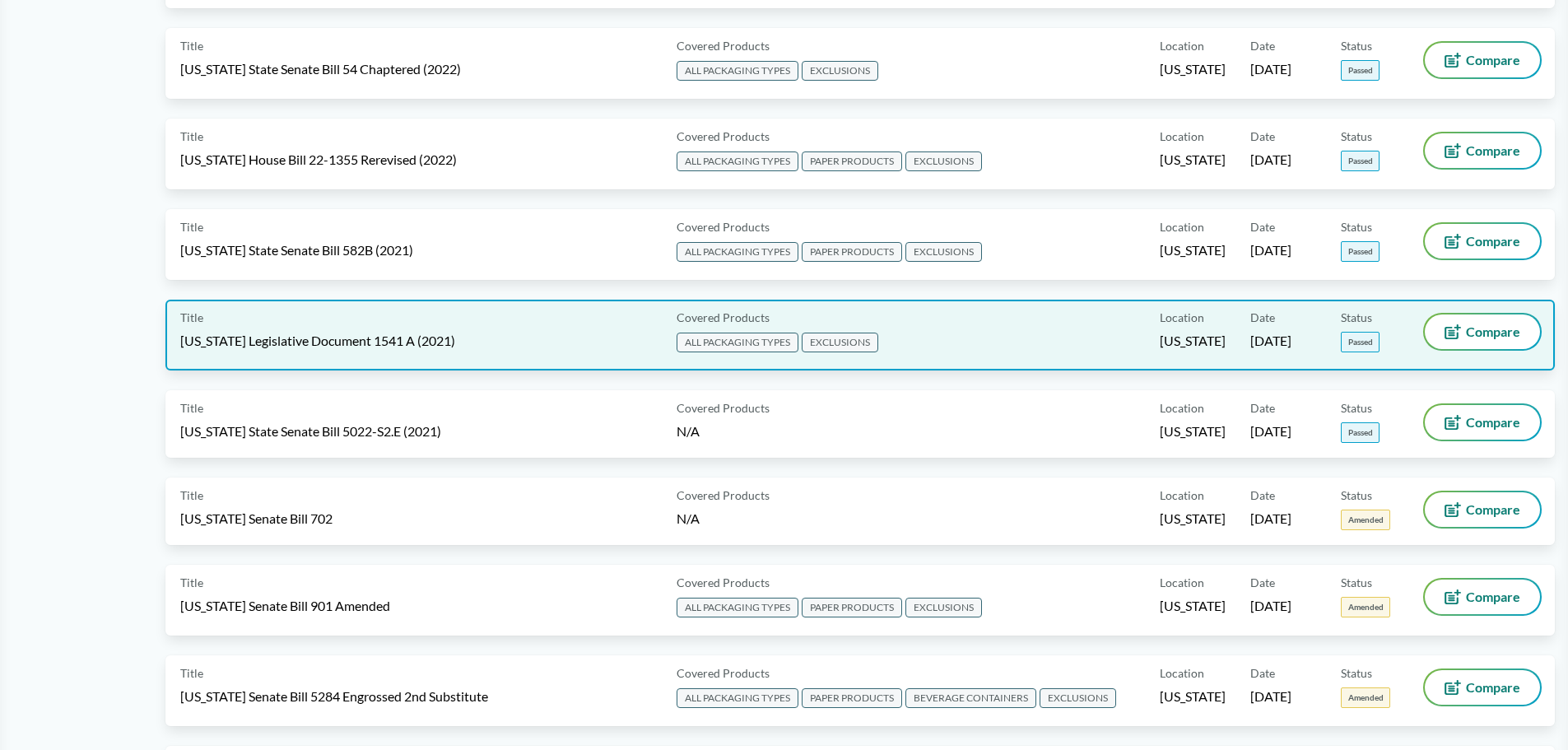
click at [1077, 338] on div "Covered Products ALL PACKAGING TYPES EXCLUSIONS" at bounding box center [914, 335] width 490 height 41
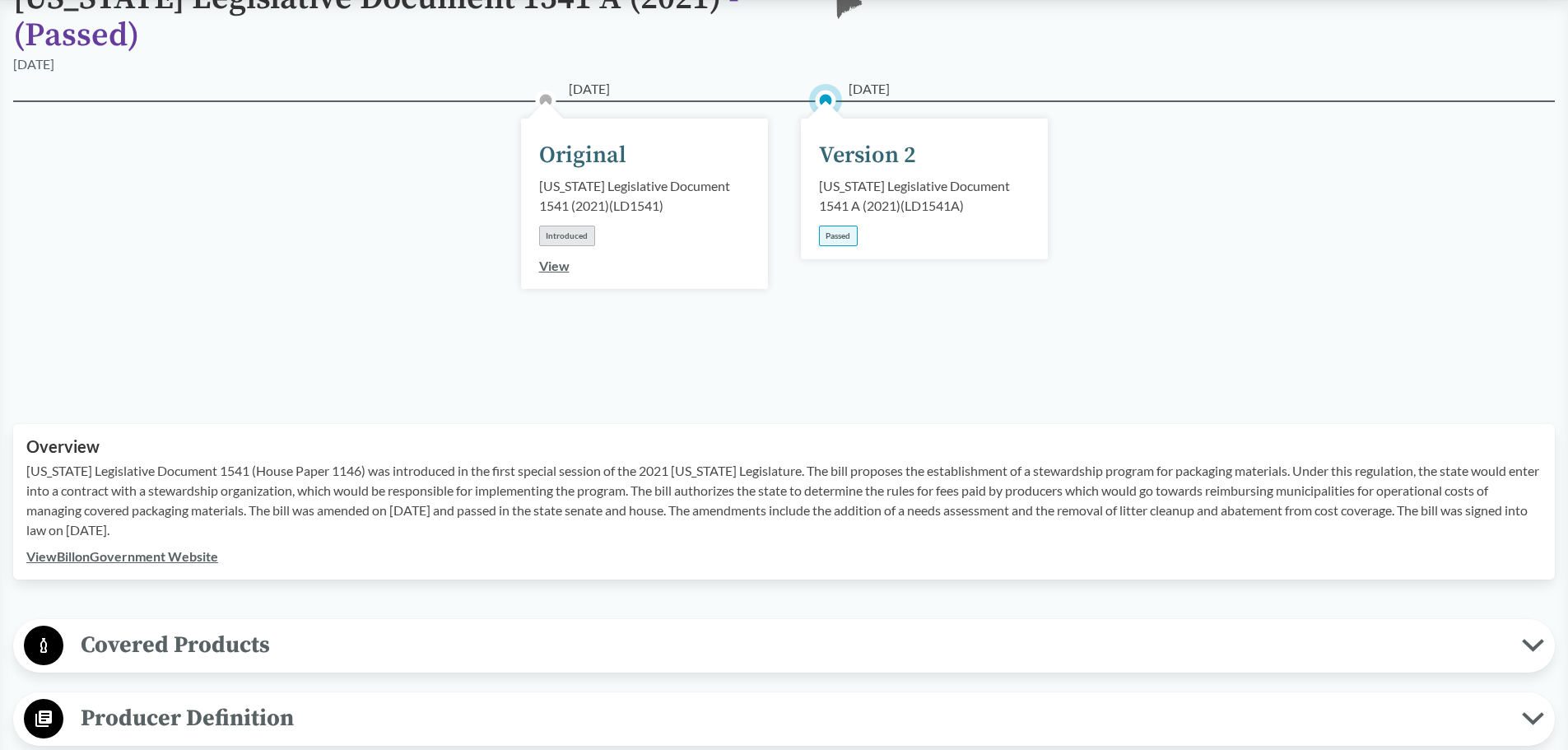
scroll to position [576, 0]
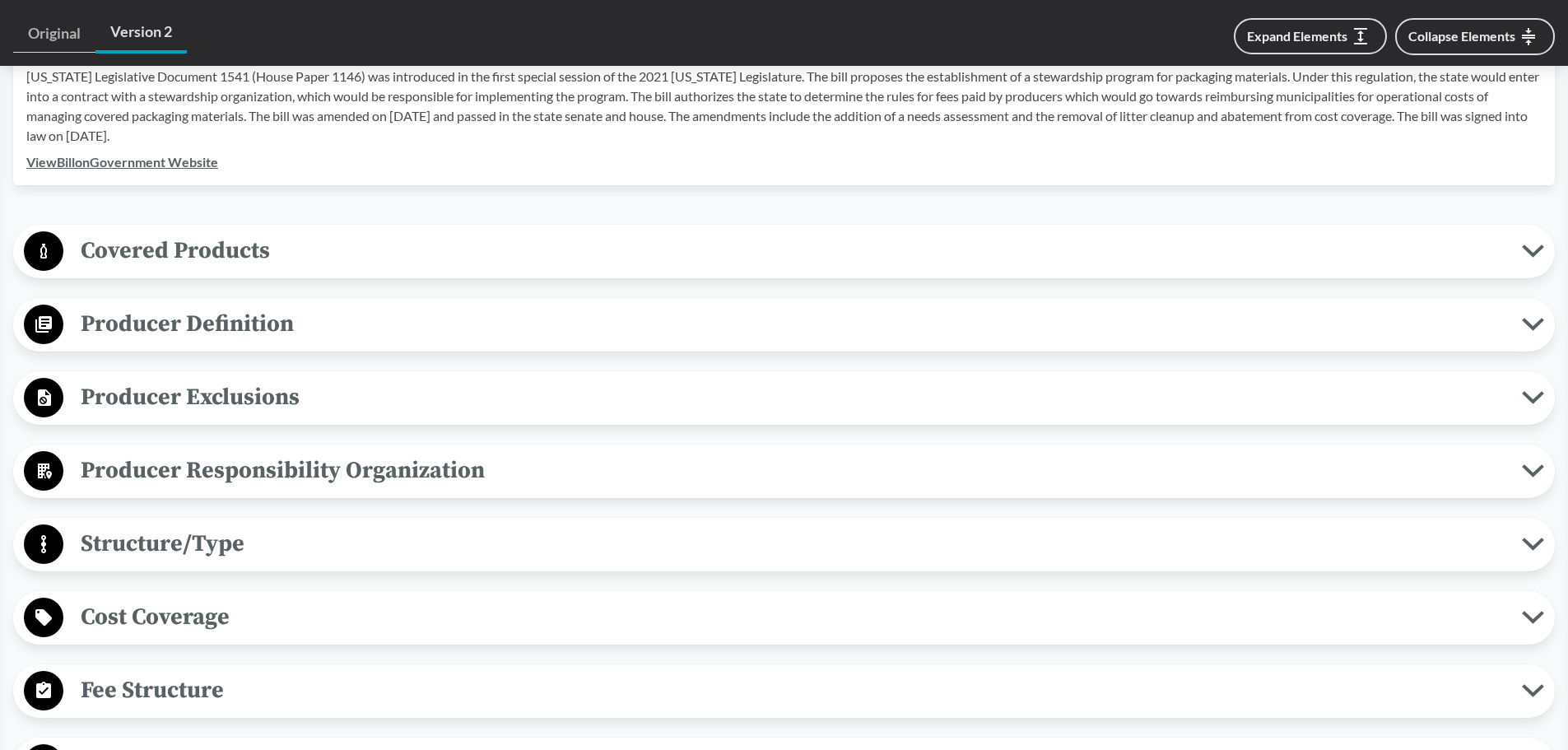
click at [227, 233] on span "Covered Products" at bounding box center [792, 251] width 1458 height 37
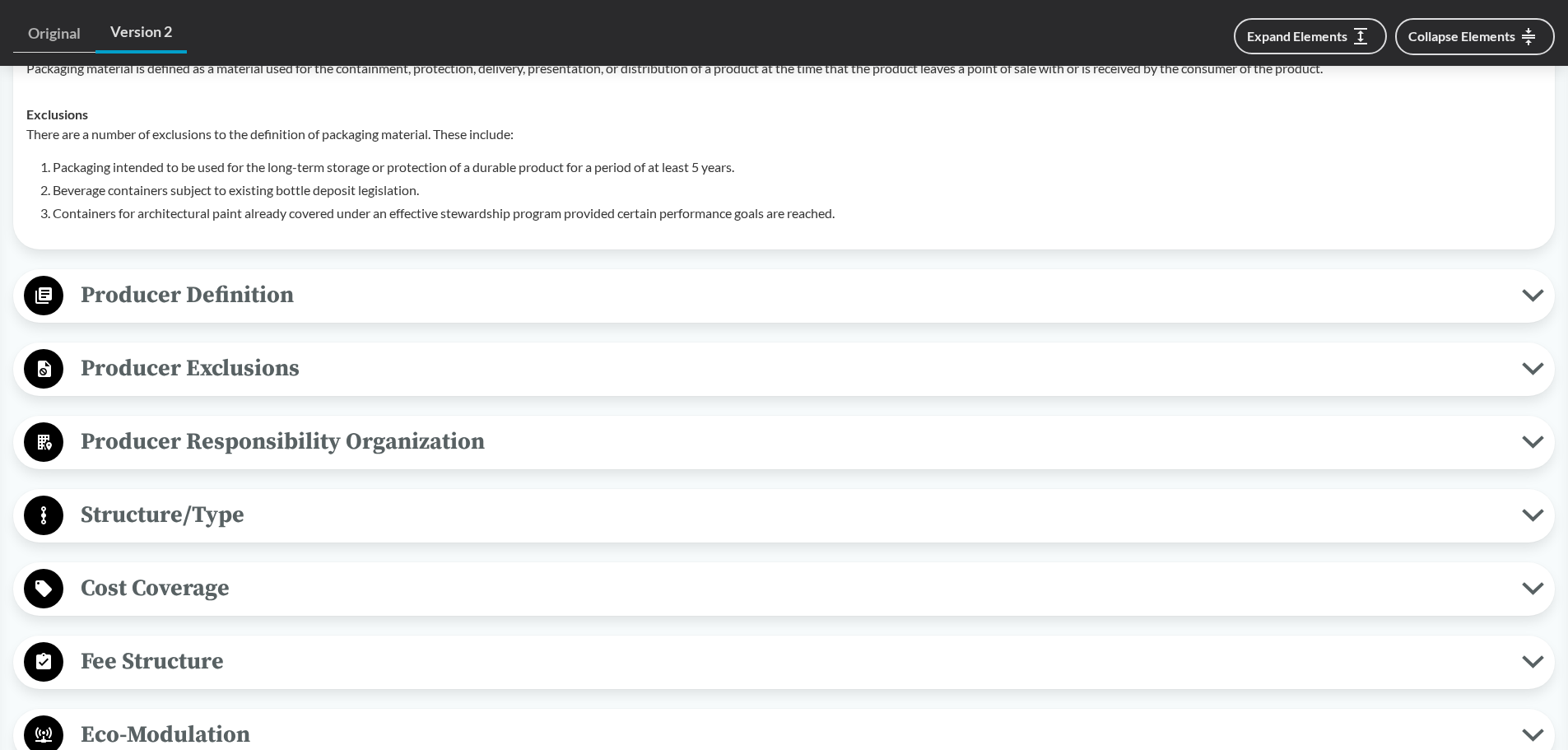
scroll to position [906, 0]
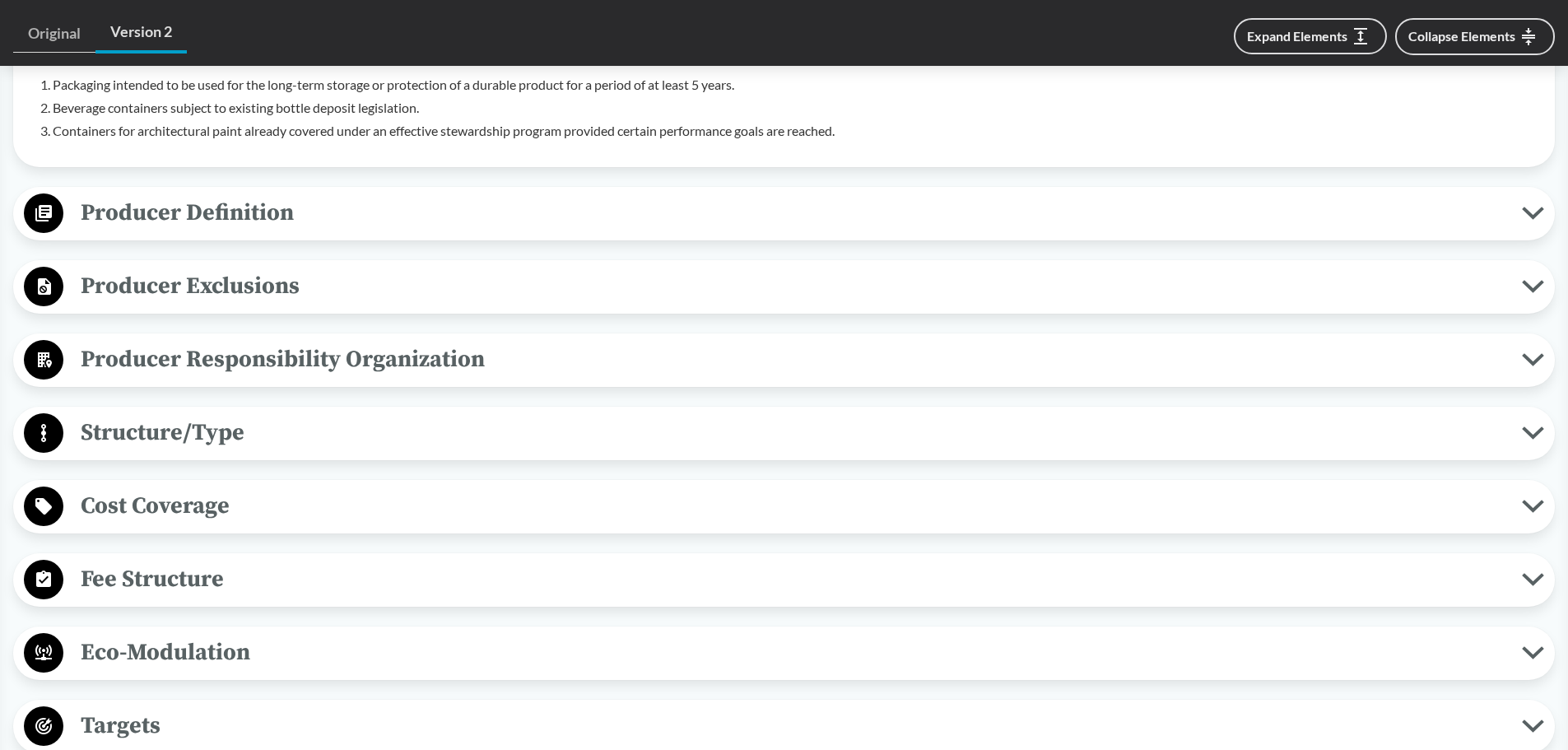
click at [625, 341] on span "Producer Responsibility Organization" at bounding box center [792, 360] width 1458 height 37
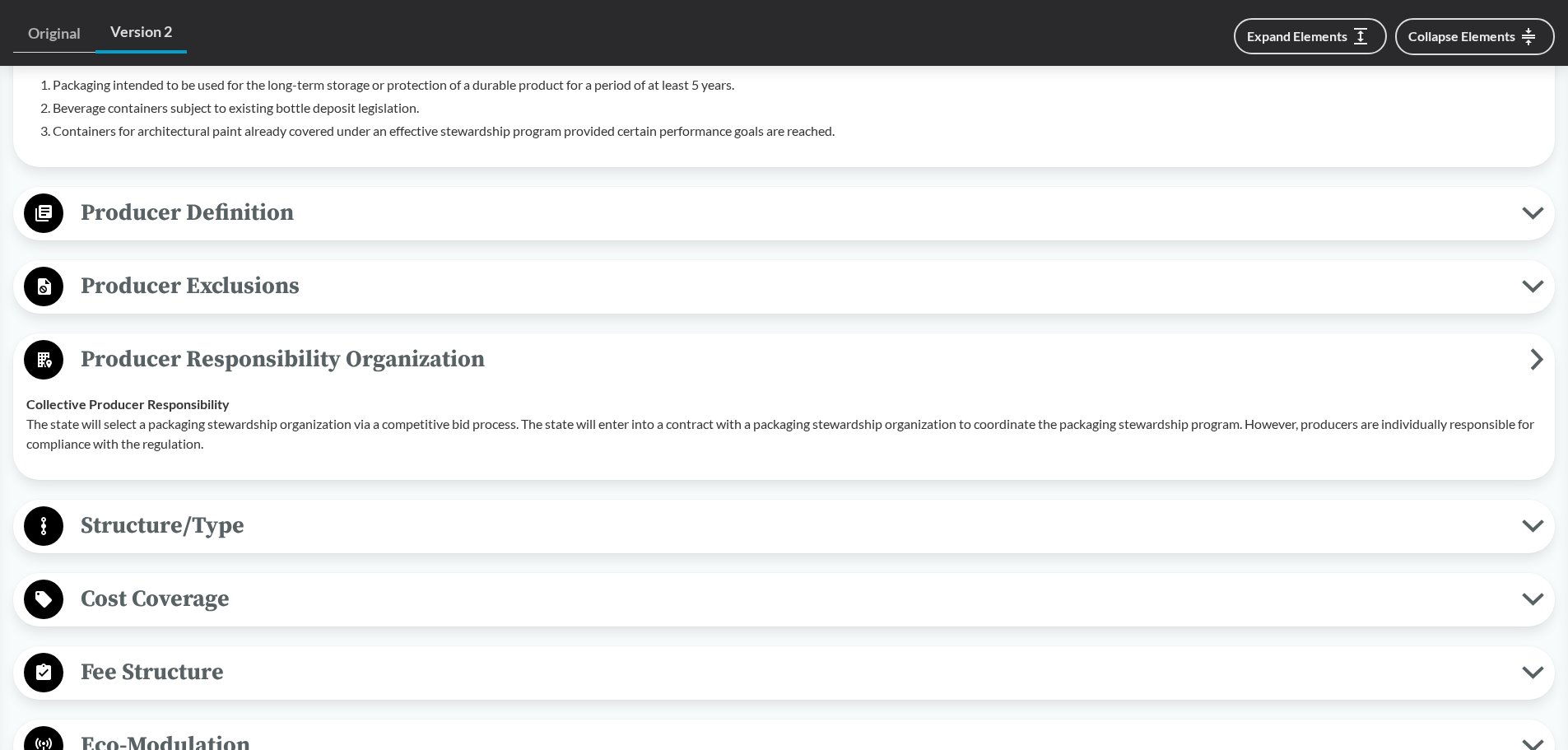
click at [1535, 351] on icon at bounding box center [1538, 359] width 8 height 18
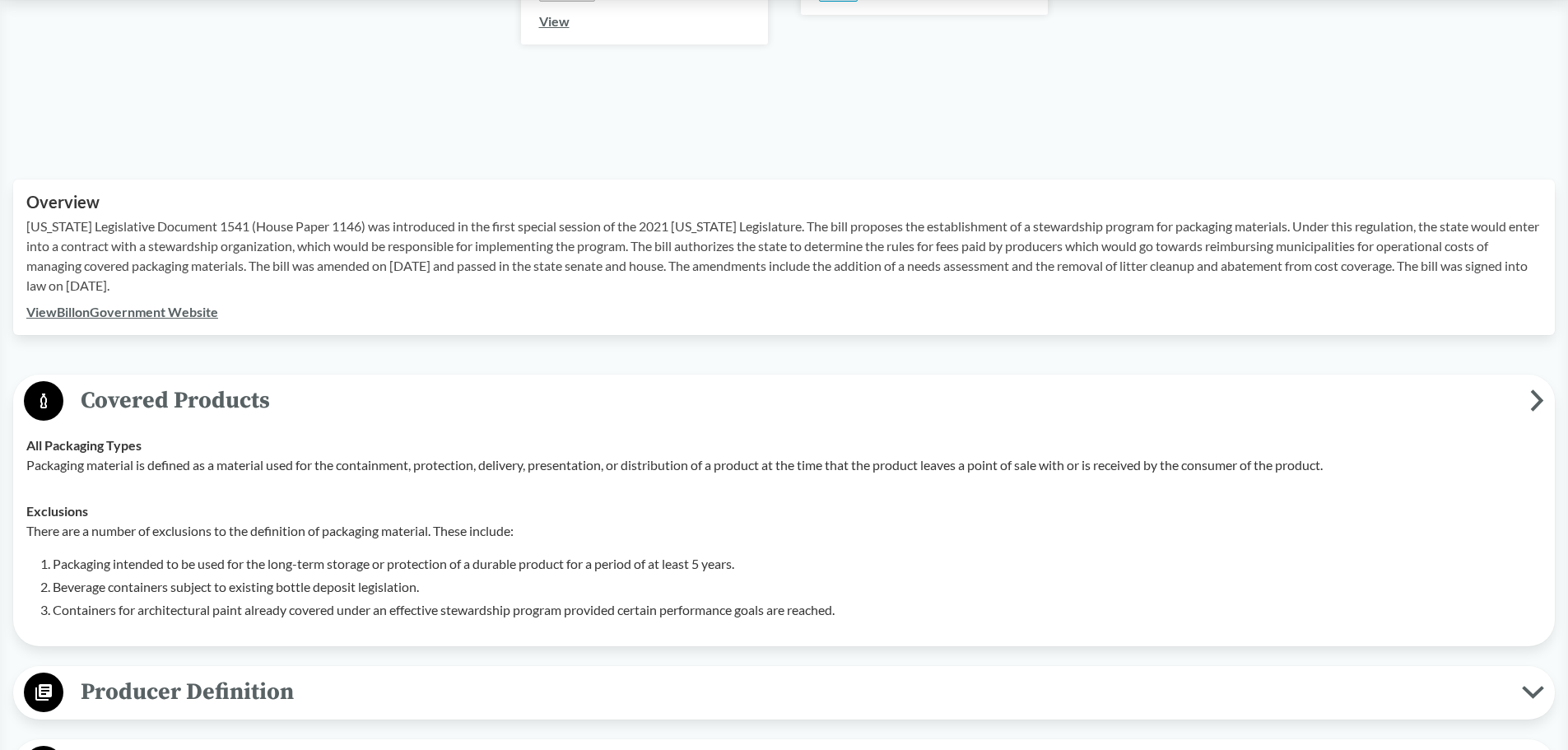
scroll to position [412, 0]
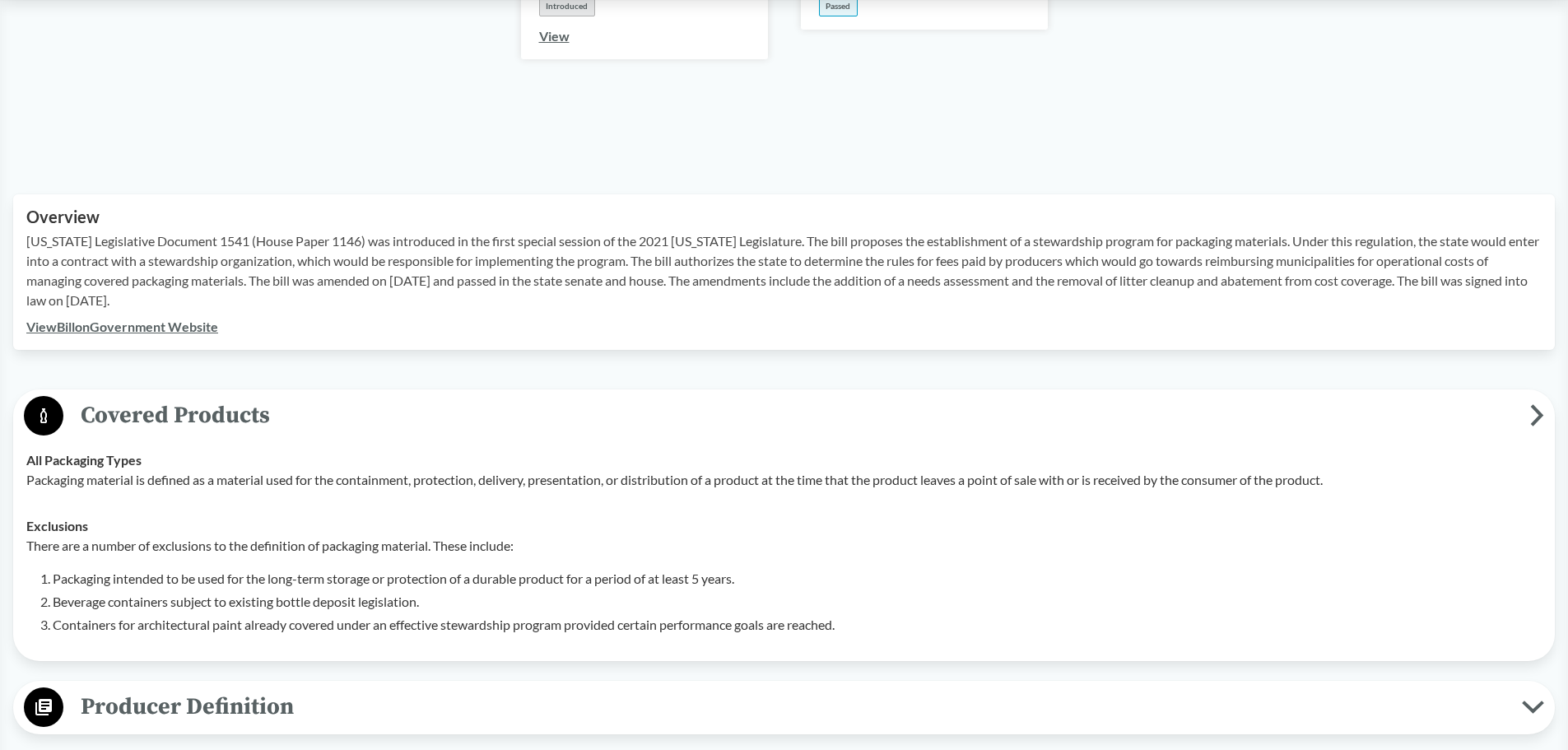
click at [1542, 404] on icon at bounding box center [1537, 415] width 14 height 22
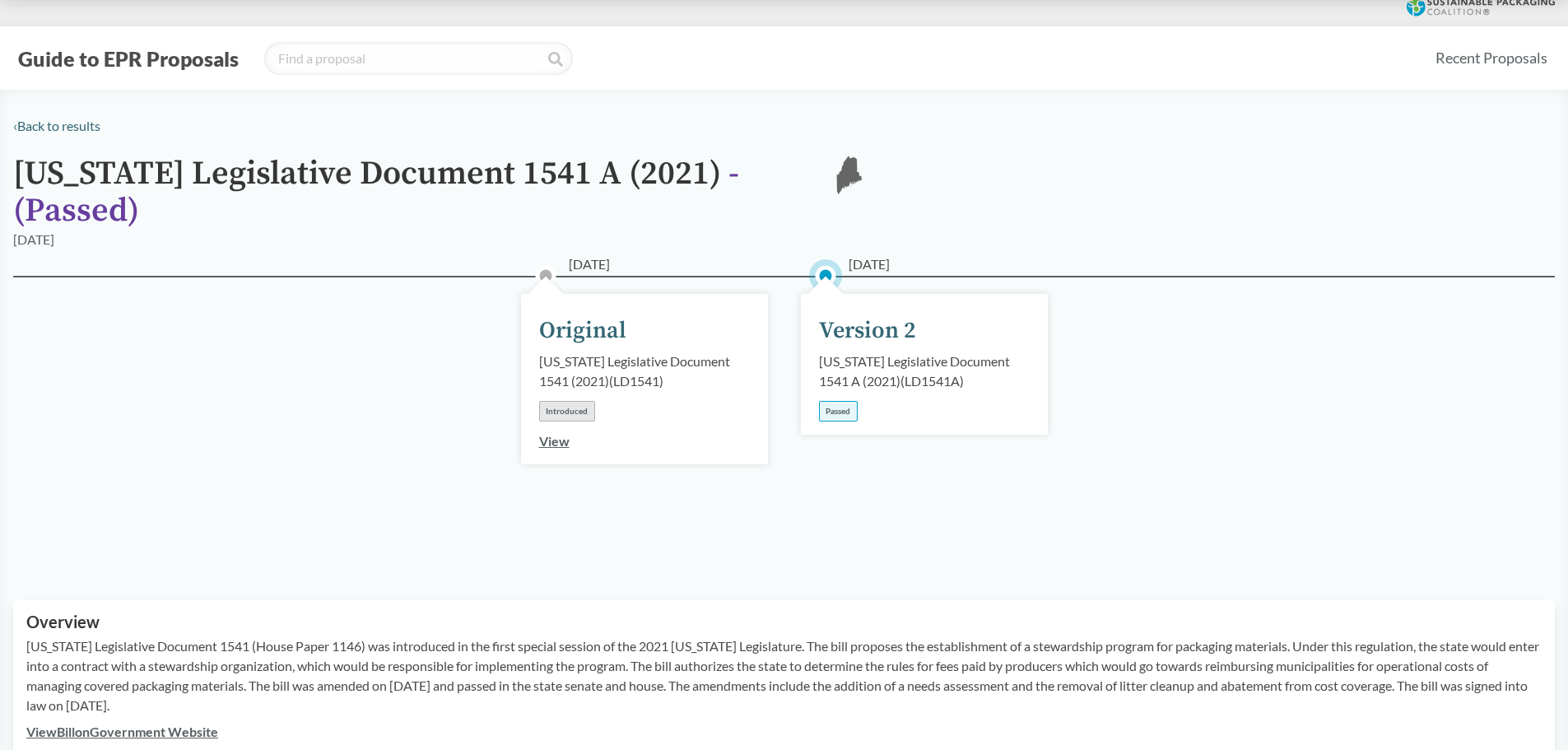
scroll to position [0, 0]
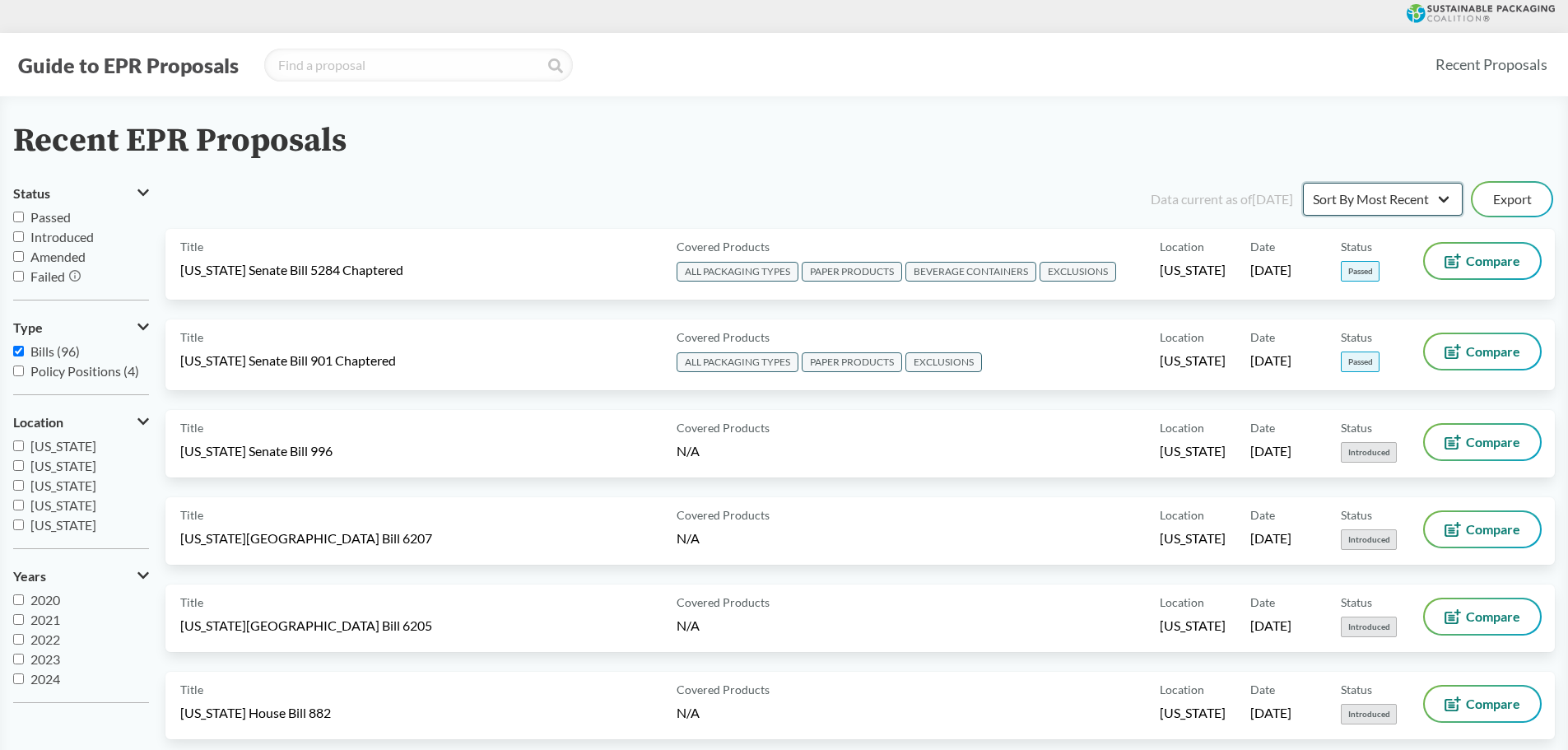
click at [1371, 202] on select "Sort By Most Recent Sort By Status" at bounding box center [1383, 199] width 160 height 33
select select "Sort By Status"
click at [1303, 183] on select "Sort By Most Recent Sort By Status" at bounding box center [1383, 199] width 160 height 33
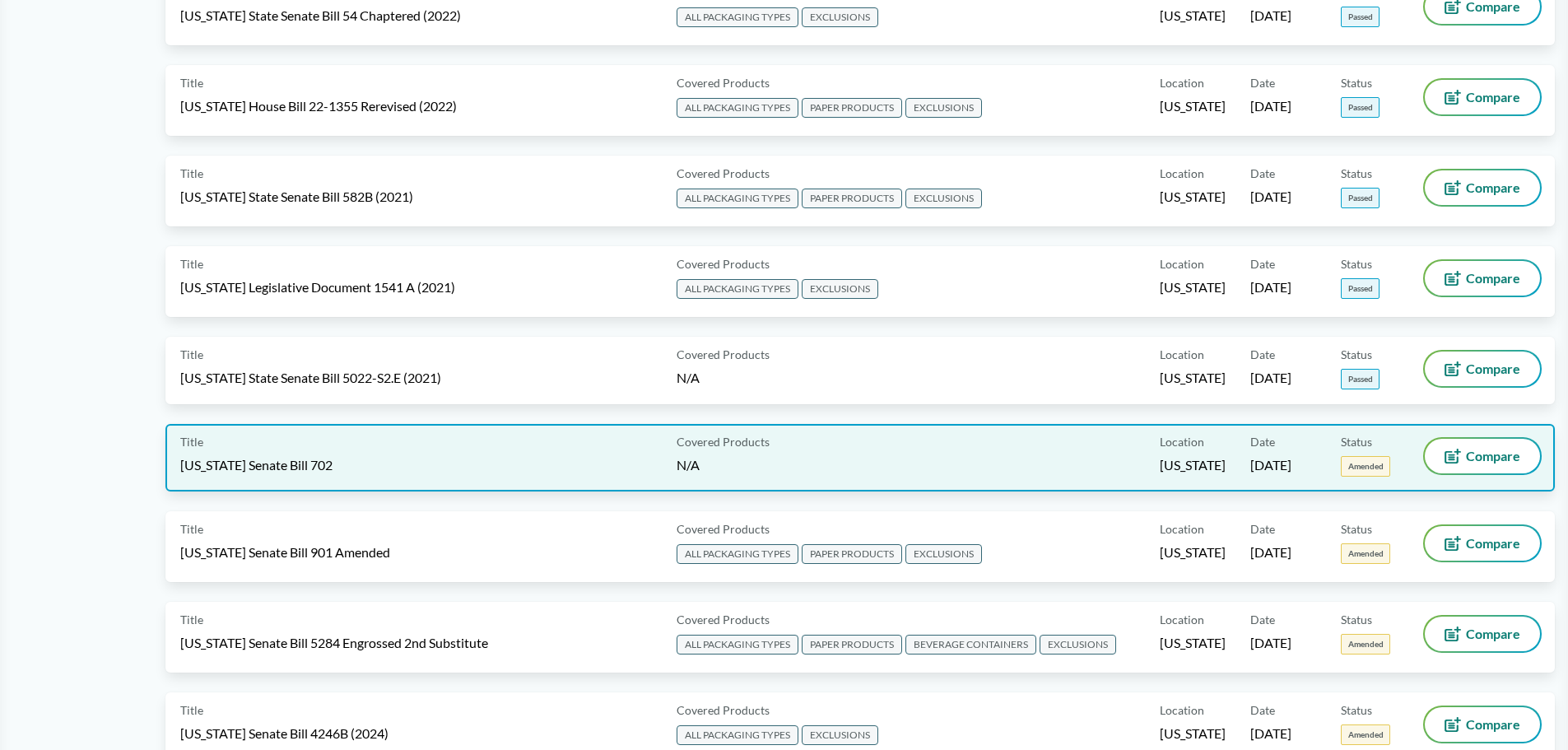
scroll to position [823, 0]
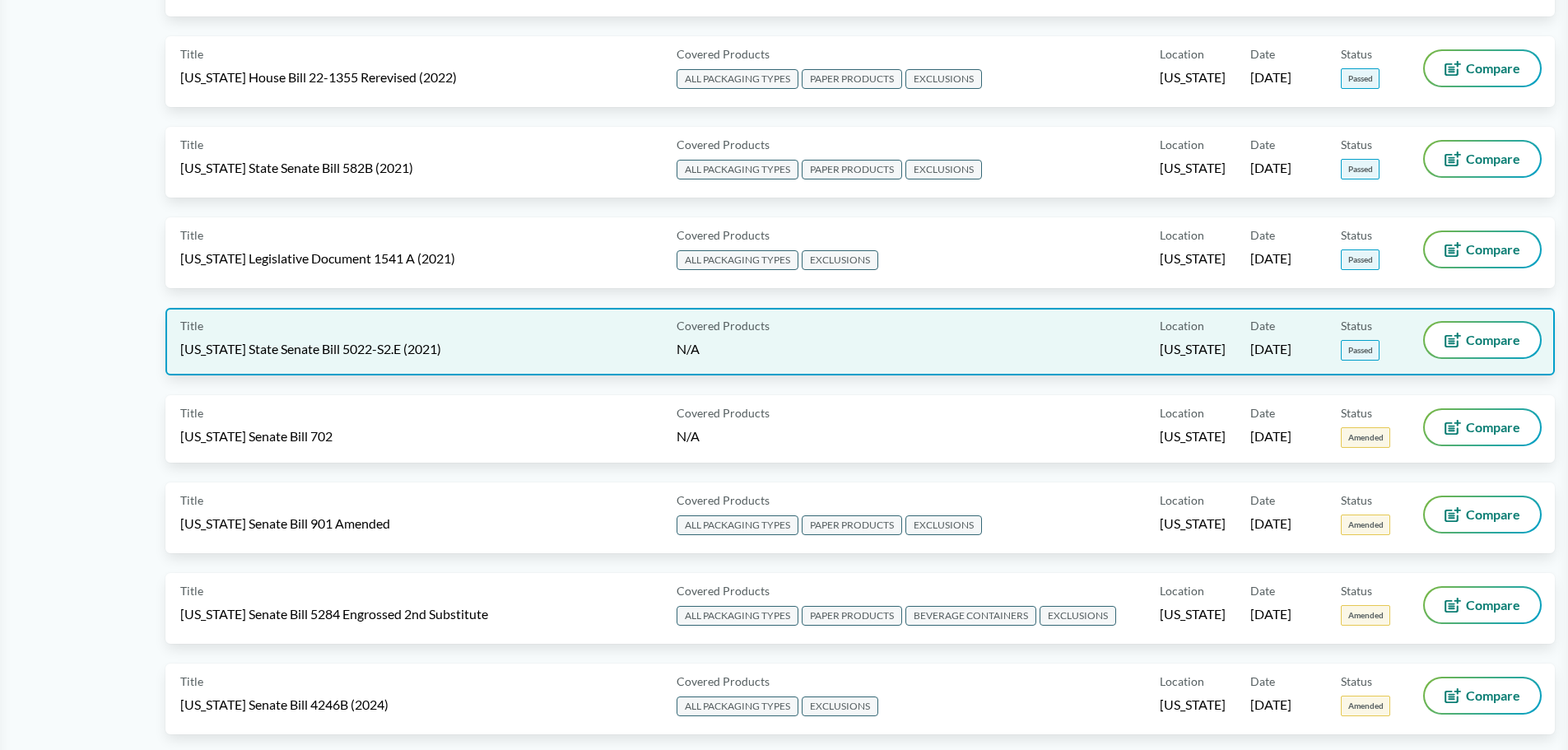
click at [1125, 347] on div "Covered Products N/A" at bounding box center [914, 341] width 490 height 38
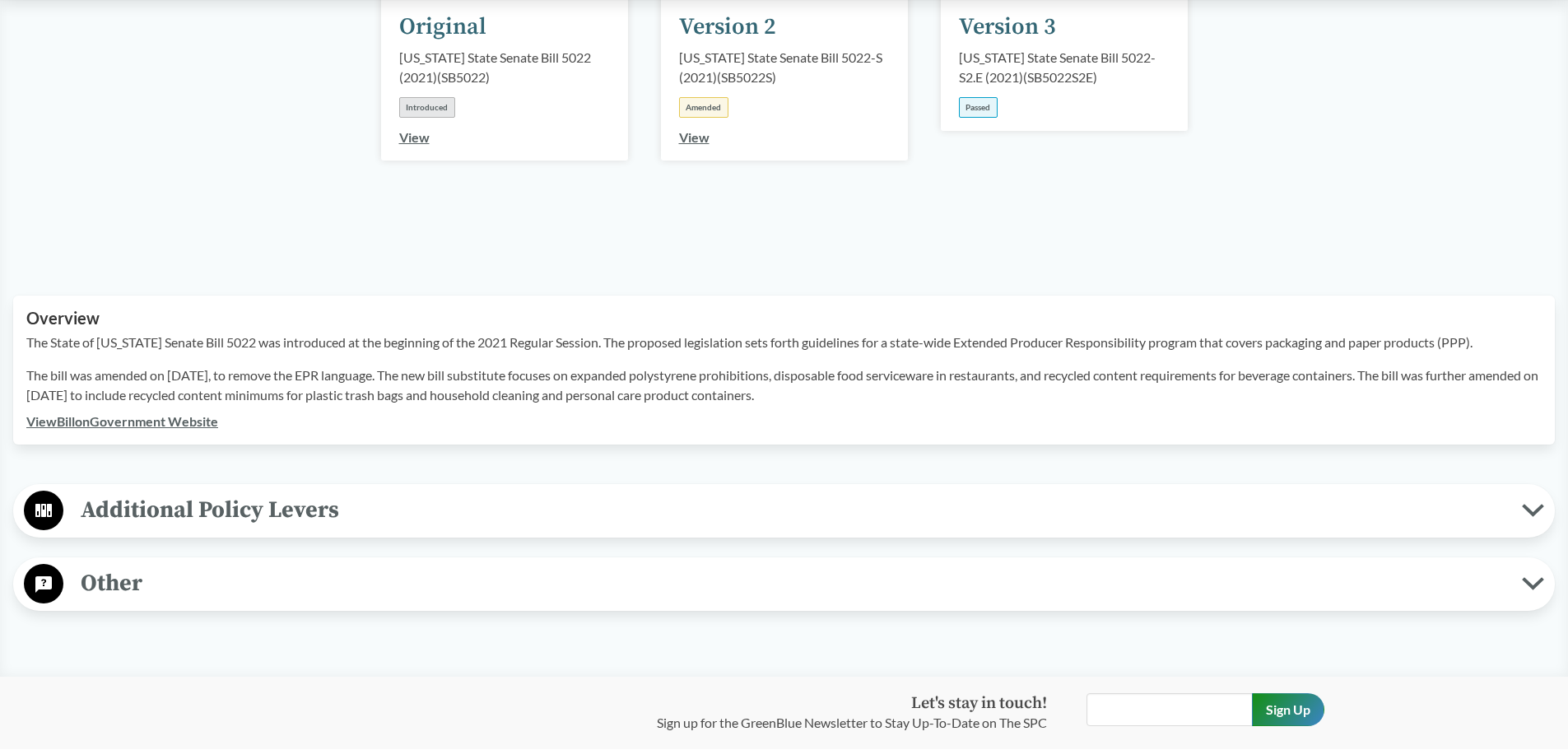
scroll to position [83, 0]
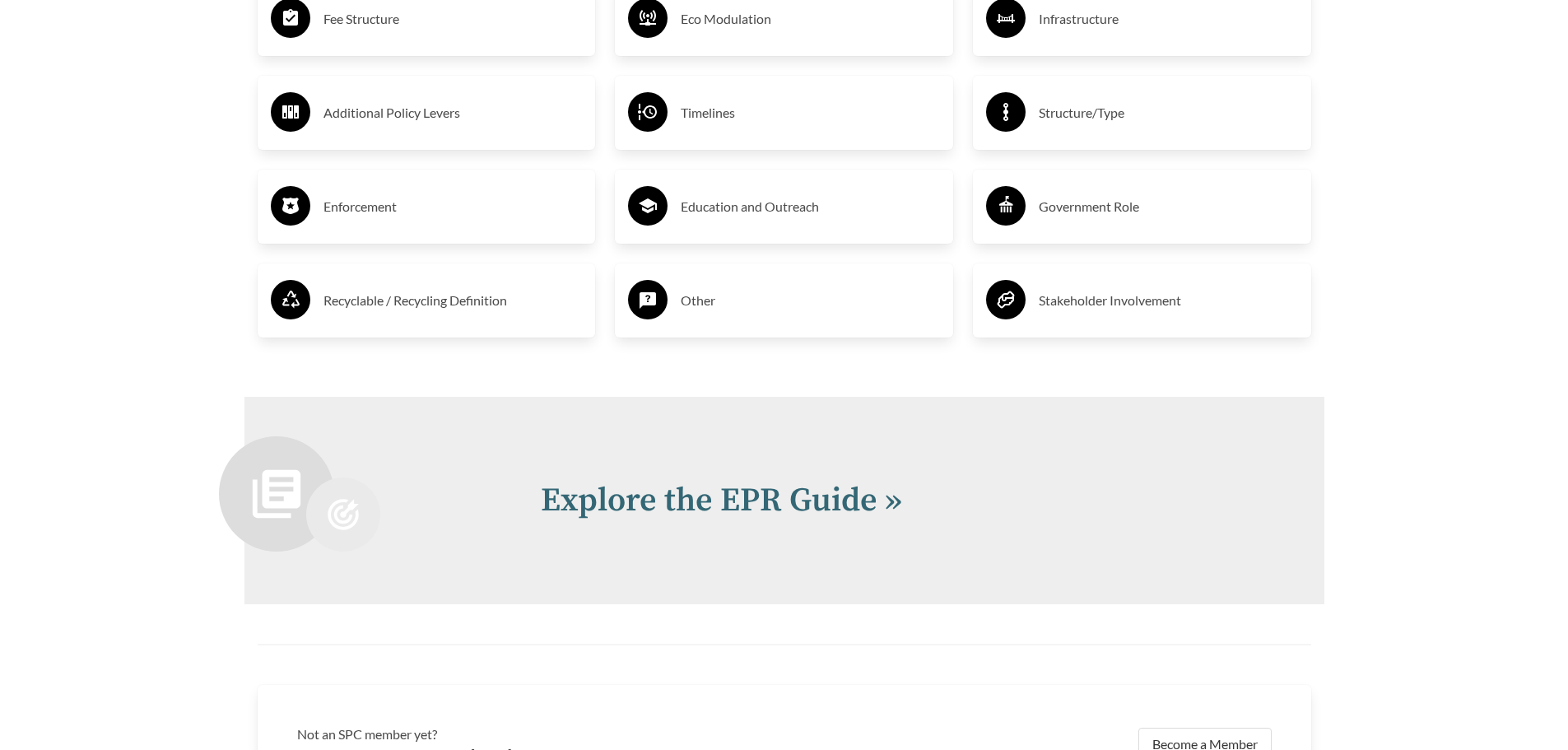
scroll to position [3458, 0]
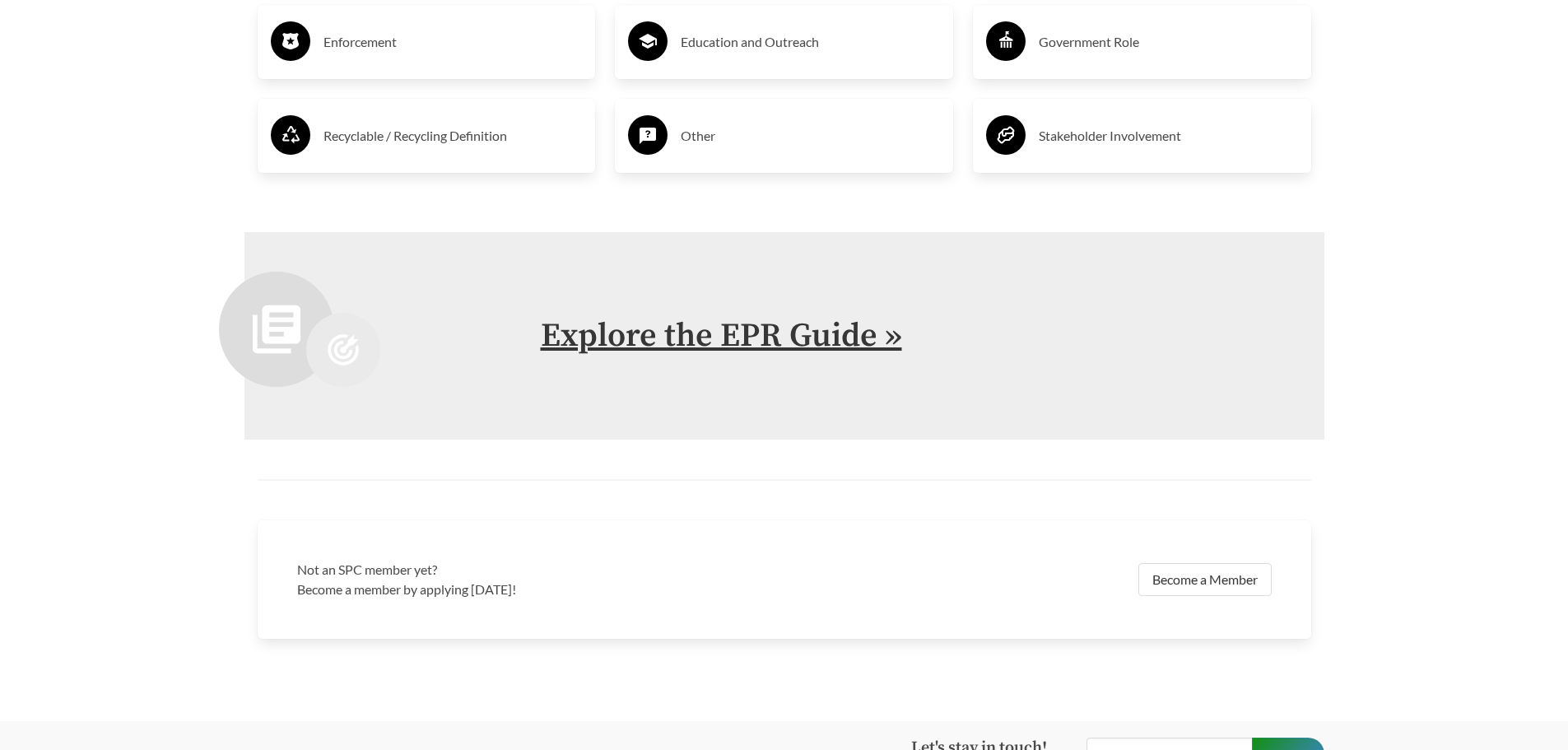
click at [715, 335] on link "Explore the EPR Guide »" at bounding box center [721, 335] width 361 height 41
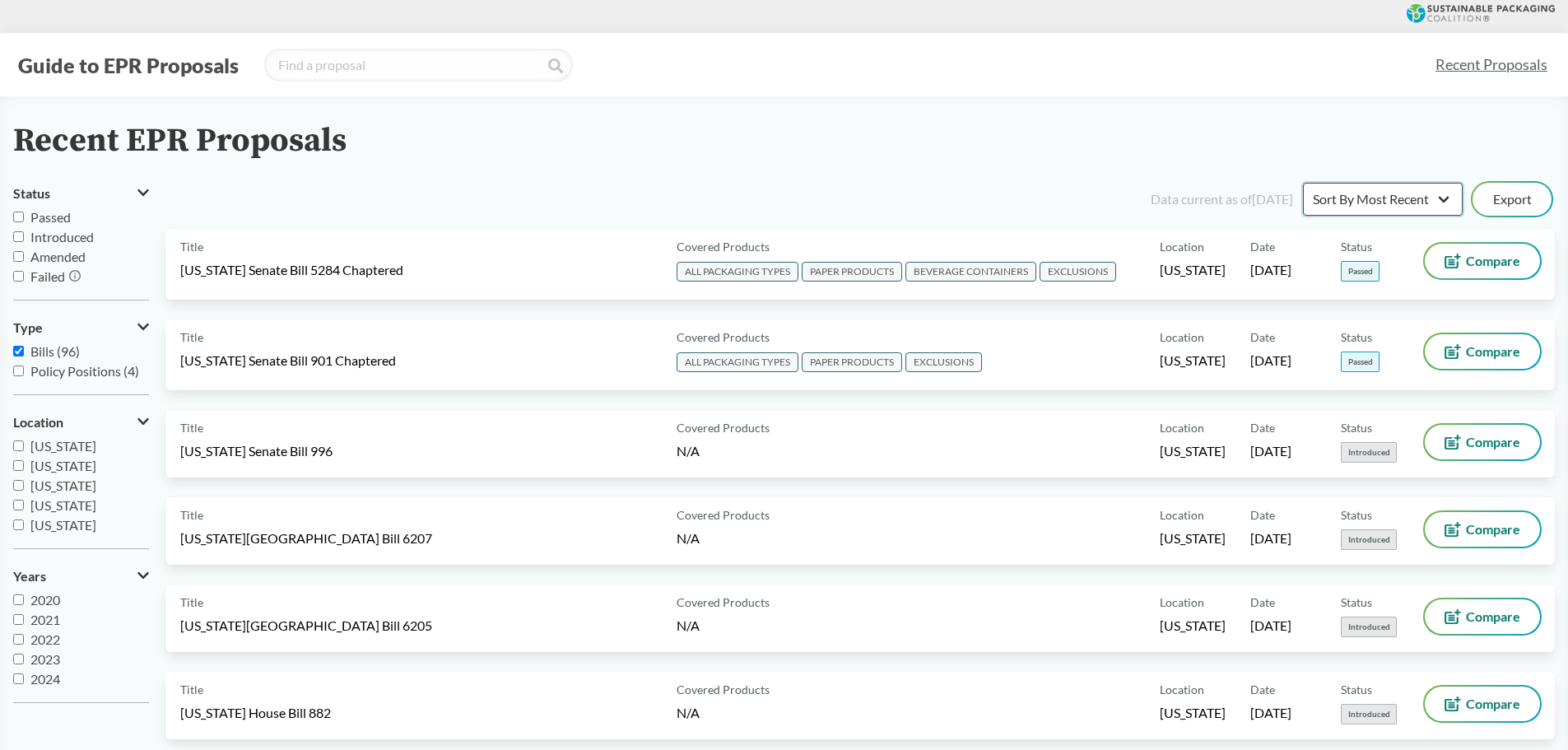
click at [1418, 196] on select "Sort By Most Recent Sort By Status" at bounding box center [1383, 199] width 160 height 33
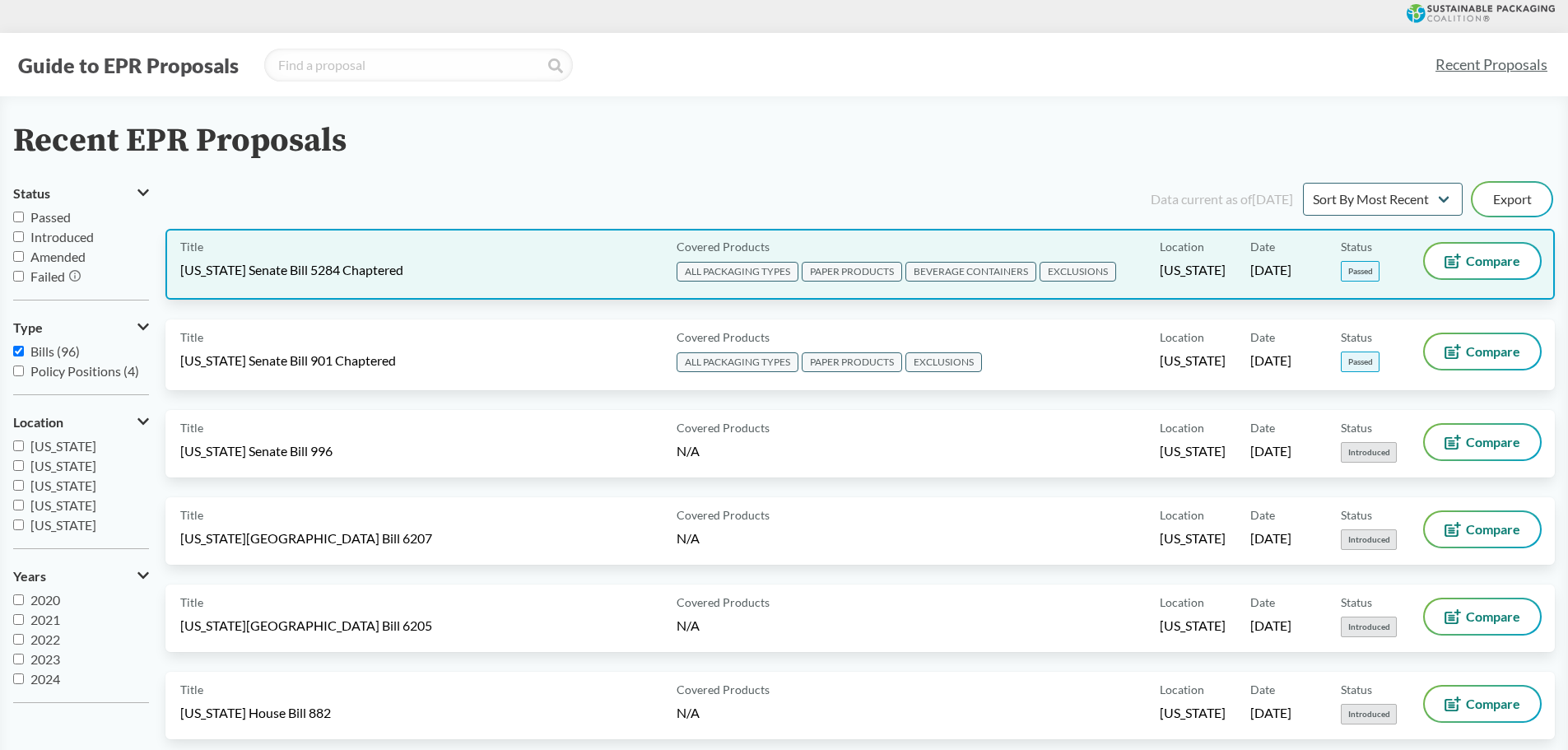
click at [1086, 267] on span "EXCLUSIONS" at bounding box center [1078, 271] width 77 height 19
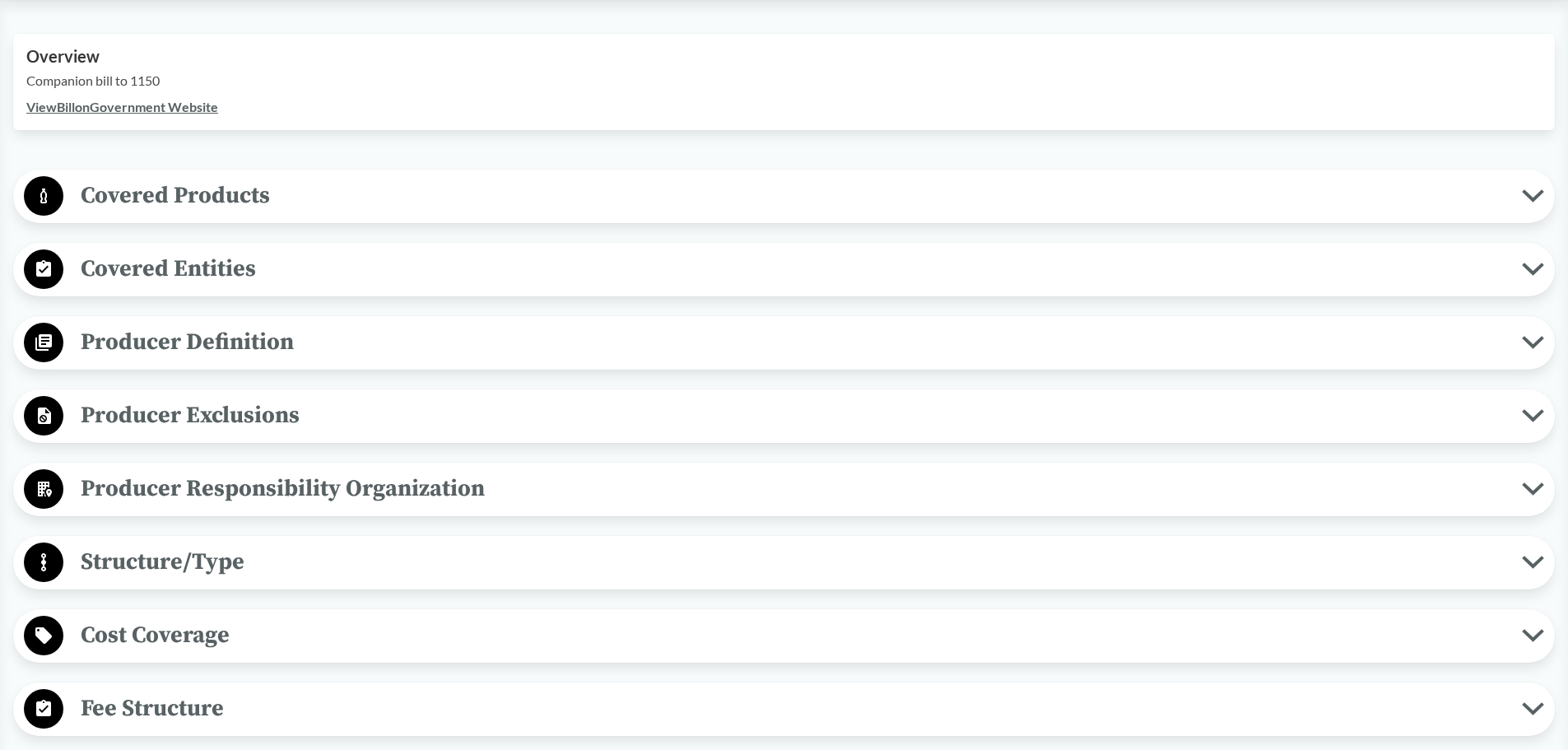
scroll to position [576, 0]
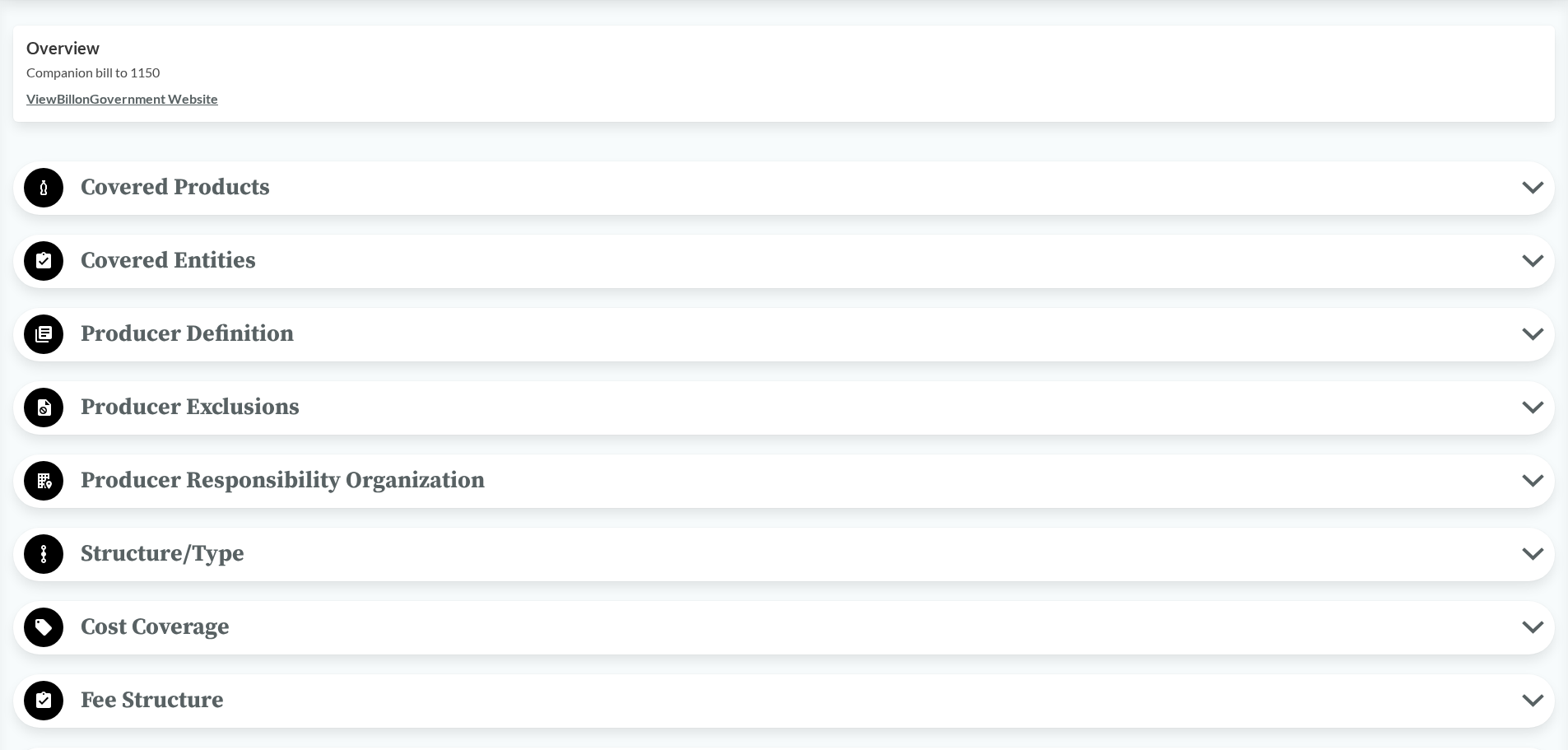
click at [204, 193] on span "Covered Products" at bounding box center [792, 187] width 1458 height 37
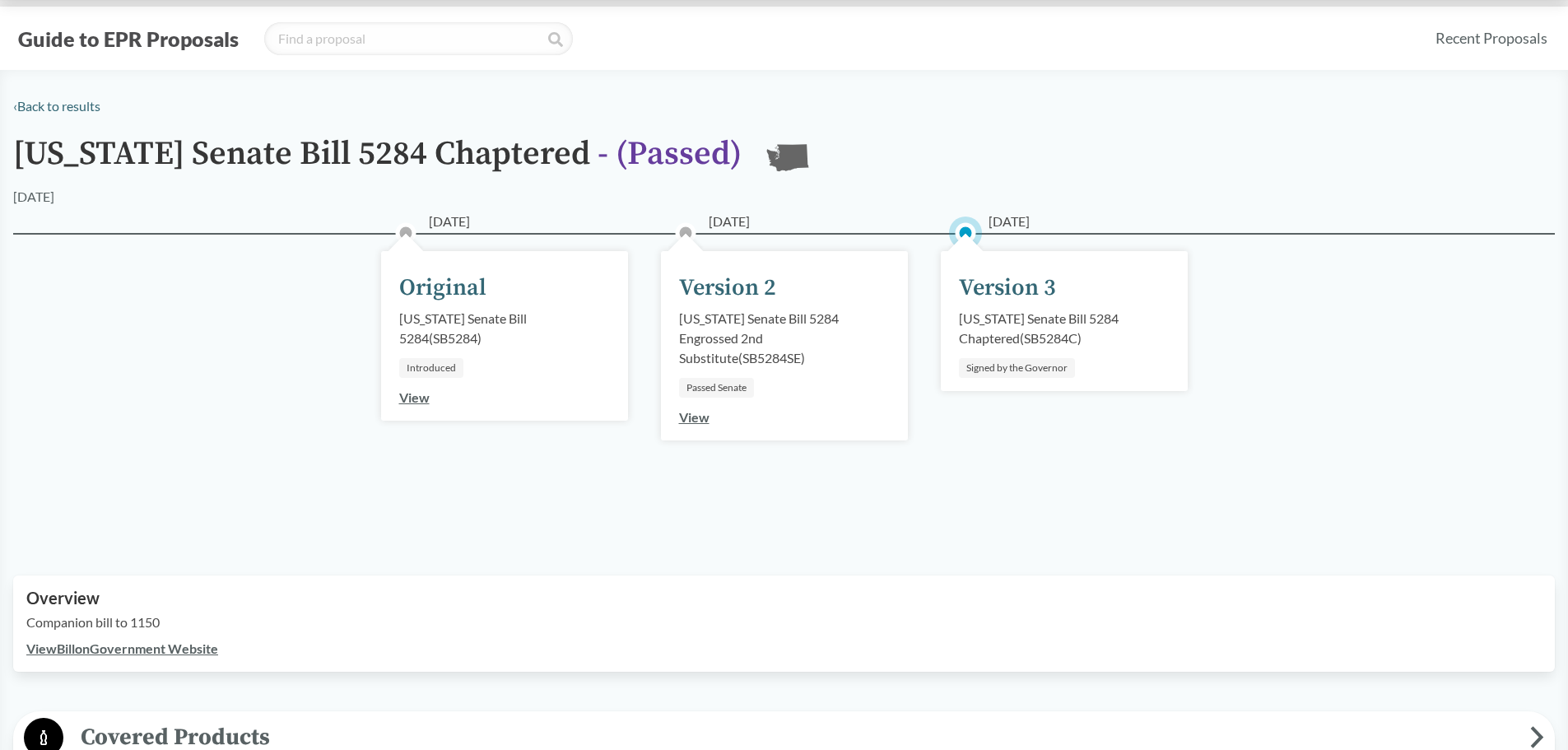
scroll to position [0, 0]
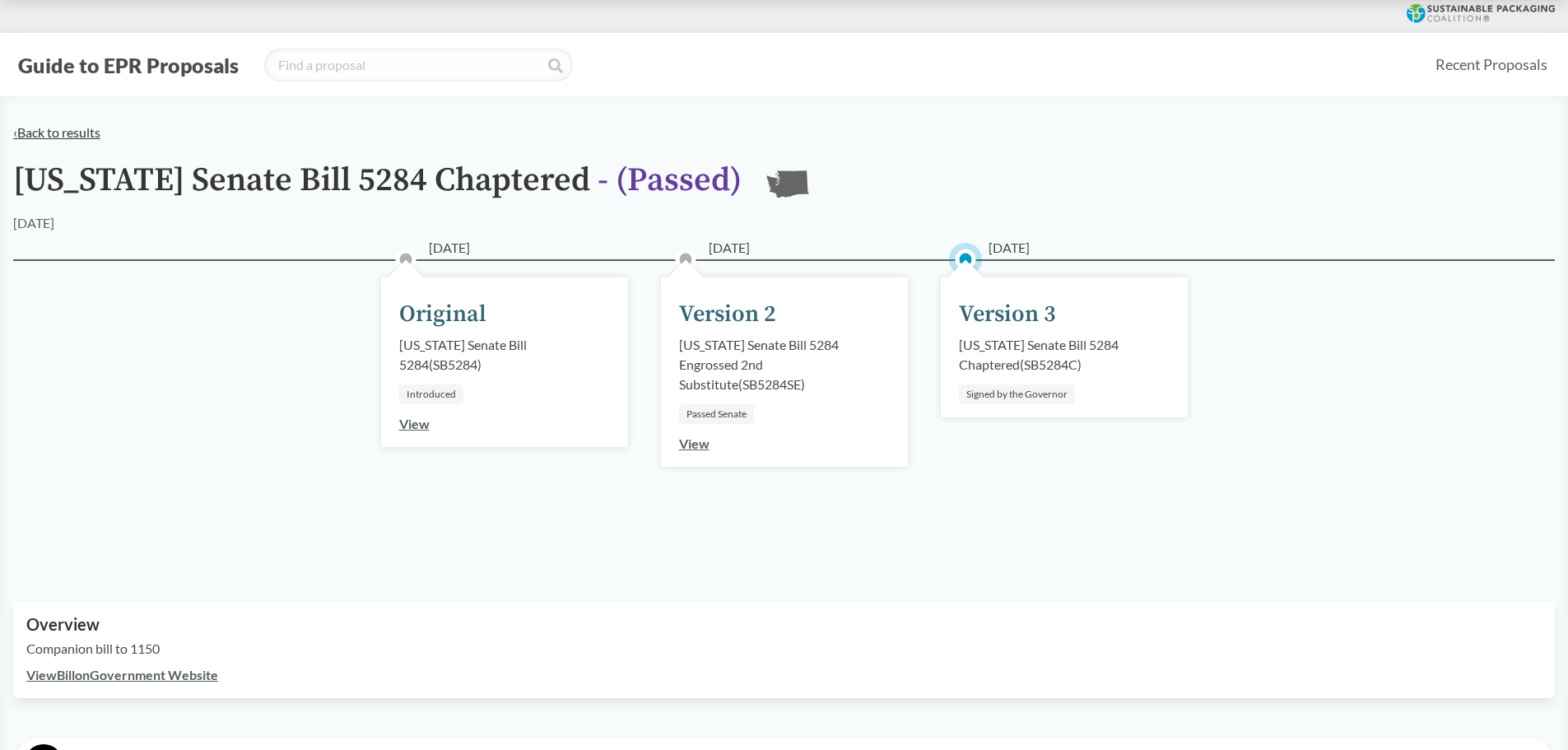
click at [57, 127] on link "‹ Back to results" at bounding box center [57, 132] width 88 height 16
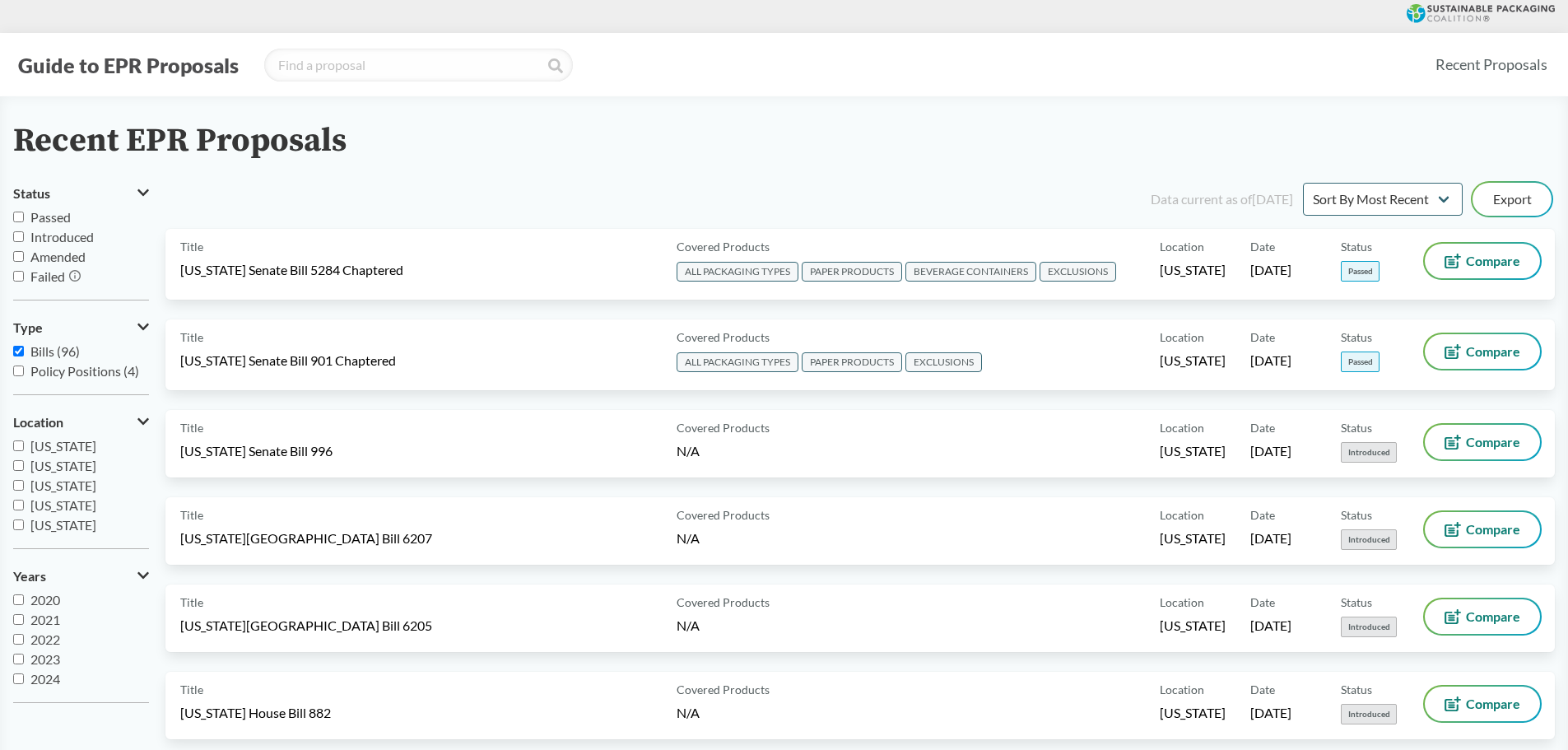
click at [1071, 157] on div "Recent EPR Proposals" at bounding box center [784, 142] width 1542 height 37
click at [1394, 206] on select "Sort By Most Recent Sort By Status" at bounding box center [1383, 199] width 160 height 33
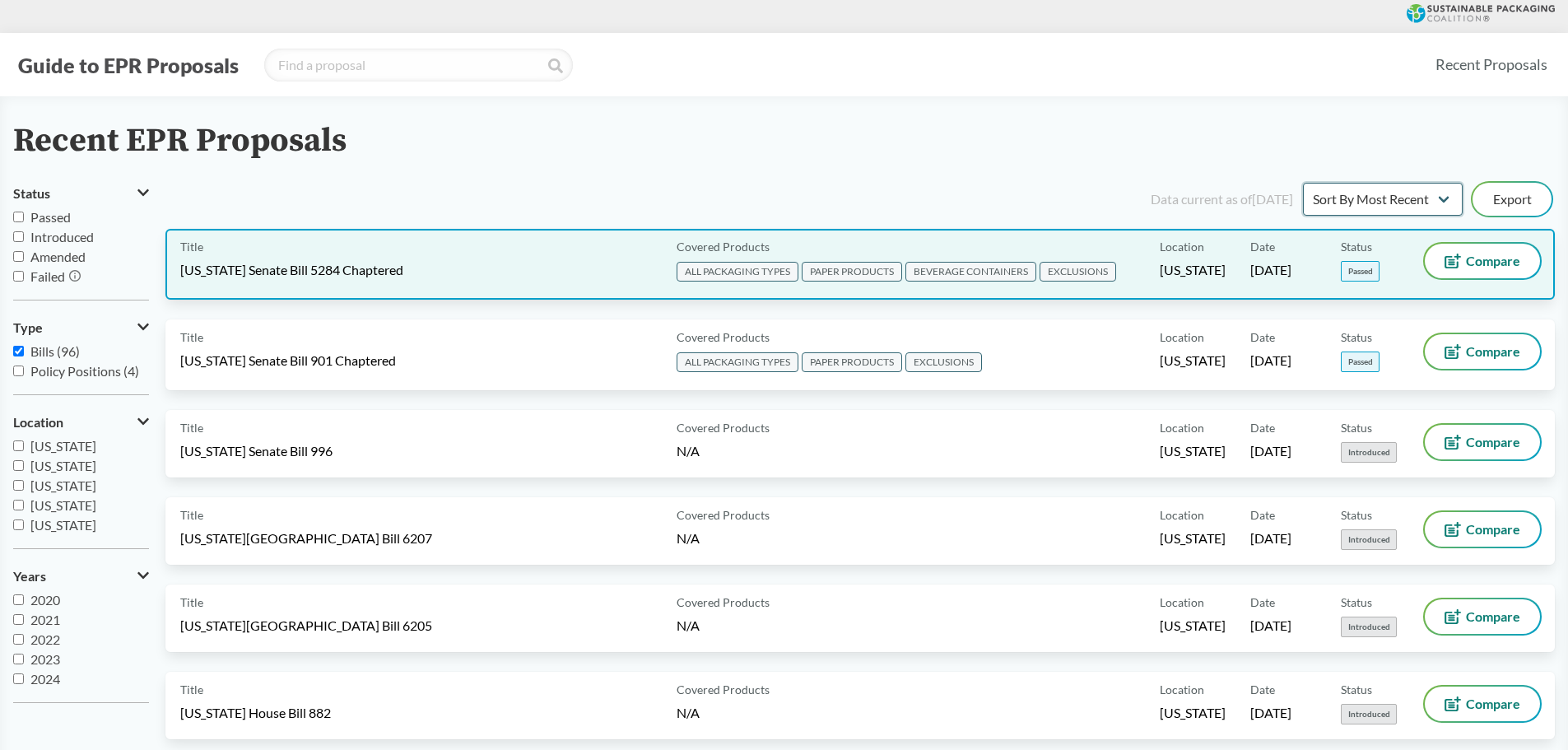
select select "Sort By Status"
click at [1303, 183] on select "Sort By Most Recent Sort By Status" at bounding box center [1383, 199] width 160 height 33
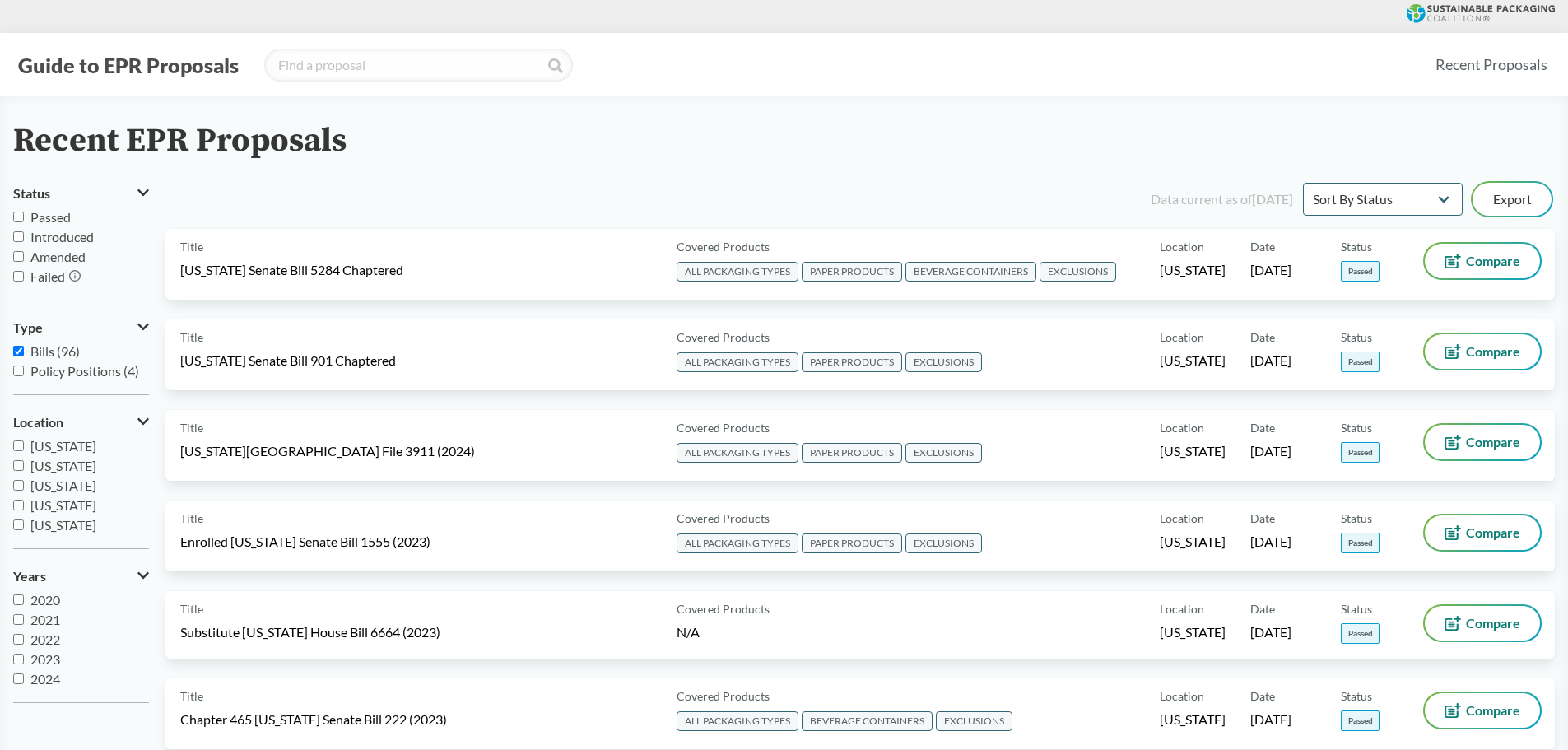
click at [721, 189] on div "Data current as of 12/11/2024 Sort By Most Recent Sort By Status Export" at bounding box center [870, 199] width 1370 height 40
click at [677, 155] on div "Recent EPR Proposals" at bounding box center [784, 142] width 1542 height 37
click at [1067, 137] on div "Recent EPR Proposals" at bounding box center [784, 142] width 1542 height 37
